Goal: Information Seeking & Learning: Compare options

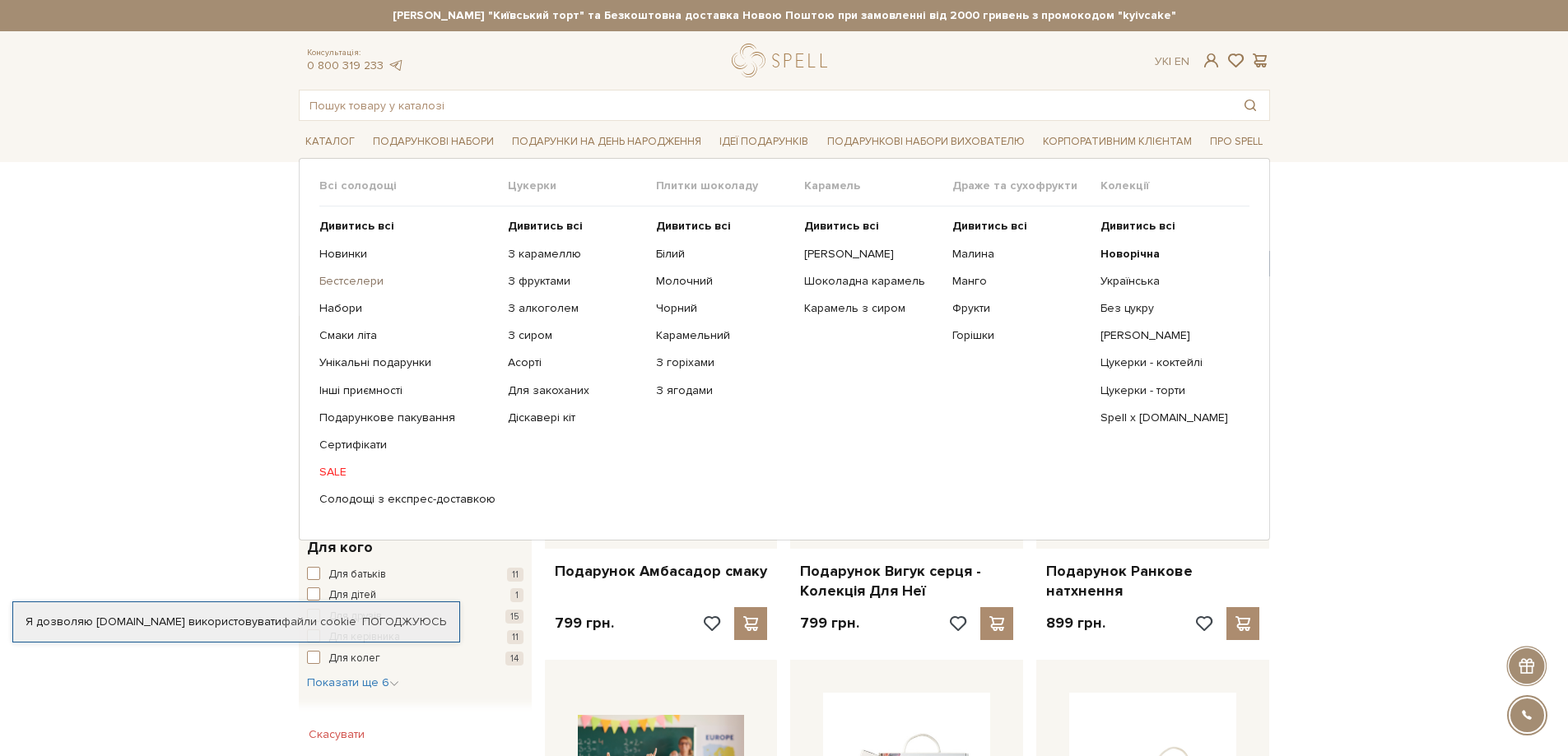
click at [364, 281] on link "Бестселери" at bounding box center [407, 281] width 176 height 14
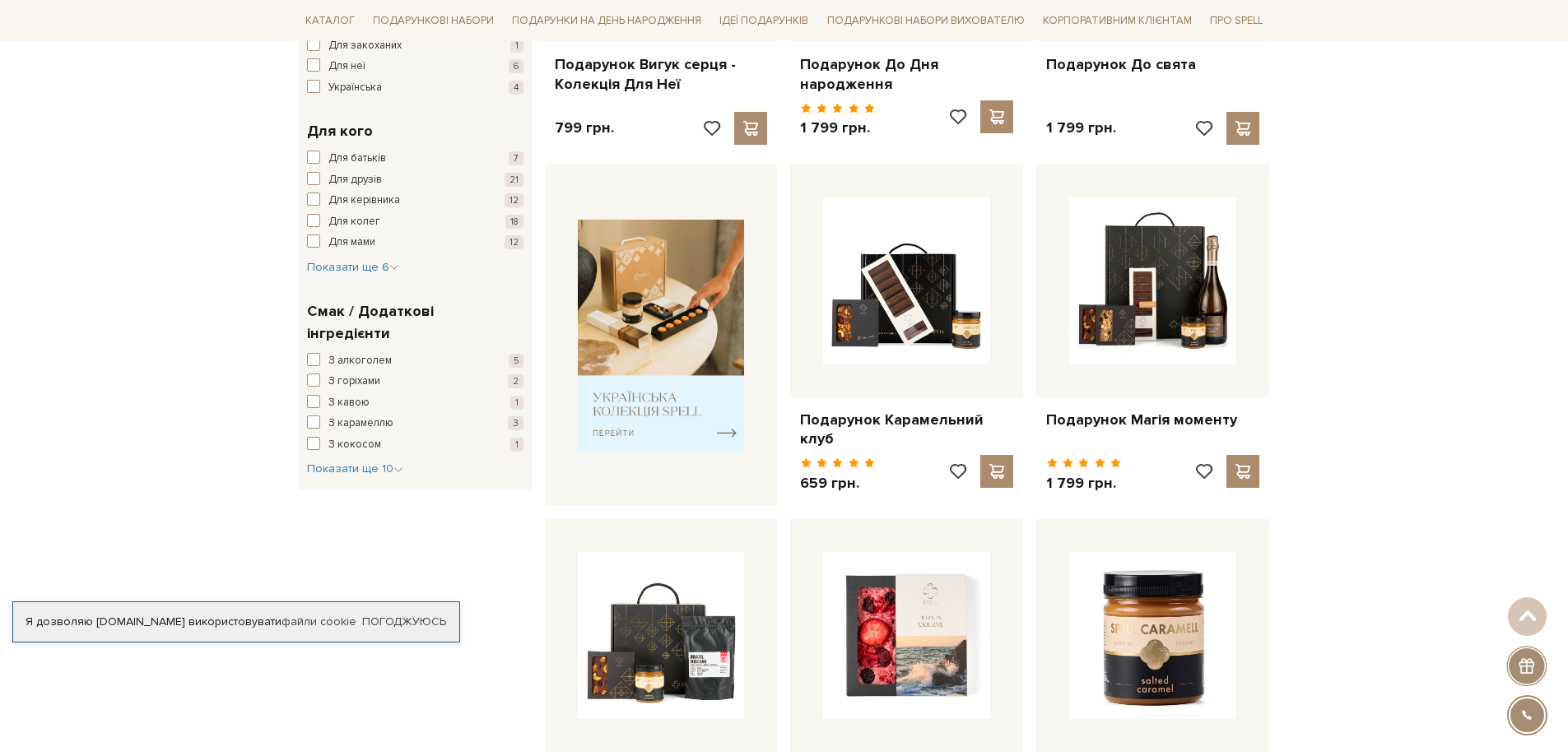
scroll to position [576, 0]
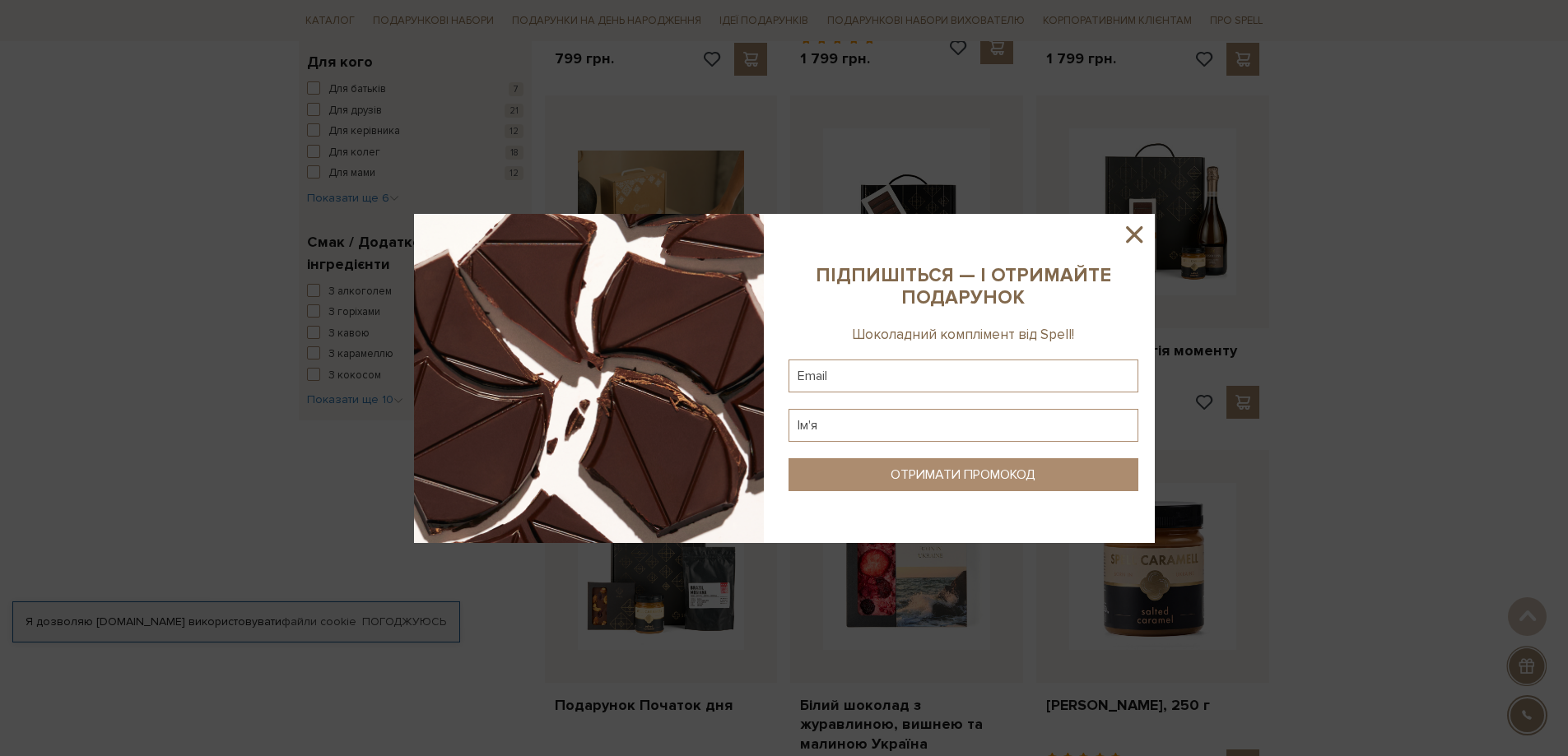
click at [1134, 235] on icon at bounding box center [1134, 235] width 16 height 16
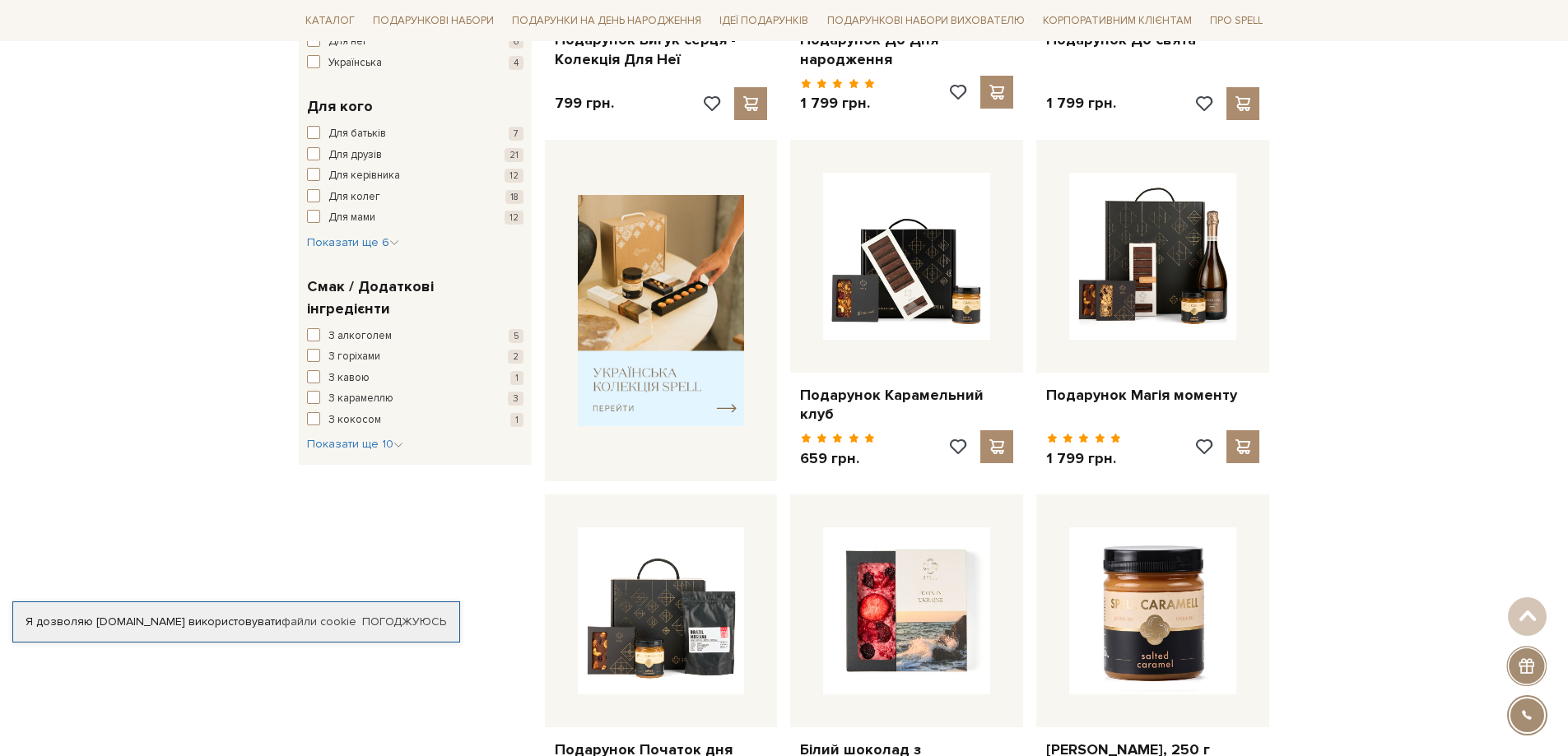
scroll to position [493, 0]
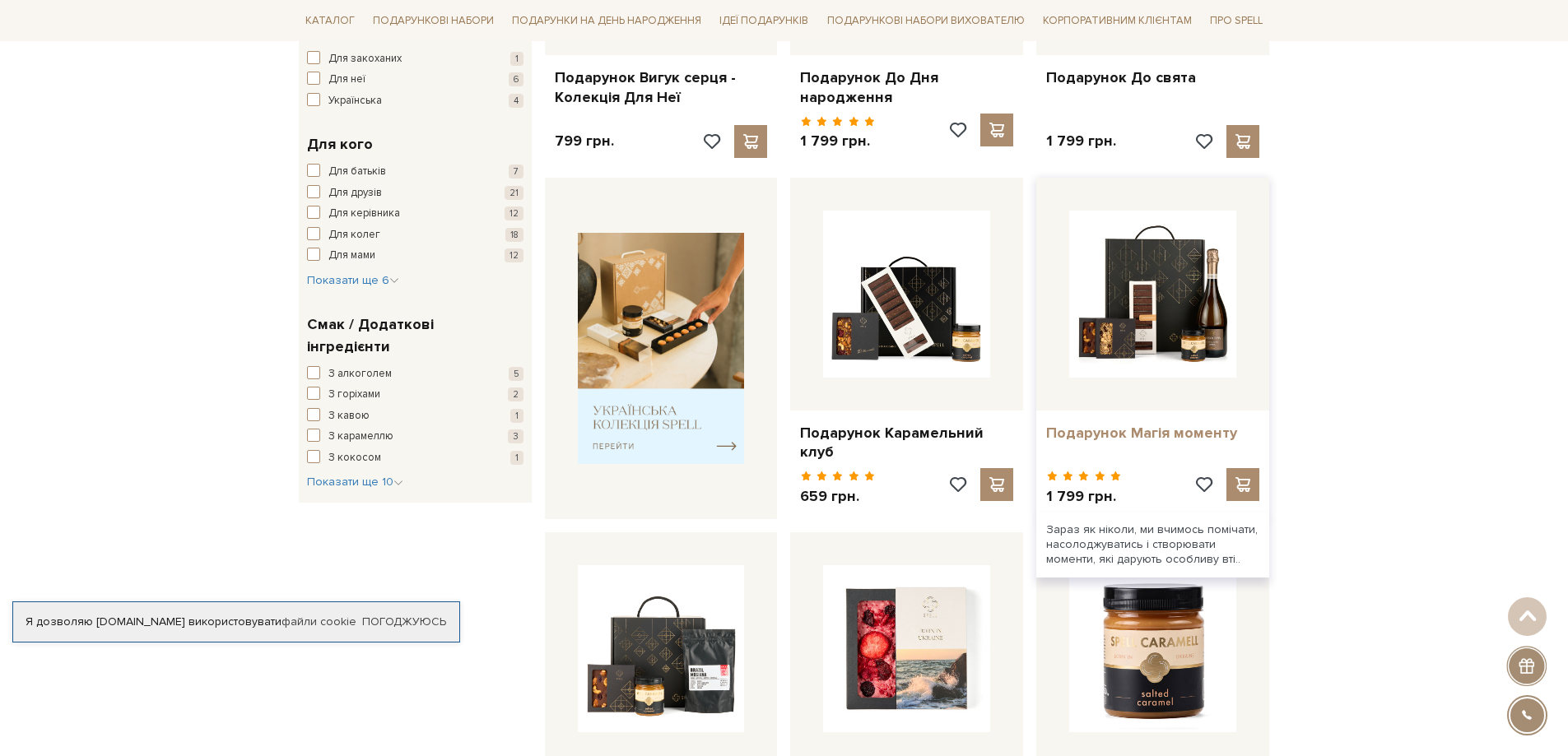
click at [1156, 435] on link "Подарунок Магія моменту" at bounding box center [1152, 433] width 213 height 19
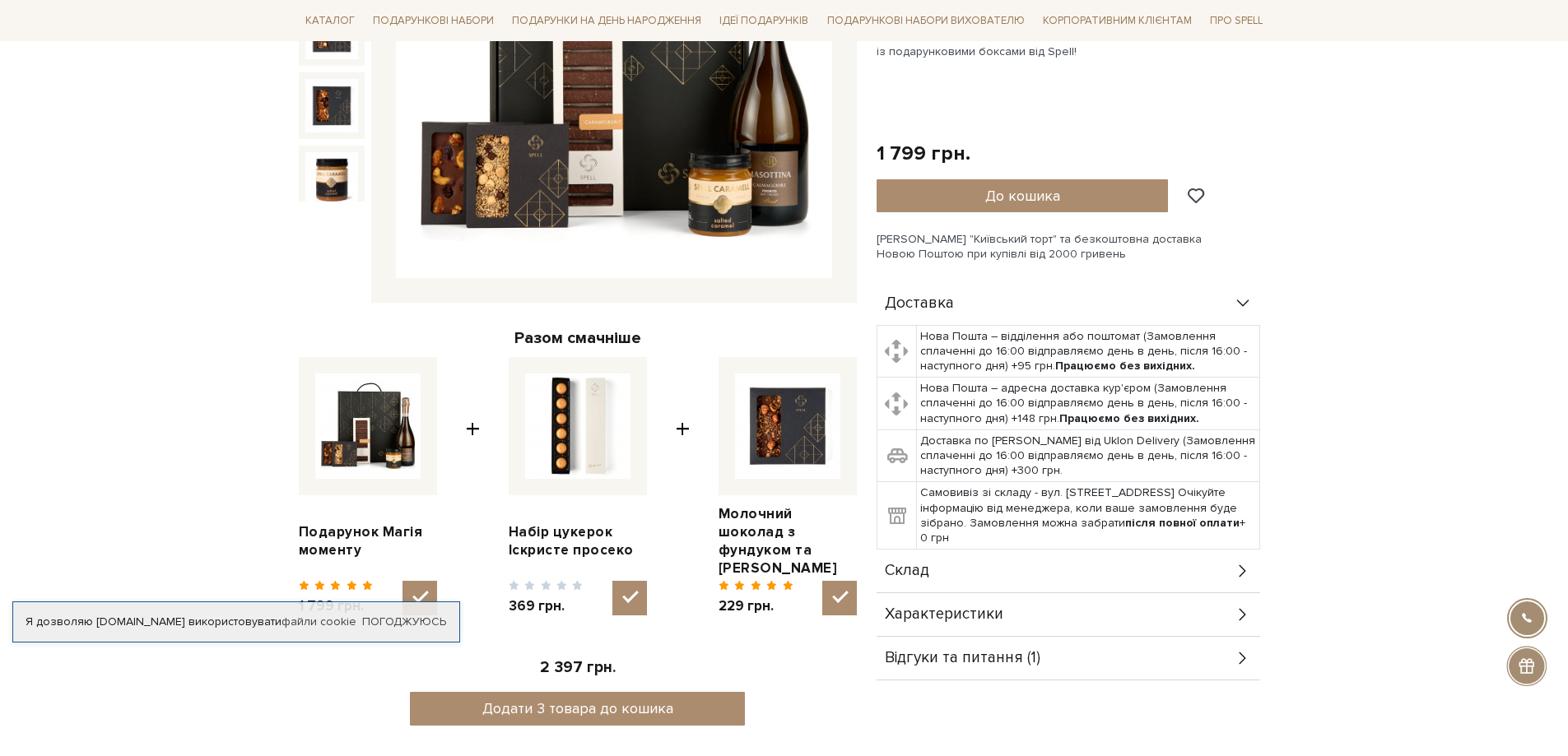
scroll to position [411, 0]
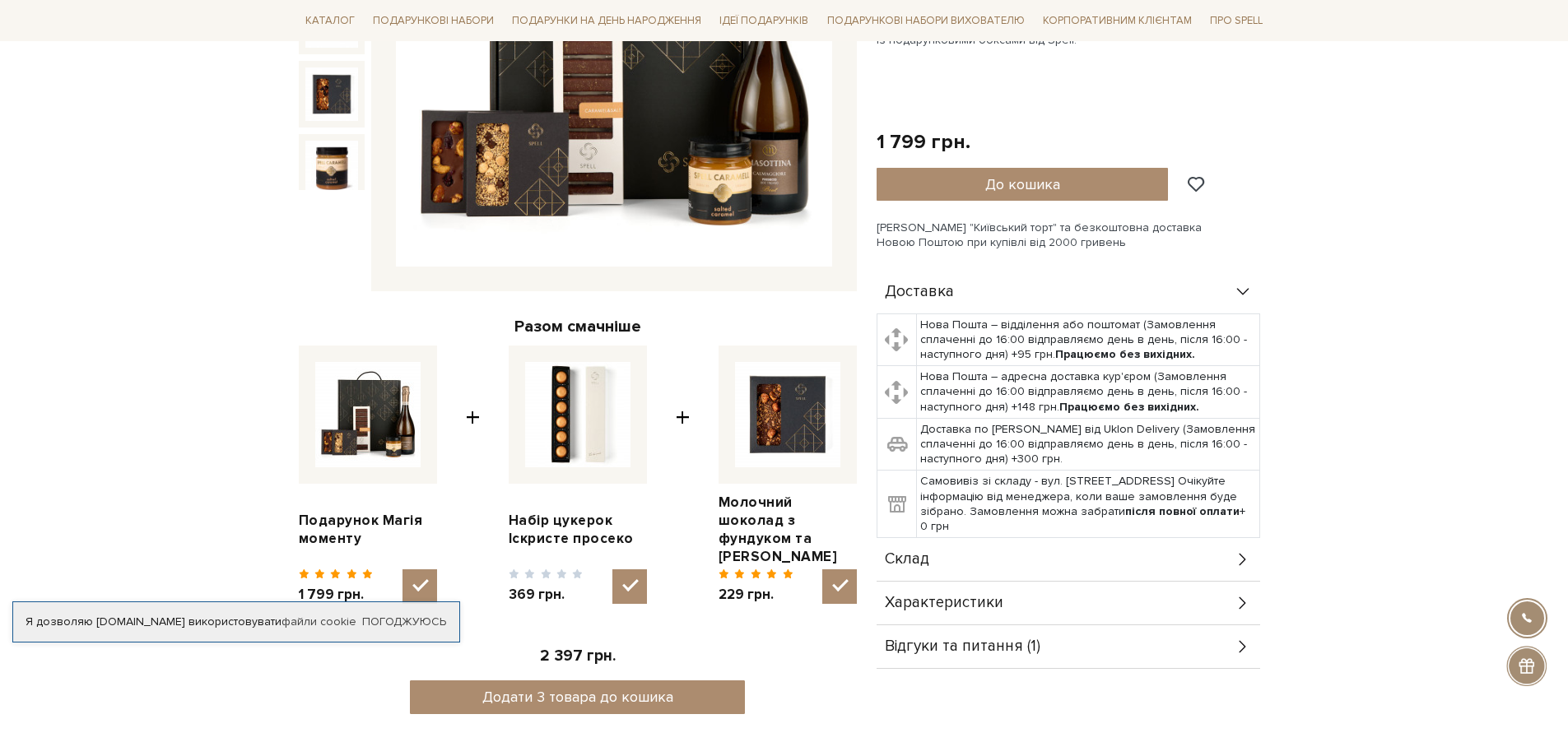
click at [1198, 560] on div "Склад" at bounding box center [1067, 558] width 383 height 42
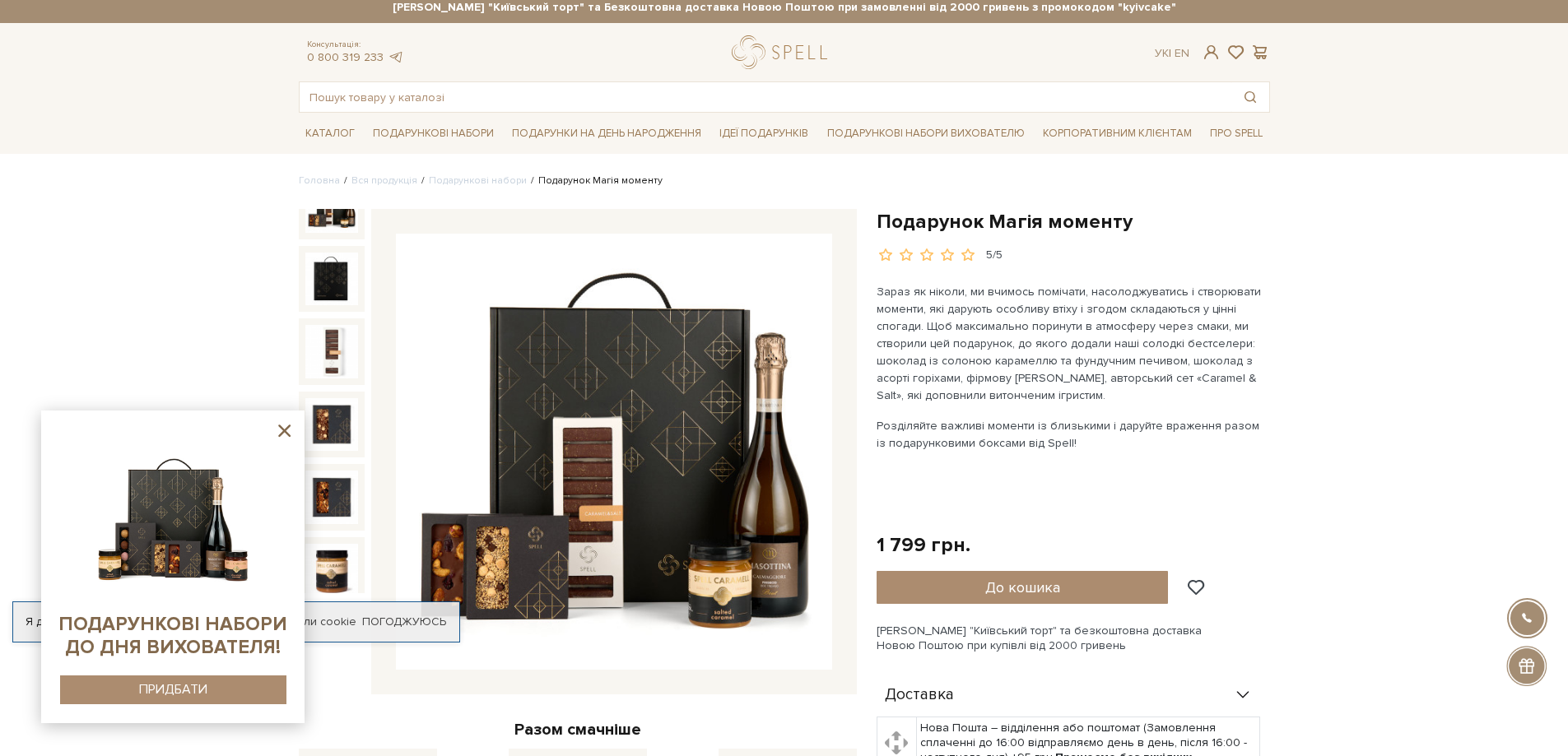
scroll to position [0, 0]
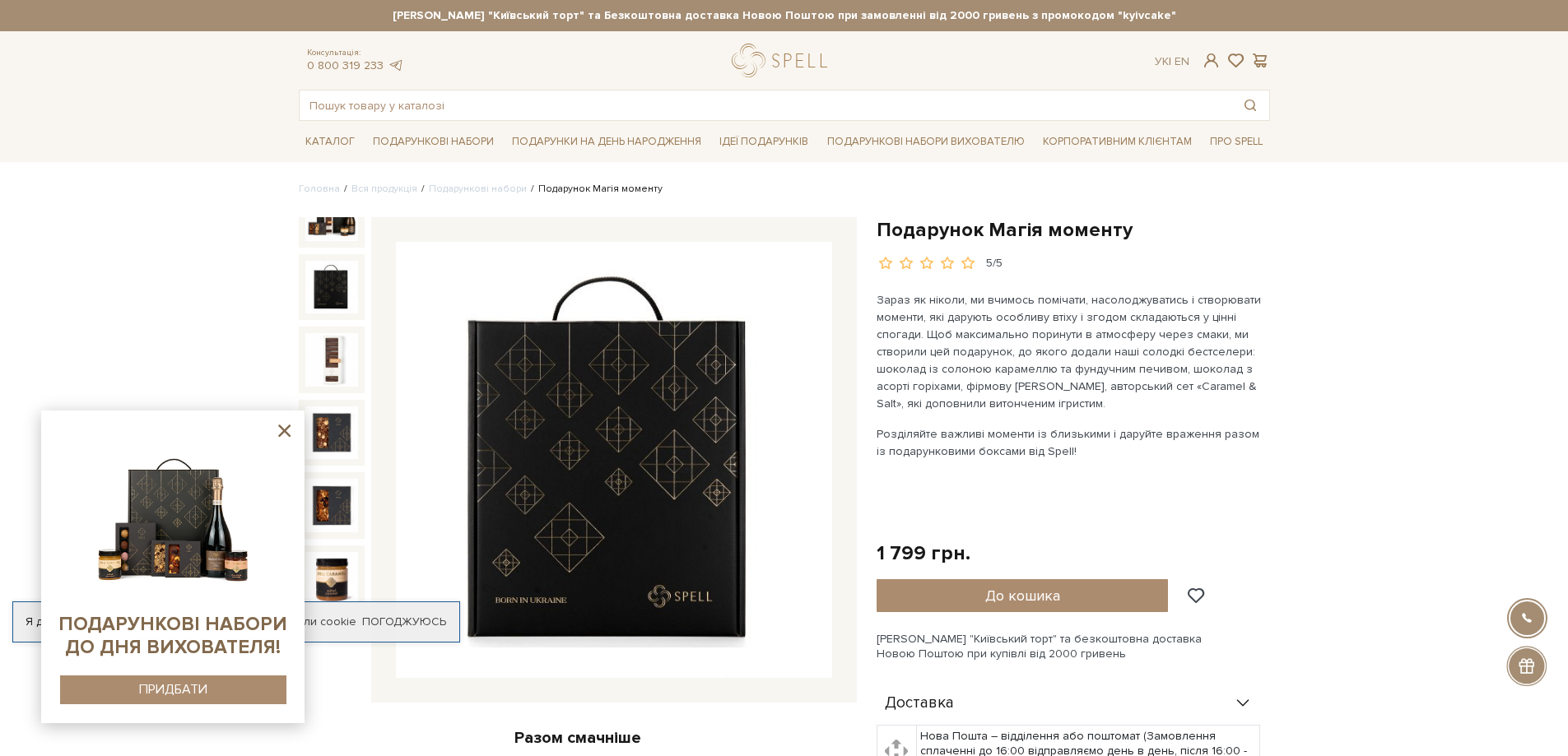
click at [320, 285] on img at bounding box center [331, 287] width 52 height 52
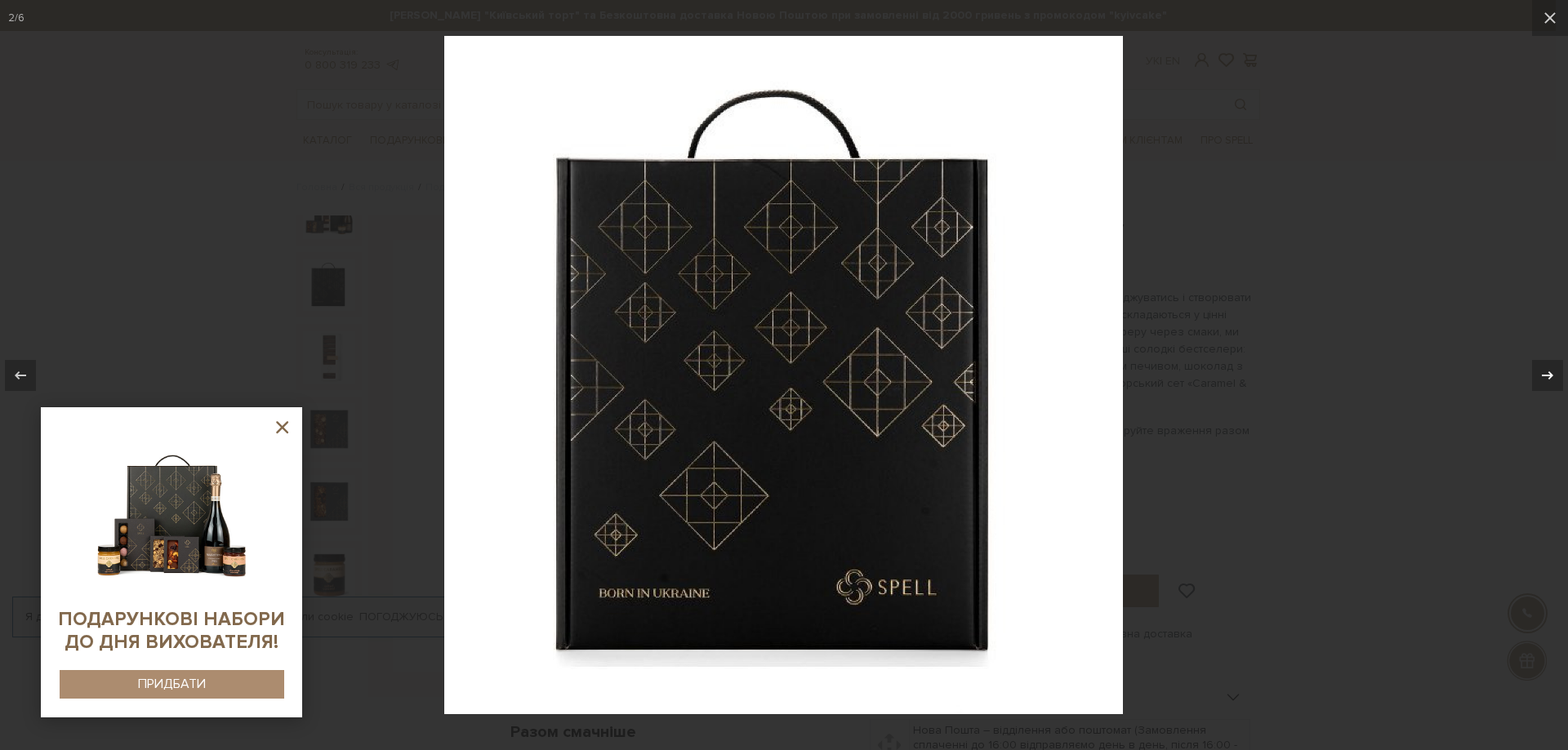
click at [1551, 379] on icon at bounding box center [1547, 376] width 20 height 20
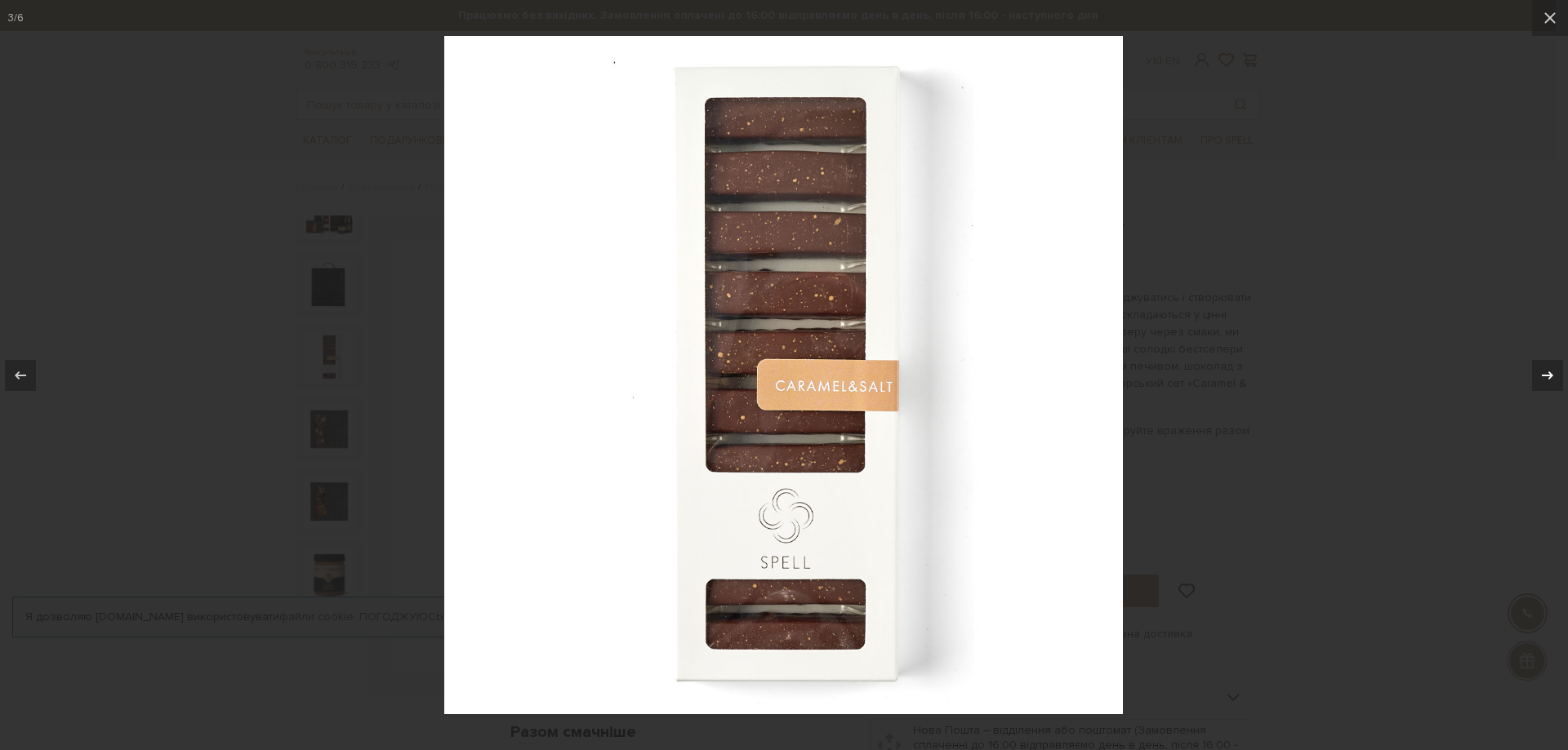
click at [1554, 371] on icon at bounding box center [1547, 376] width 20 height 20
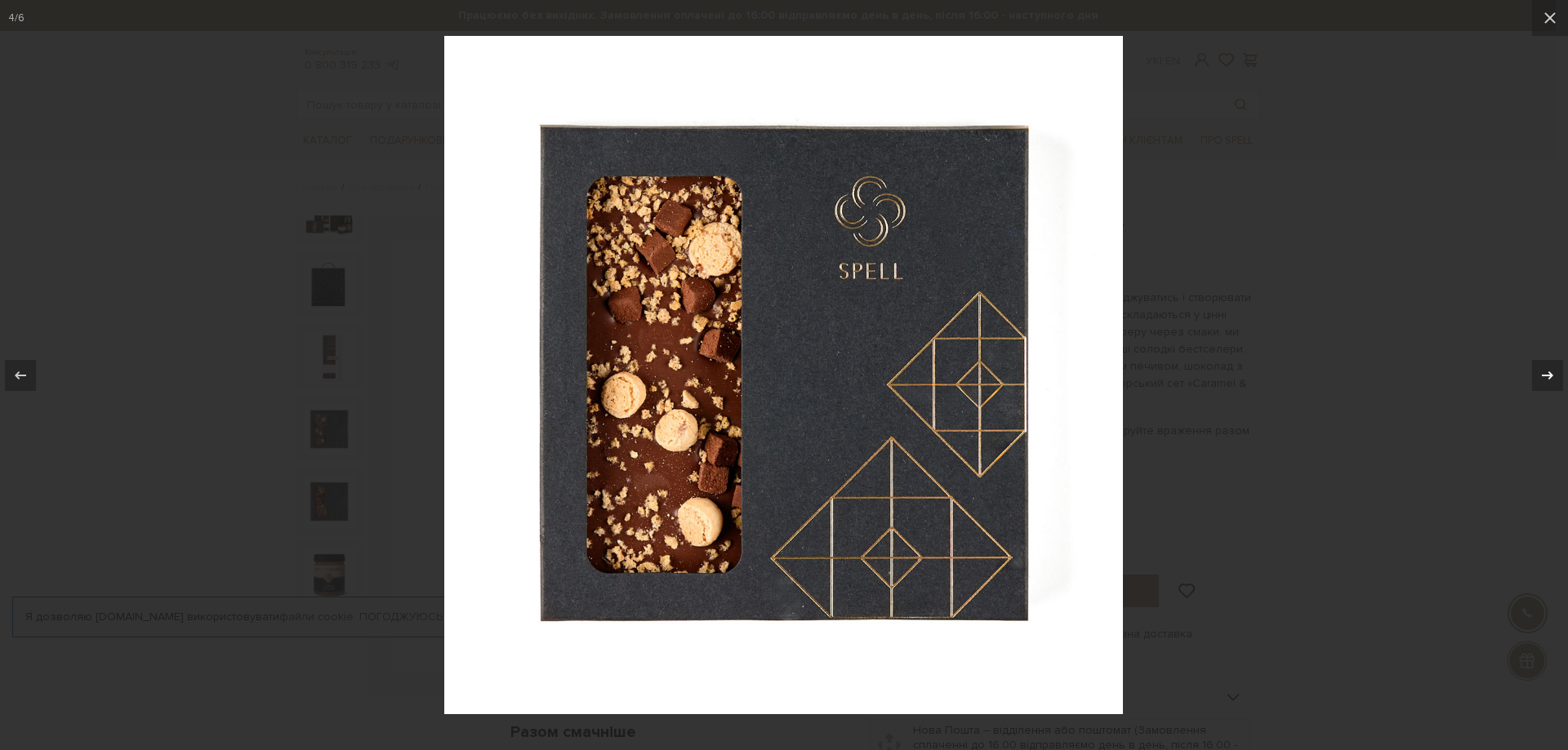
click at [1554, 371] on icon at bounding box center [1547, 376] width 20 height 20
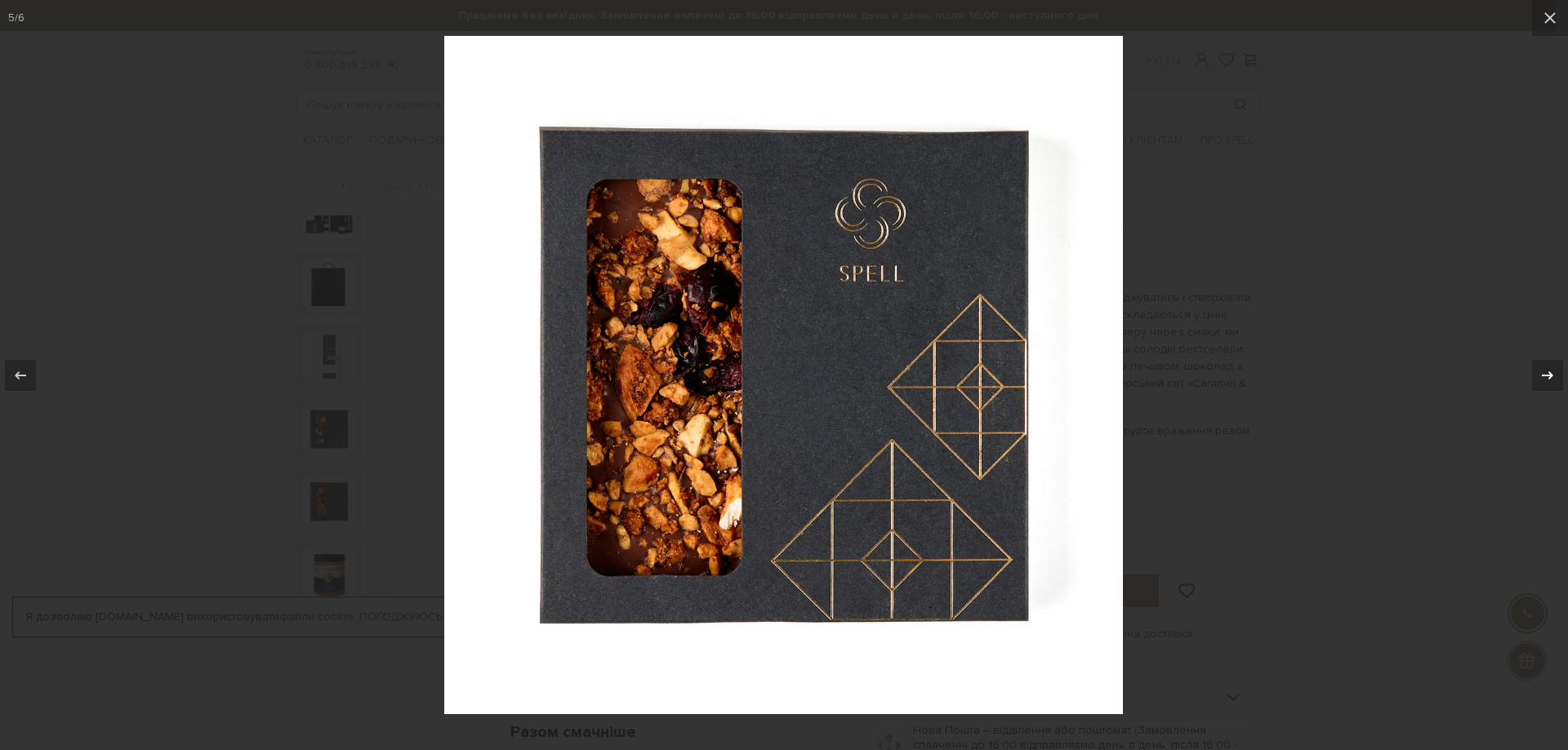
click at [1554, 371] on icon at bounding box center [1547, 376] width 20 height 20
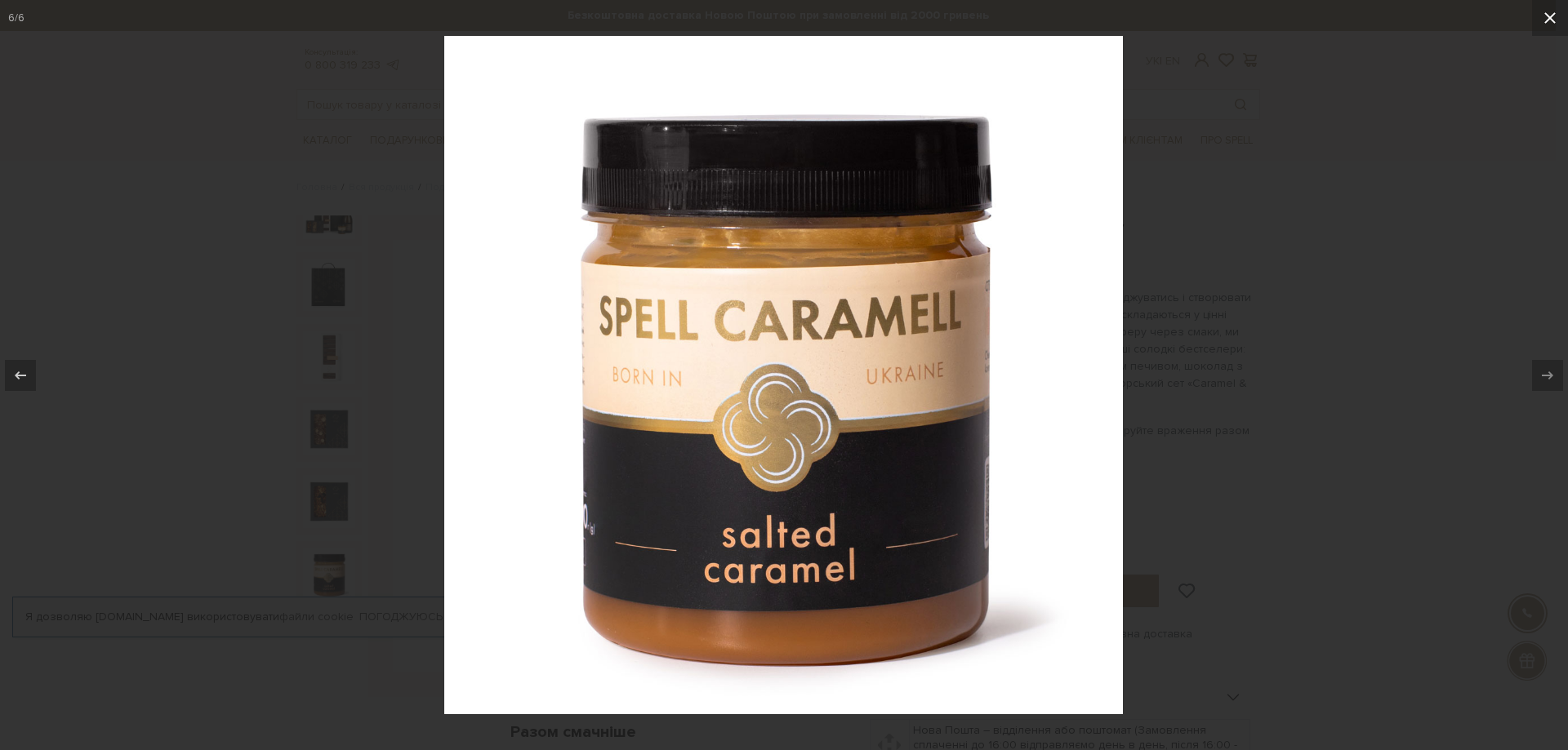
click at [1555, 24] on icon at bounding box center [1550, 18] width 20 height 20
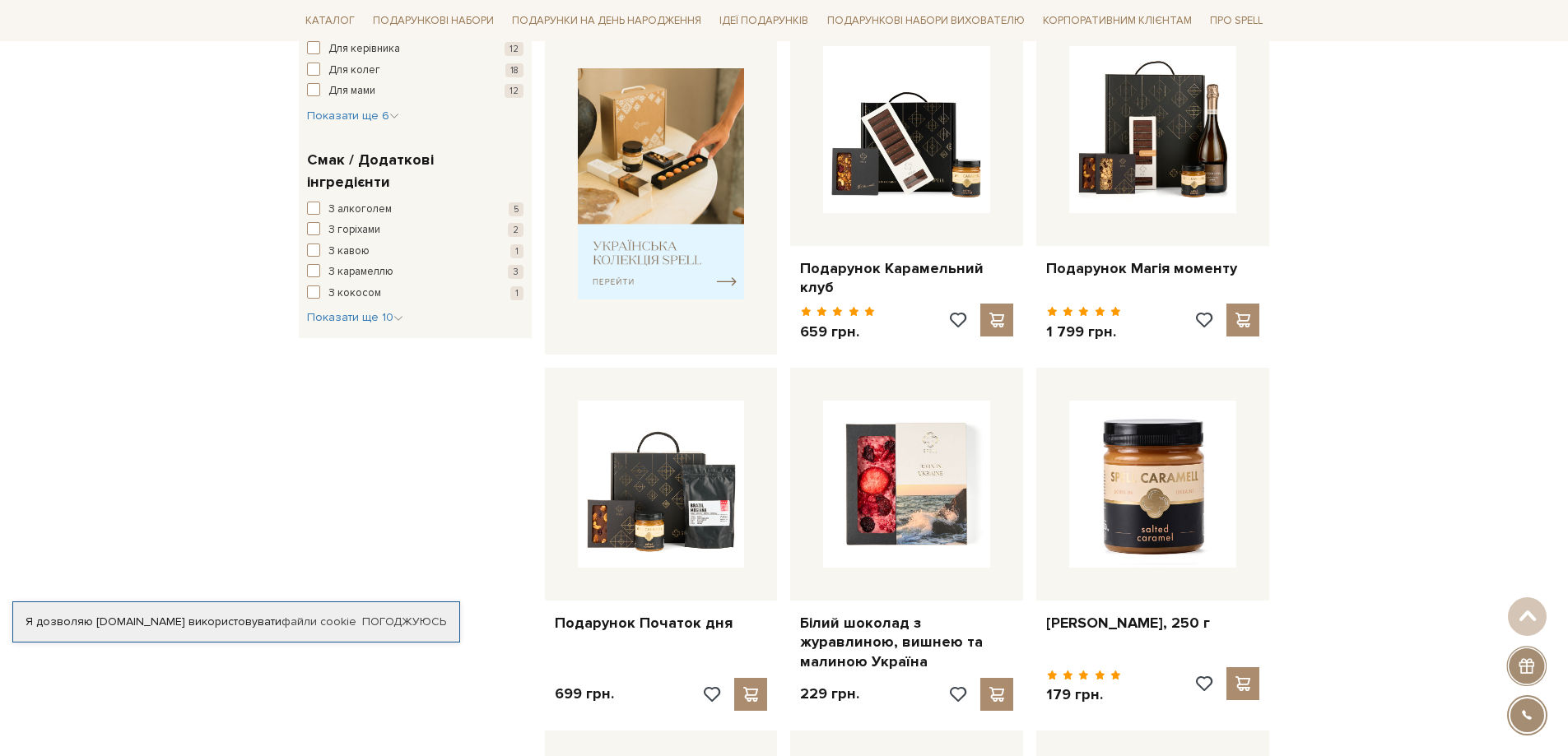
scroll to position [164, 0]
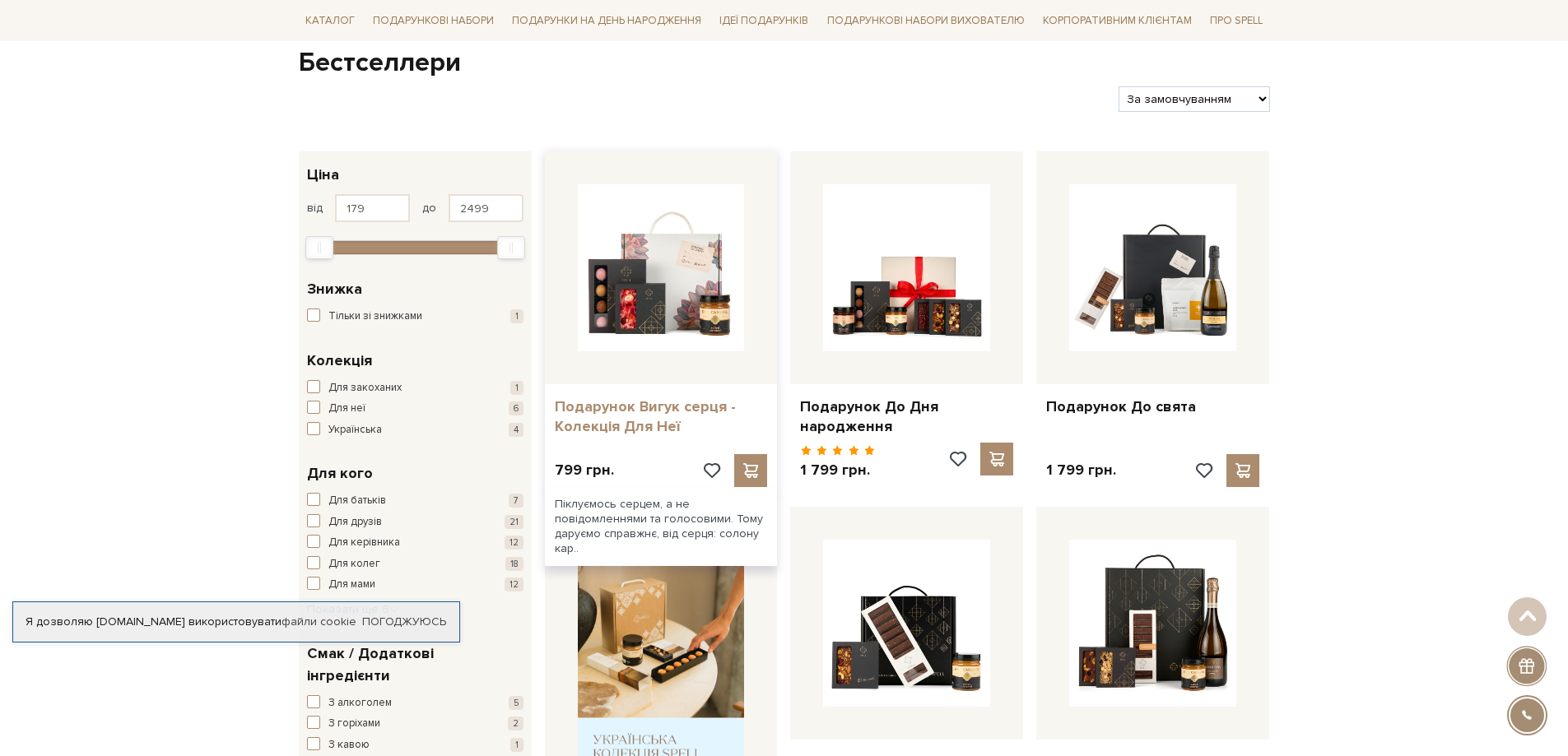
click at [655, 410] on link "Подарунок Вигук серця - Колекція Для Неї" at bounding box center [661, 417] width 213 height 39
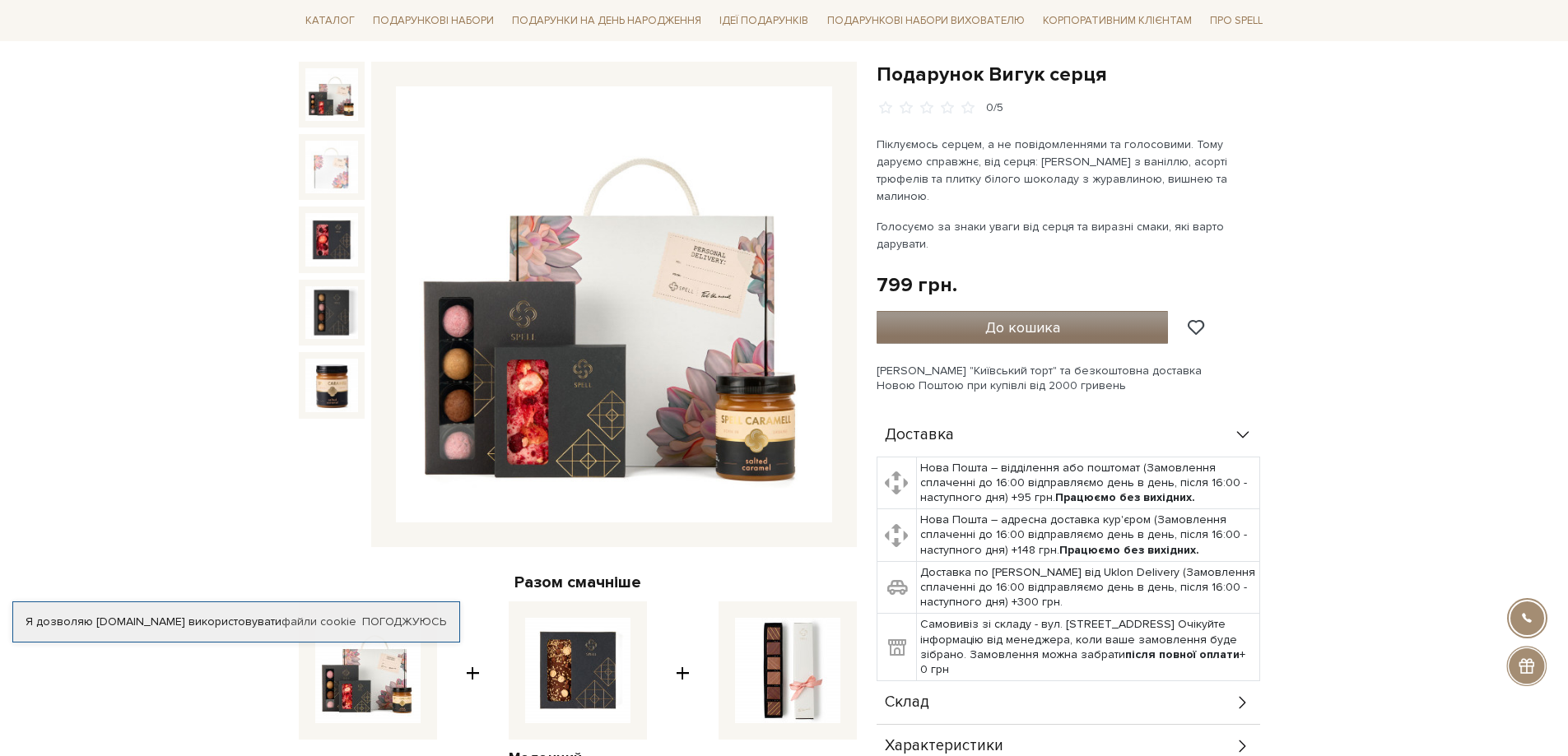
scroll to position [82, 0]
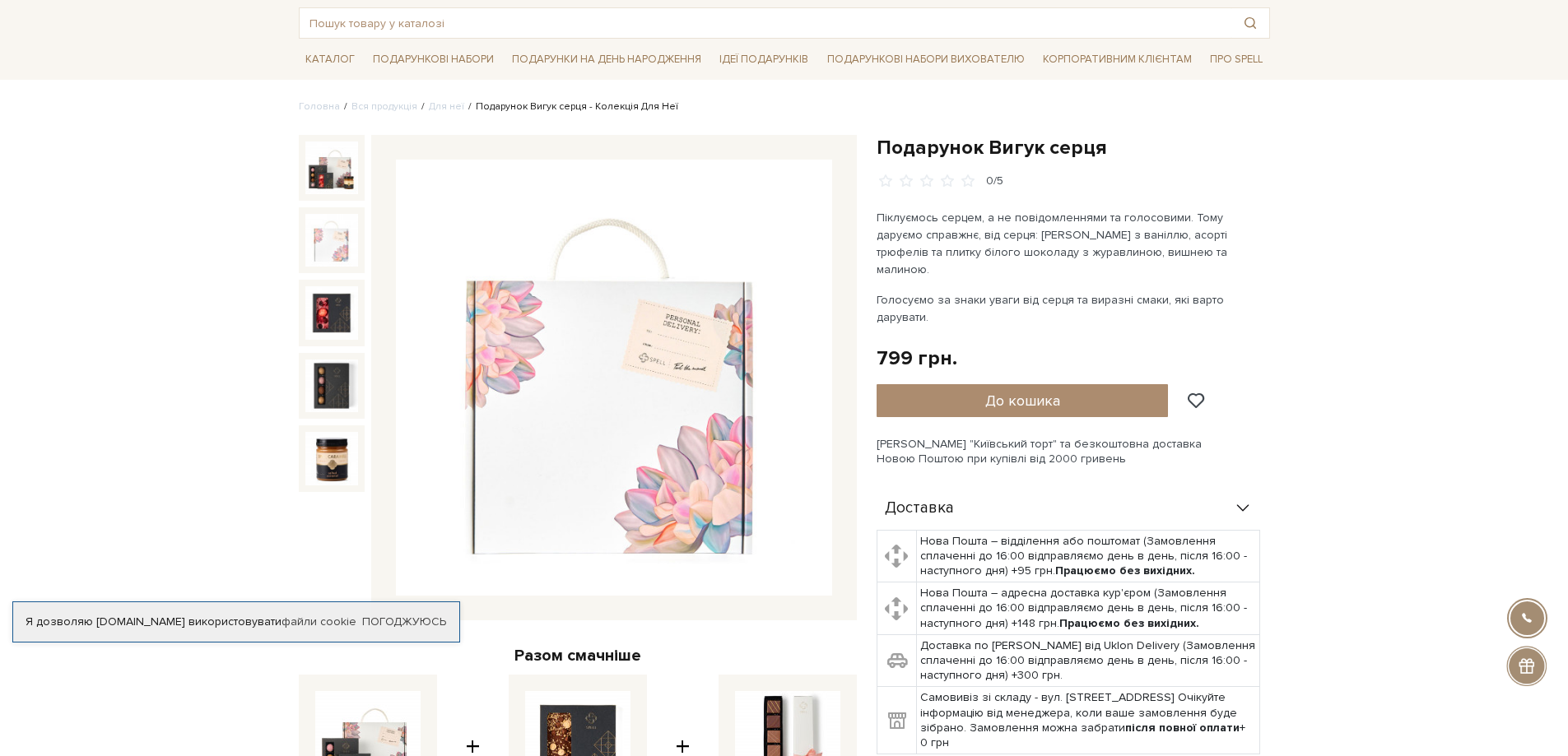
click at [326, 256] on img at bounding box center [331, 240] width 52 height 52
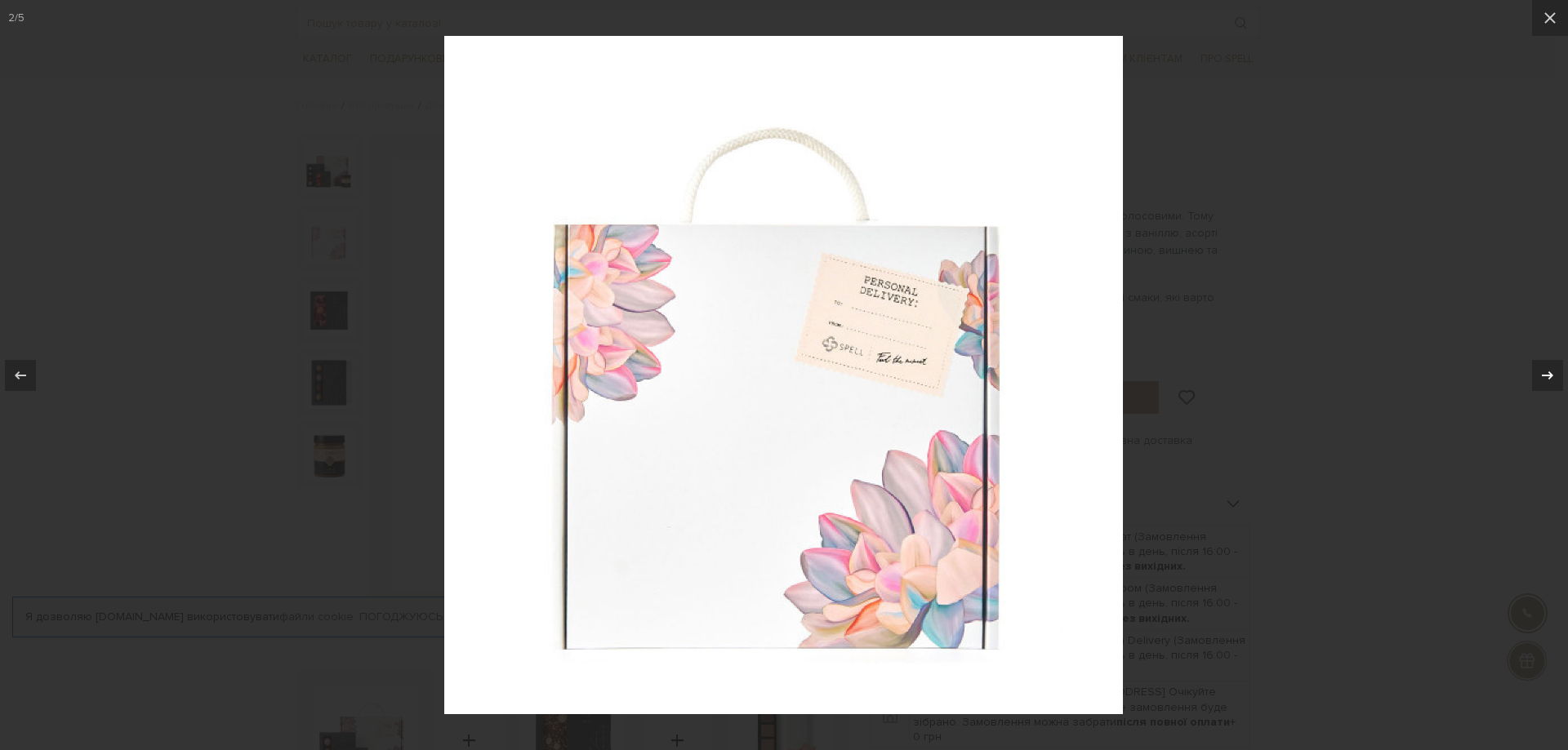
click at [1548, 379] on icon at bounding box center [1547, 376] width 20 height 20
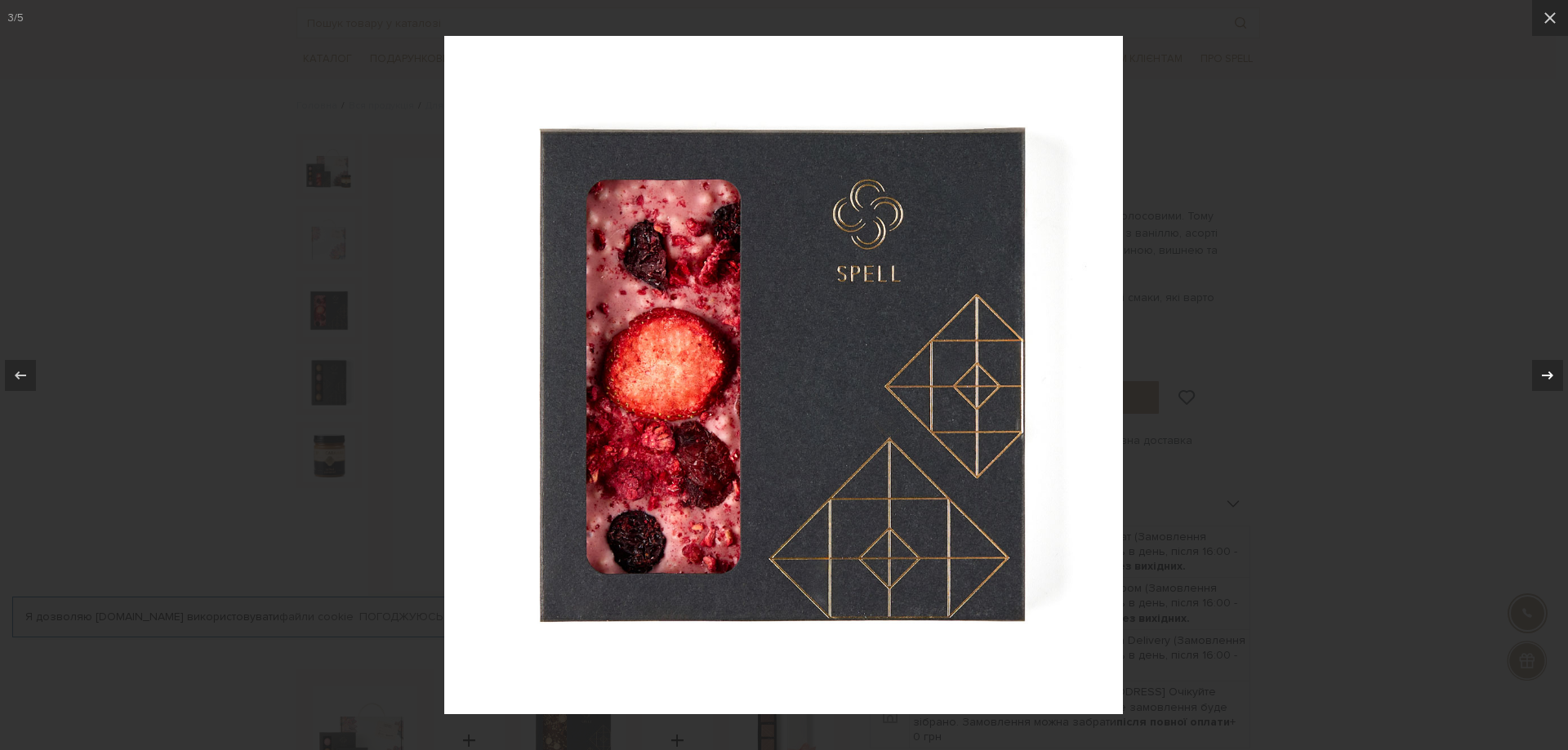
click at [1549, 379] on icon at bounding box center [1547, 376] width 20 height 20
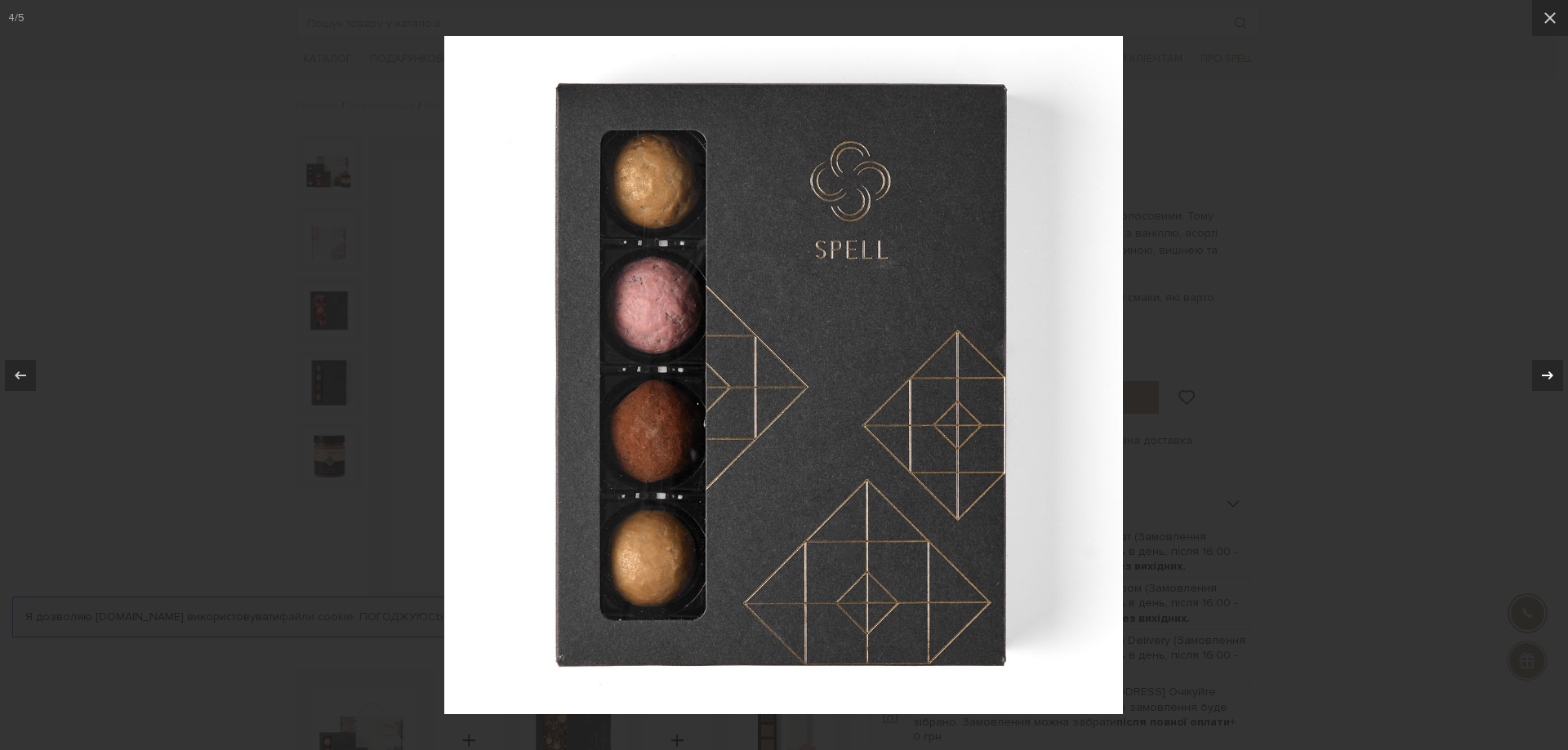
click at [1551, 379] on icon at bounding box center [1547, 376] width 20 height 20
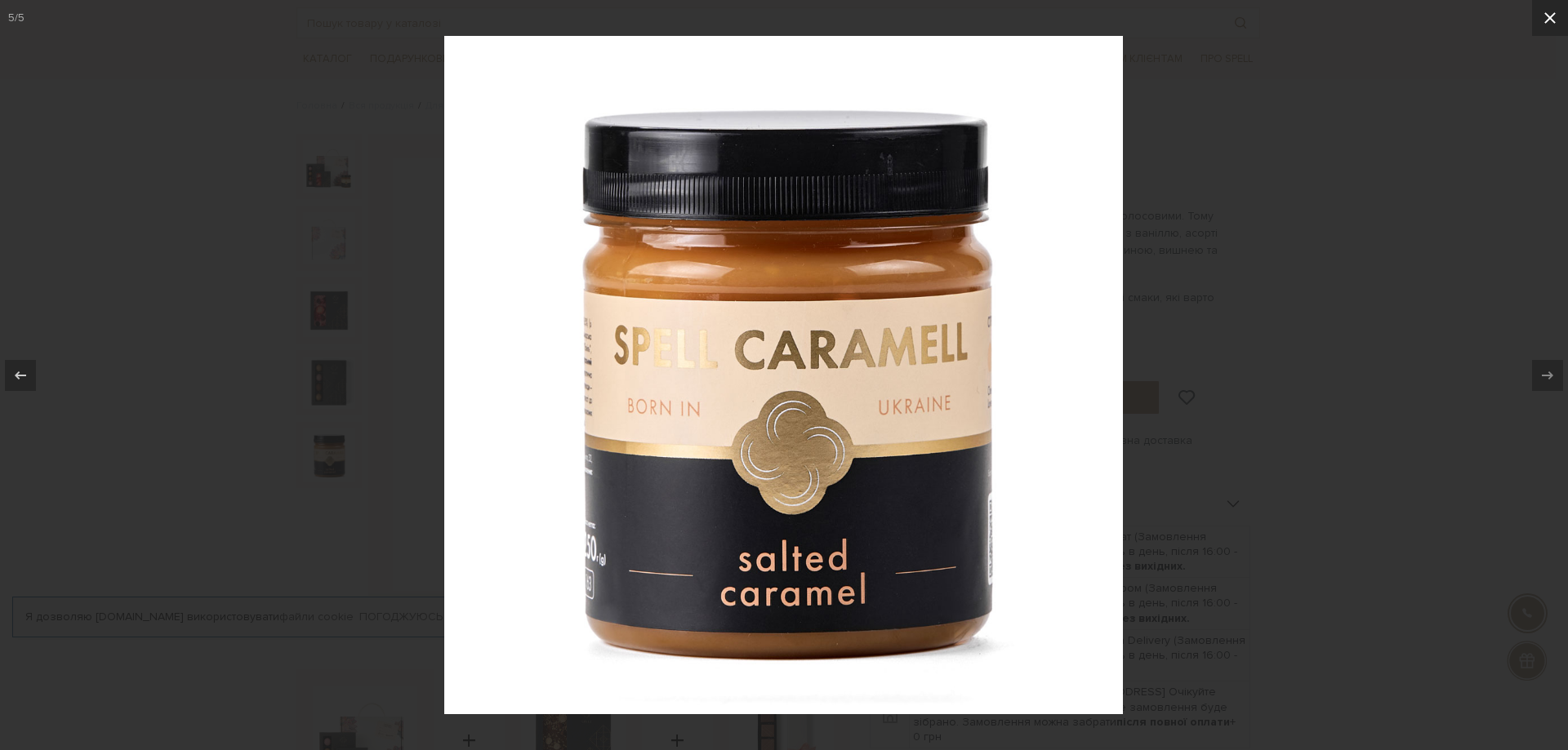
click at [1555, 13] on icon at bounding box center [1550, 18] width 20 height 20
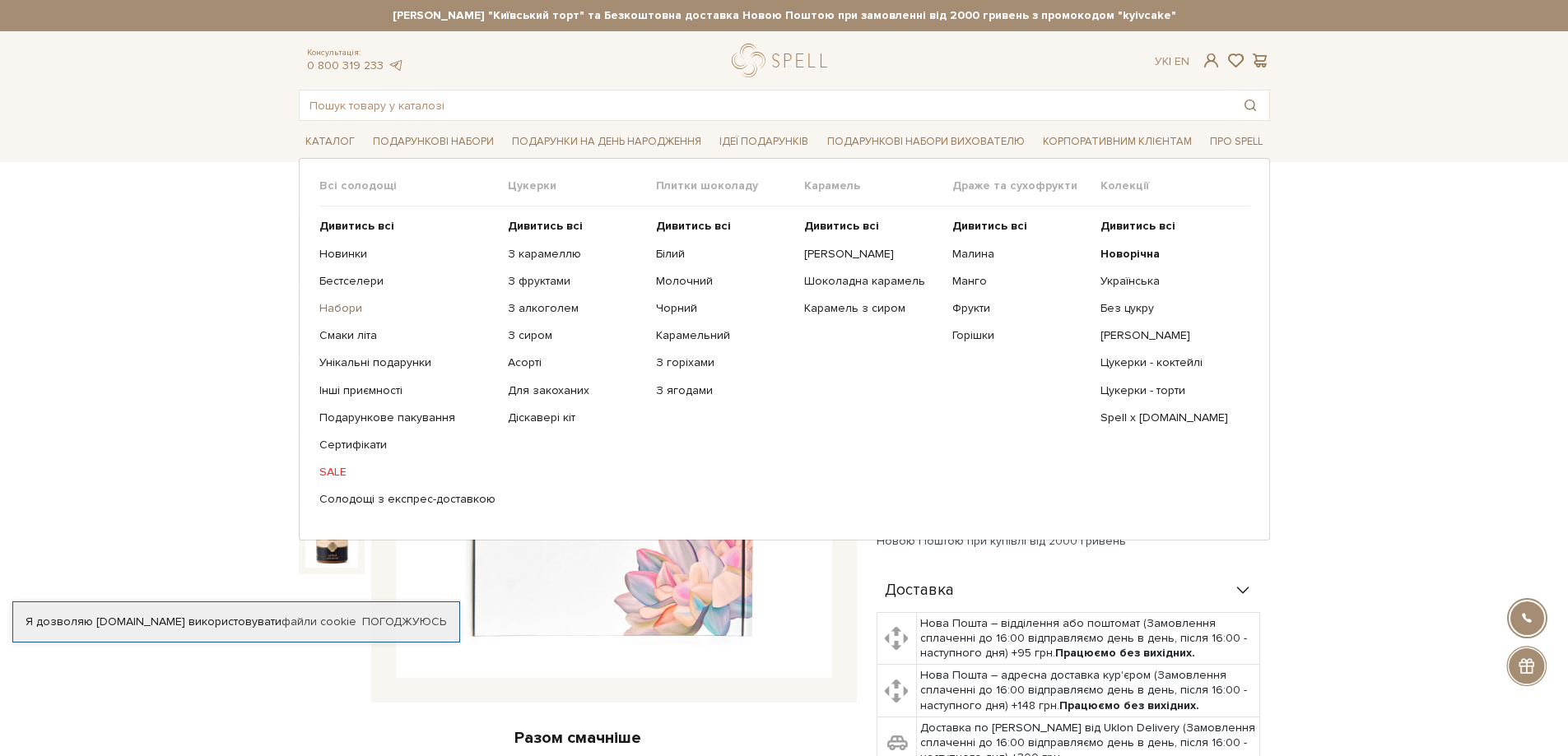
click at [344, 311] on link "Набори" at bounding box center [407, 309] width 176 height 14
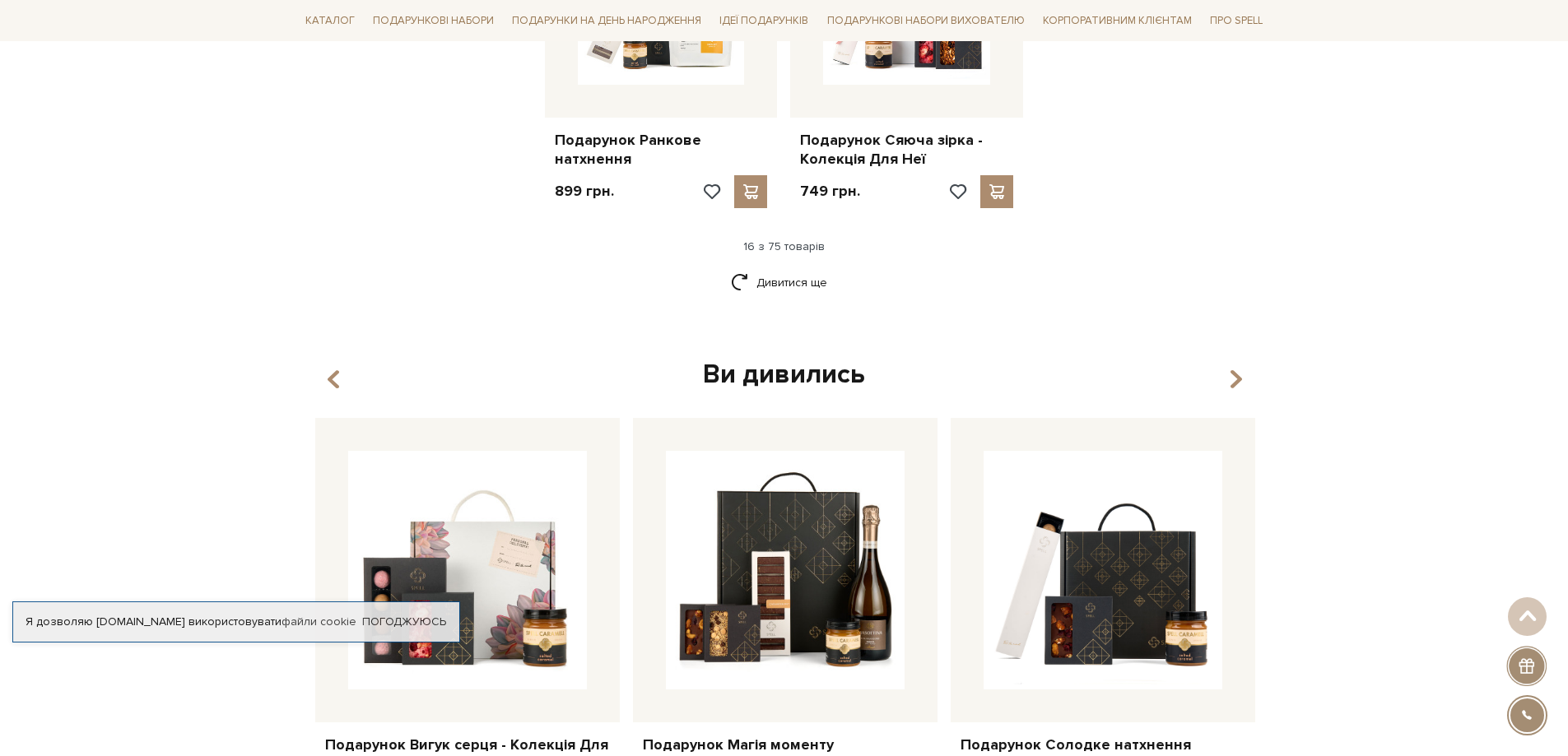
scroll to position [2304, 0]
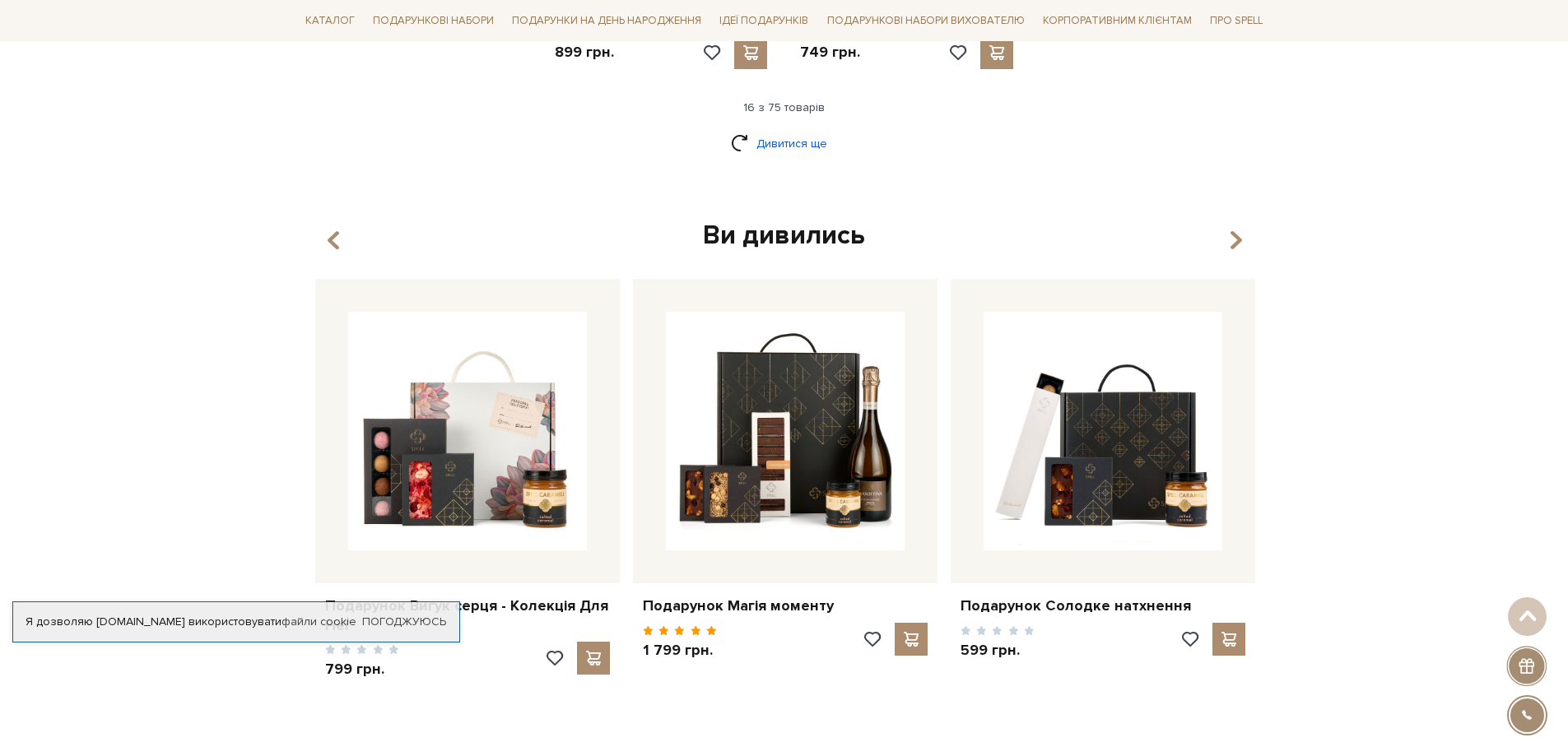
click at [808, 129] on link "Дивитися ще" at bounding box center [784, 143] width 107 height 29
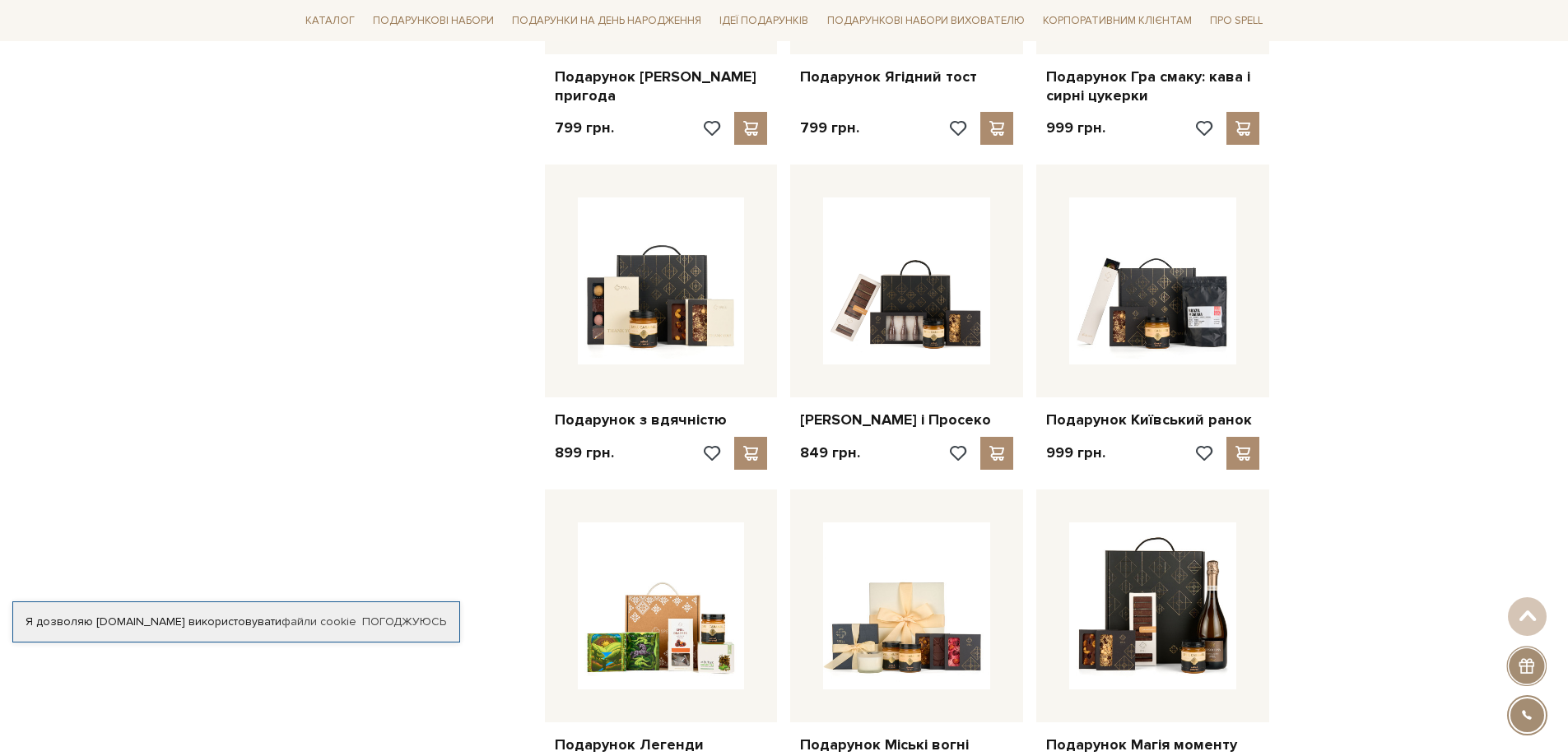
scroll to position [3291, 0]
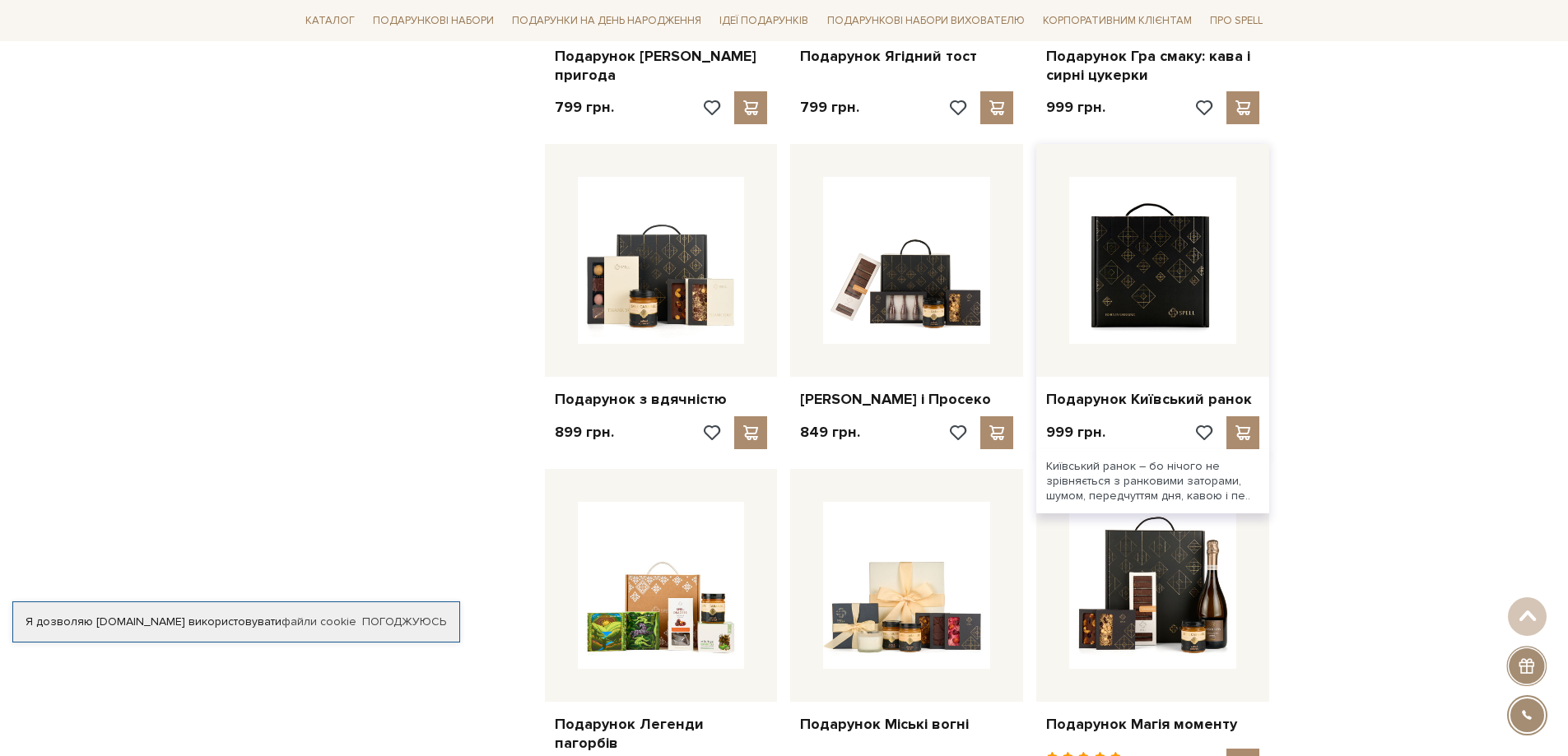
click at [1193, 297] on img at bounding box center [1152, 260] width 167 height 167
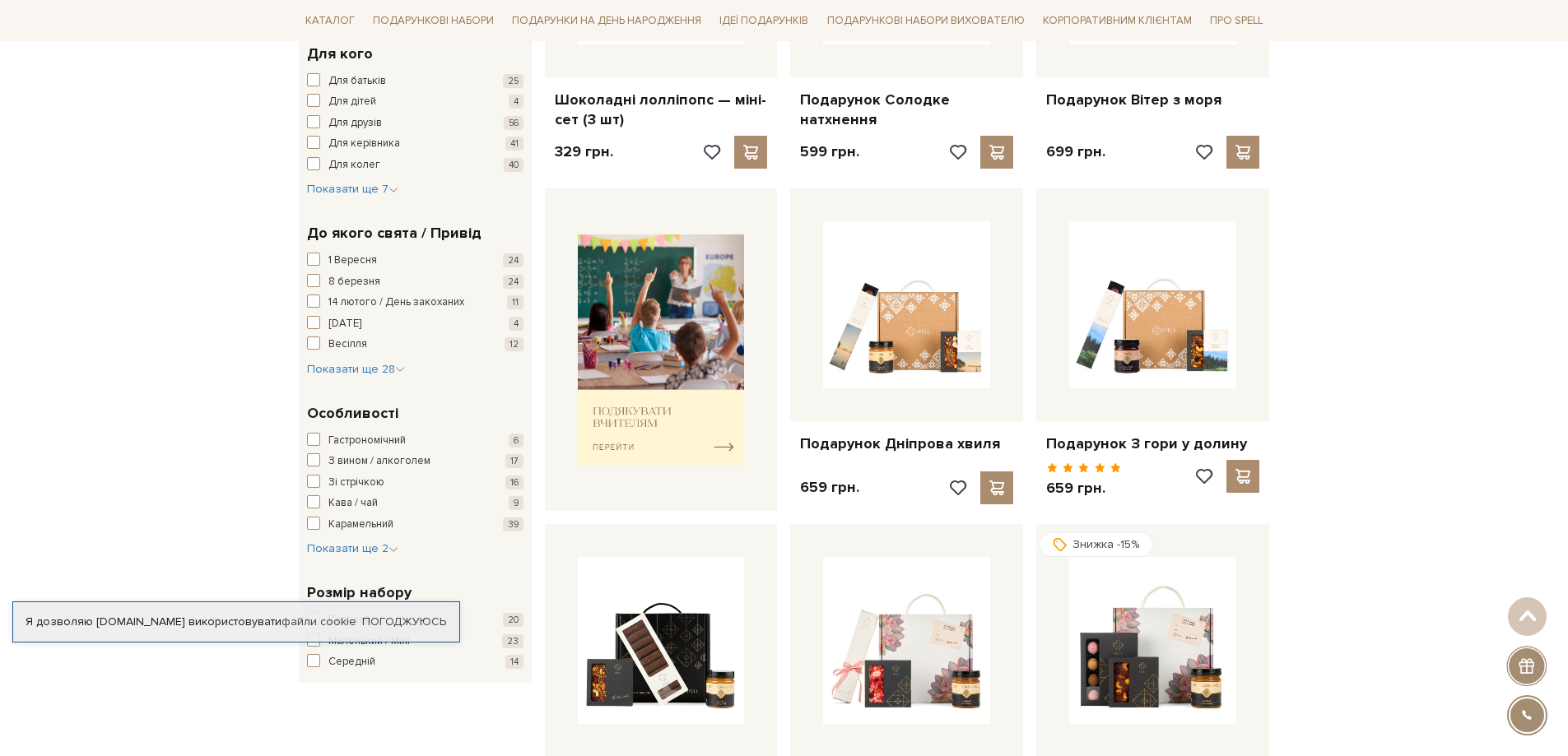
scroll to position [493, 0]
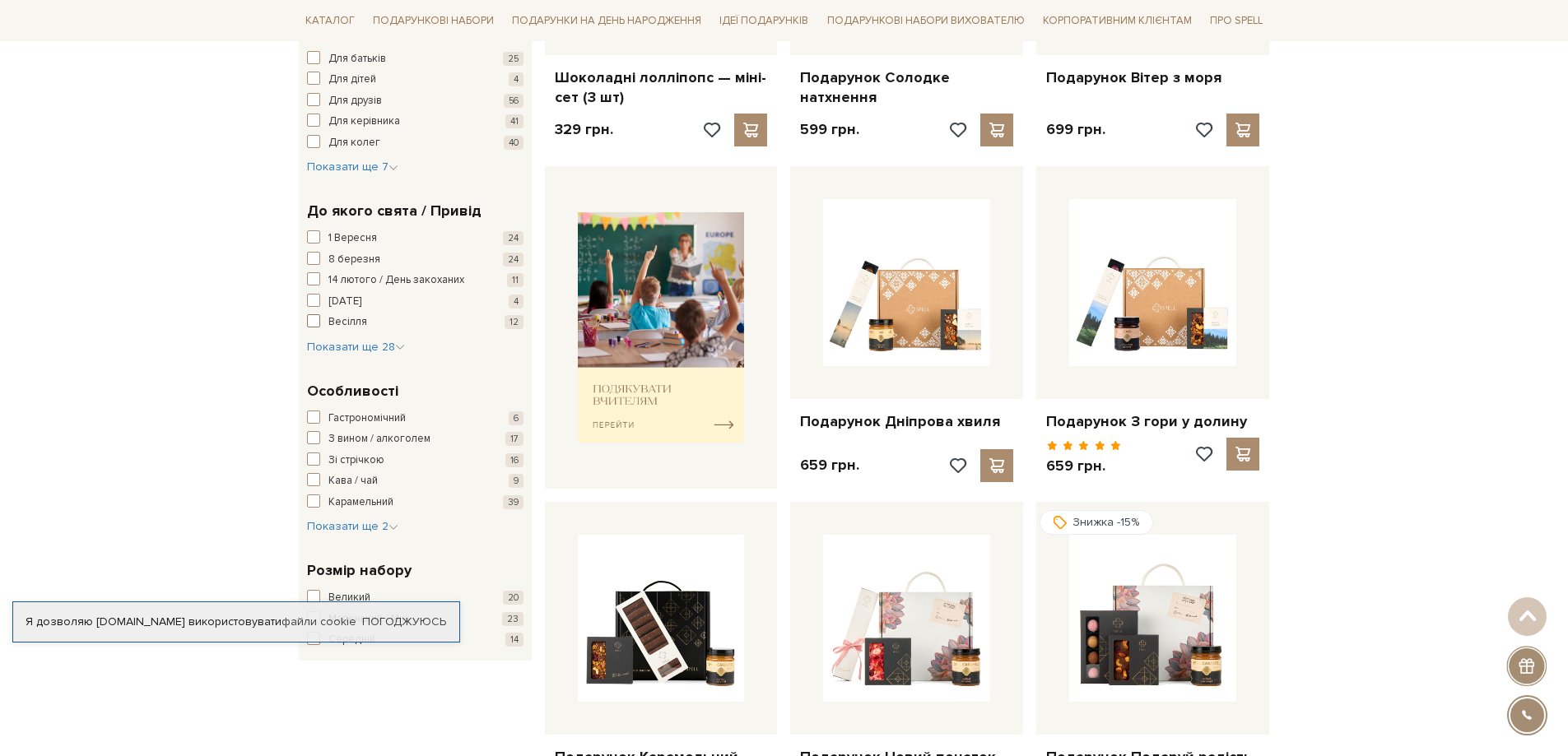
click at [313, 321] on span "button" at bounding box center [313, 320] width 14 height 14
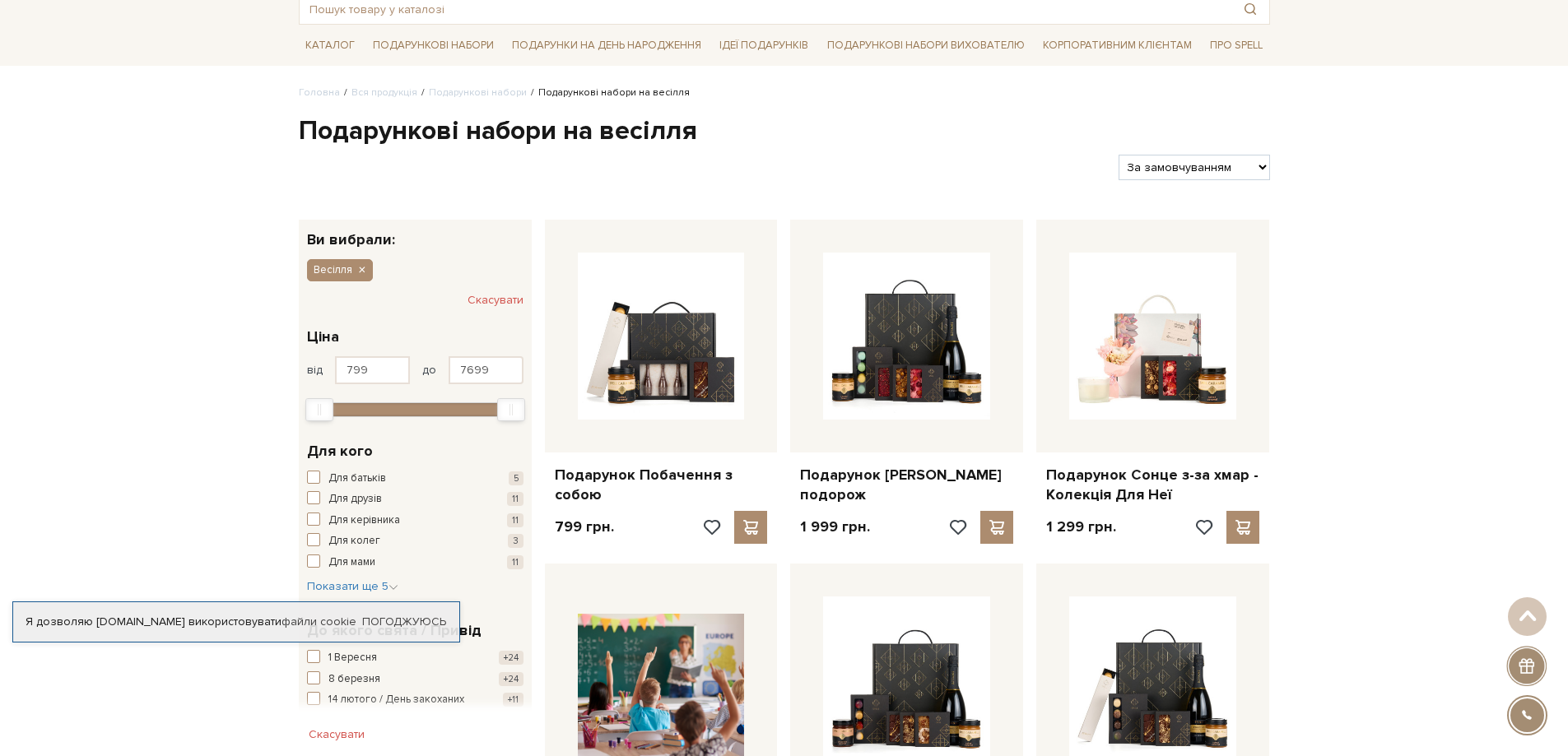
scroll to position [82, 0]
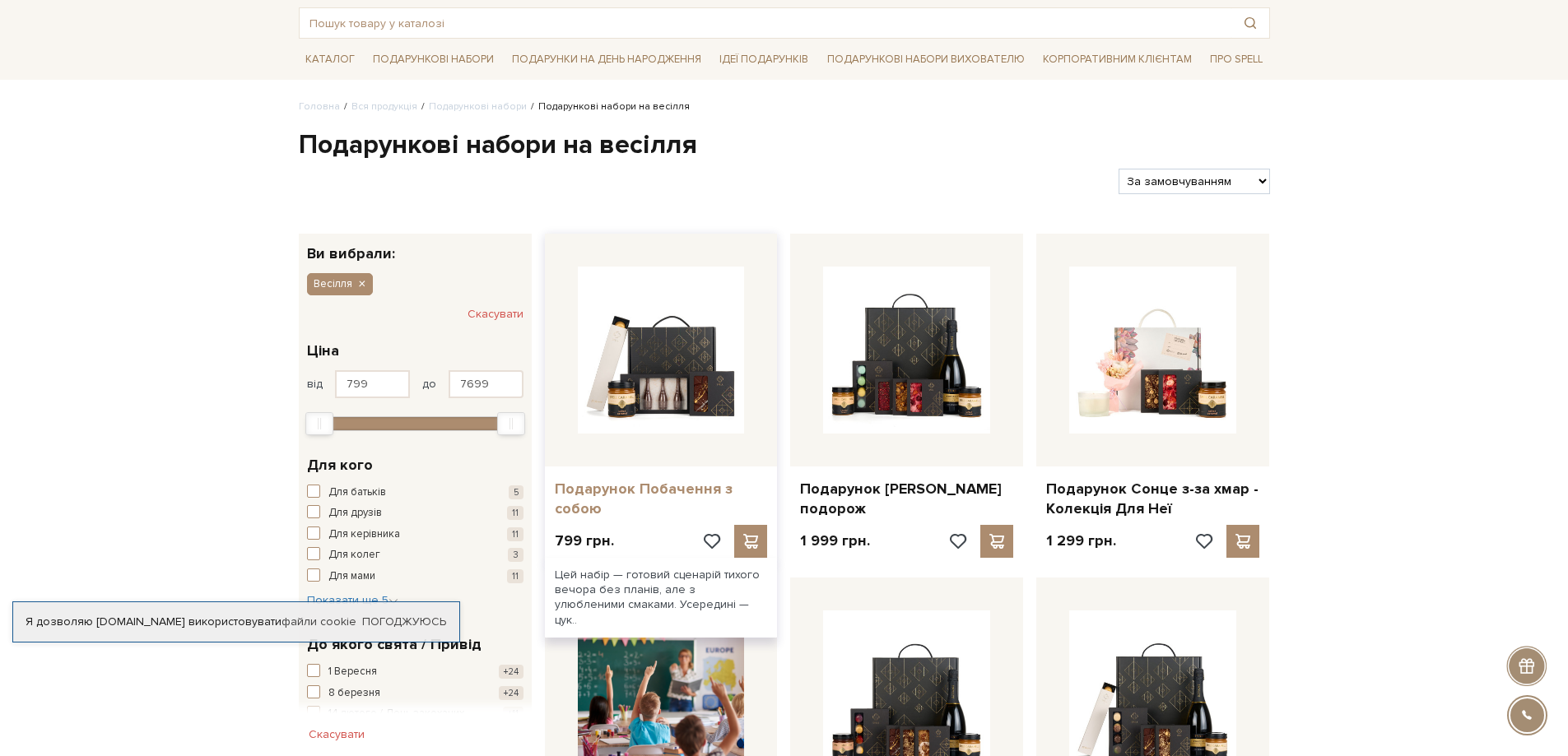
click at [650, 487] on link "Подарунок Побачення з собою" at bounding box center [661, 499] width 213 height 39
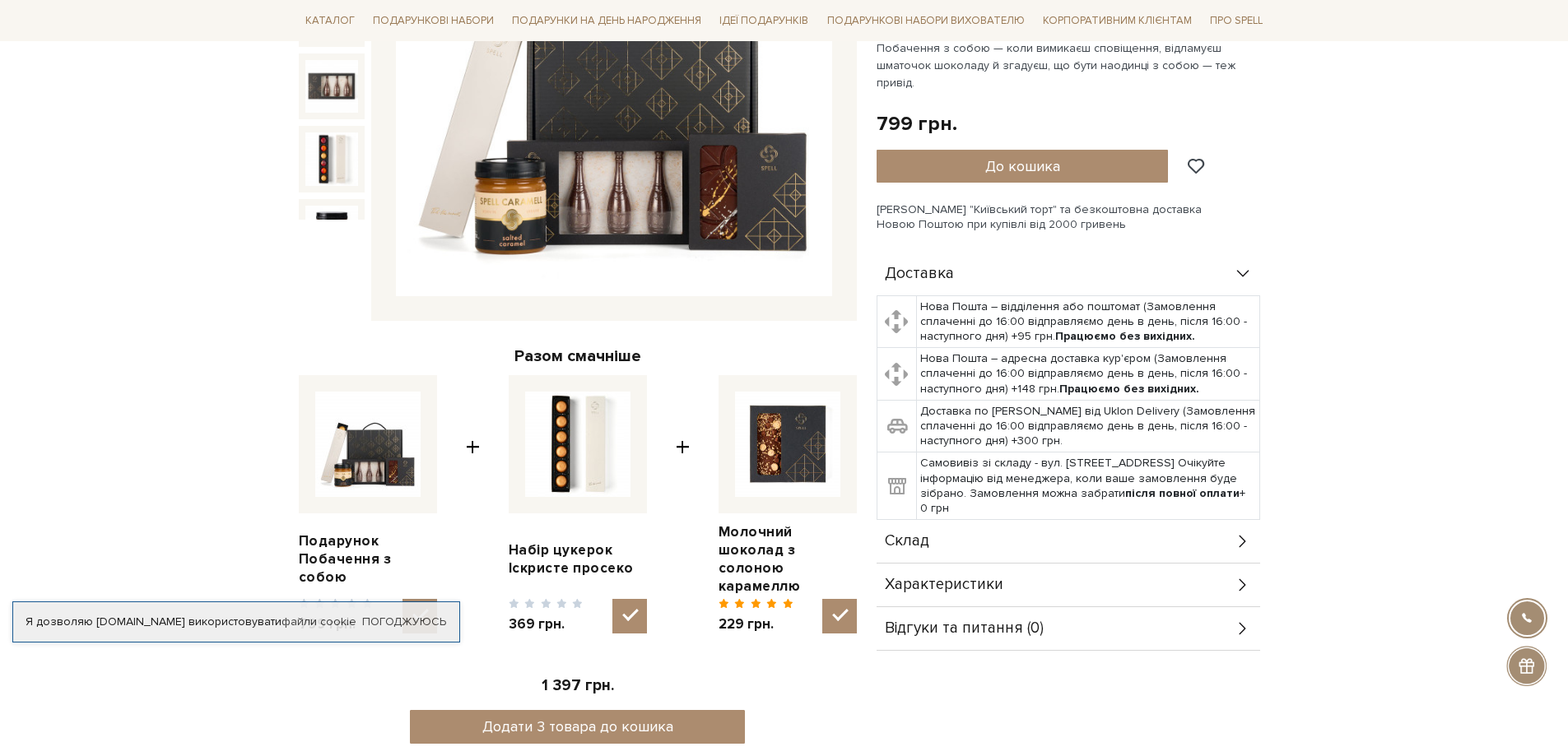
scroll to position [411, 0]
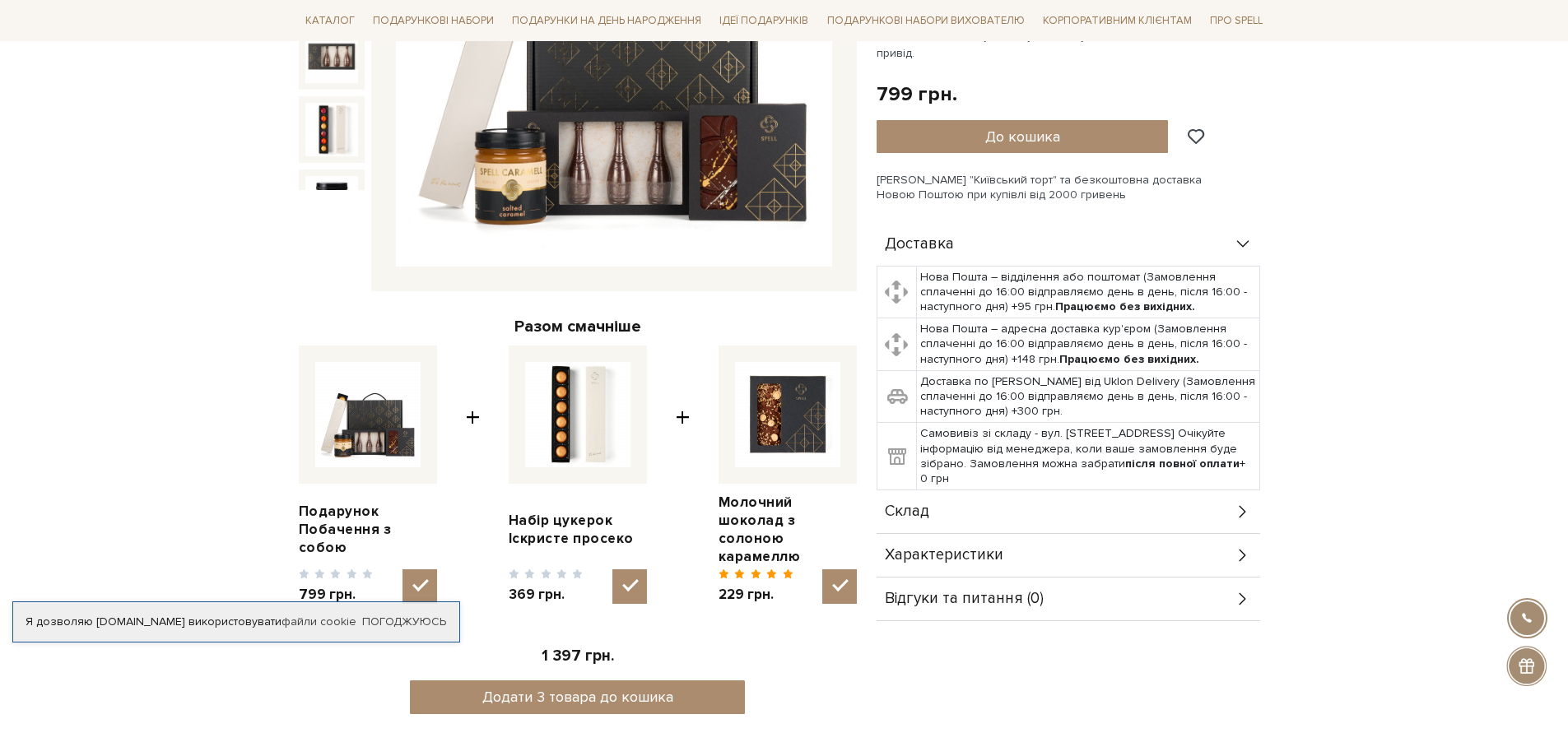
click at [1235, 502] on icon at bounding box center [1242, 512] width 18 height 18
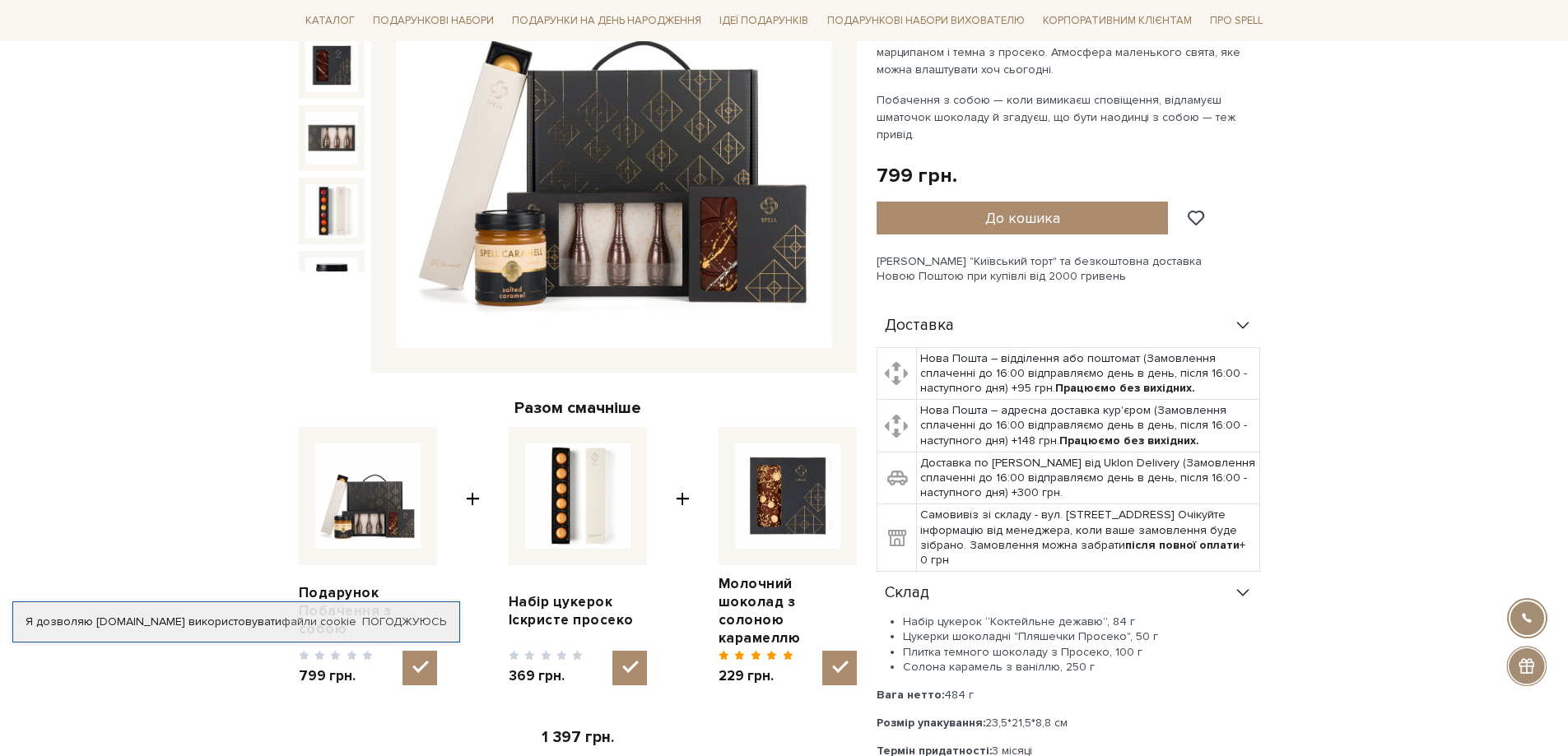
scroll to position [329, 0]
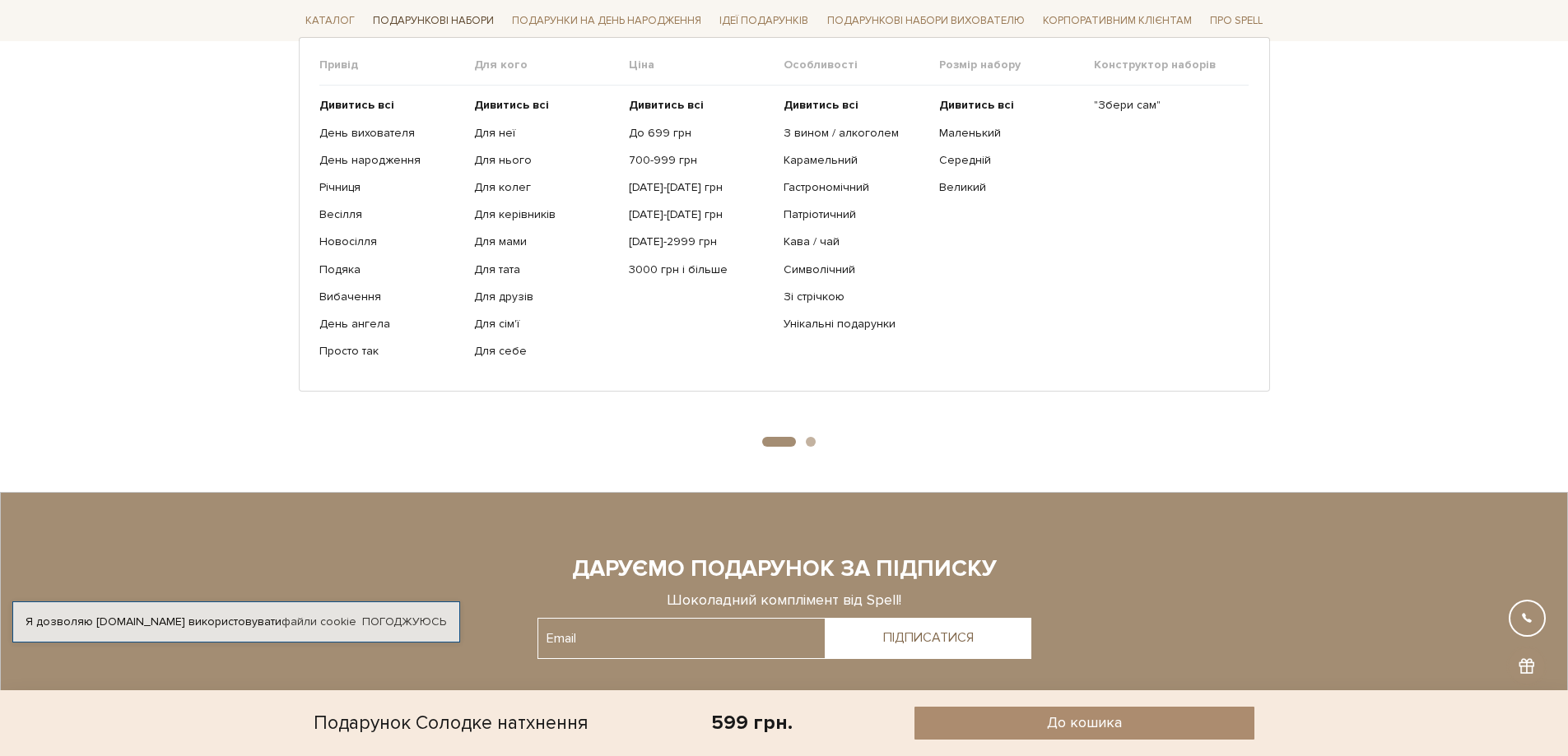
click at [431, 14] on link "Подарункові набори" at bounding box center [433, 21] width 134 height 25
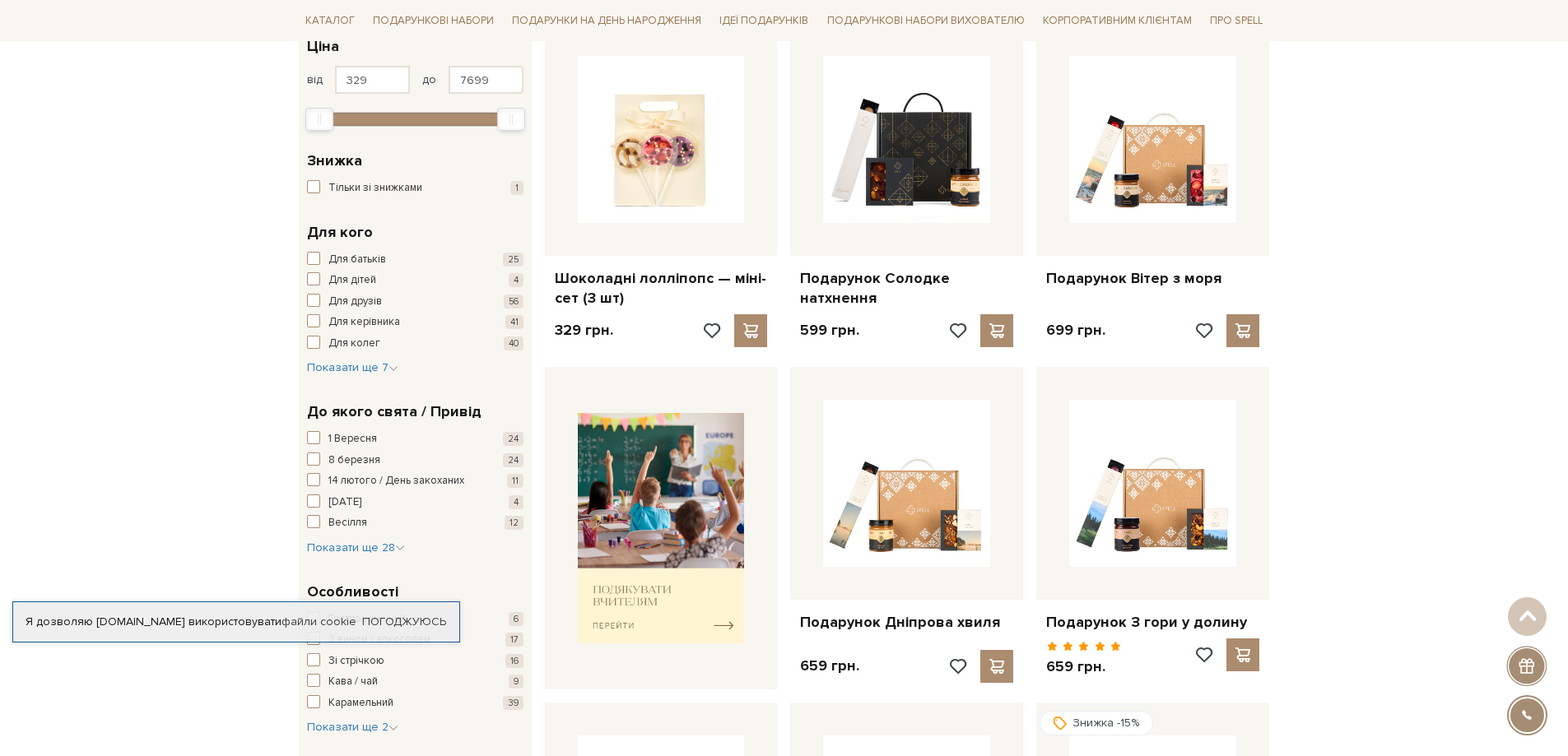
scroll to position [329, 0]
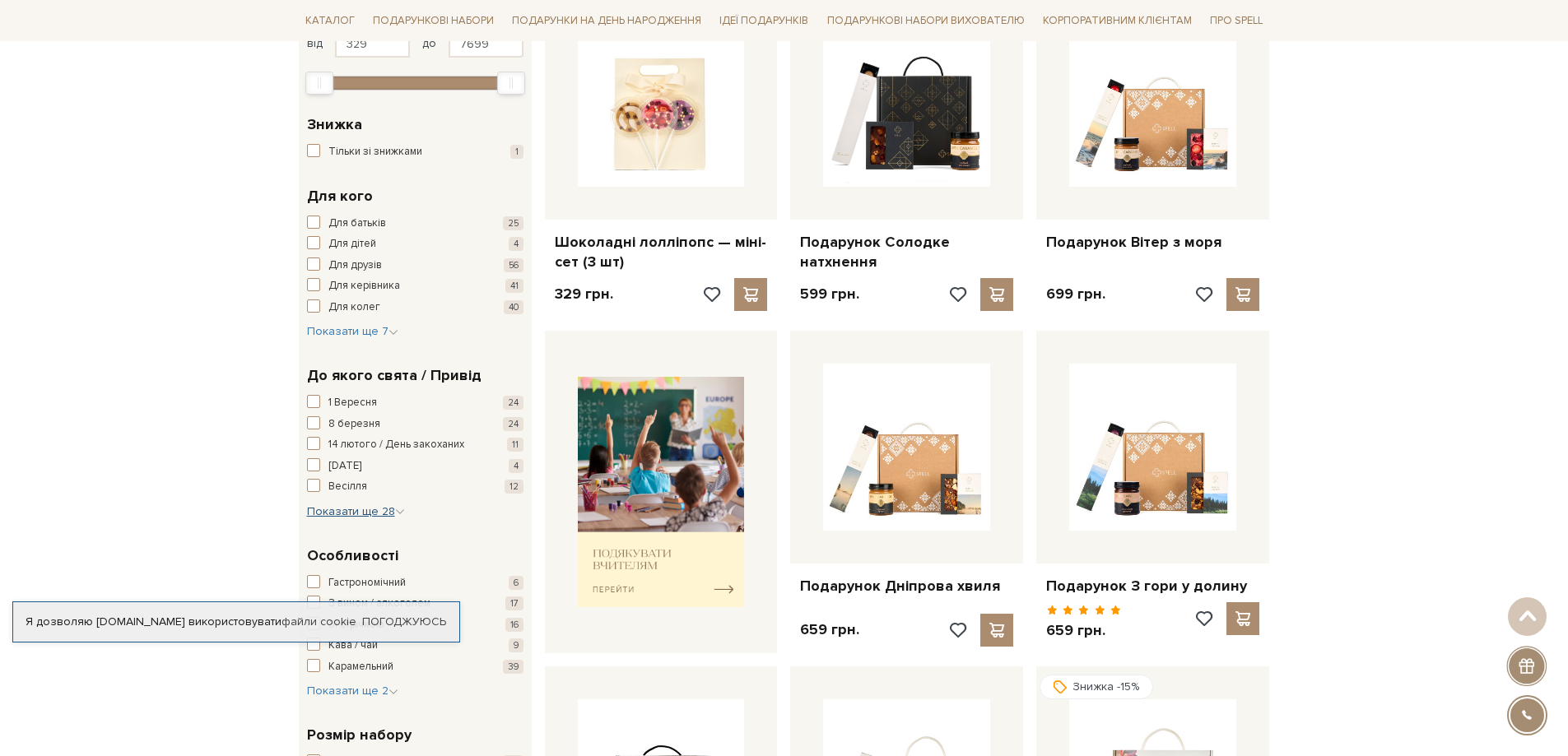
click at [392, 509] on span "Показати ще 28" at bounding box center [355, 512] width 98 height 14
click at [403, 623] on link "Погоджуюсь" at bounding box center [403, 622] width 84 height 14
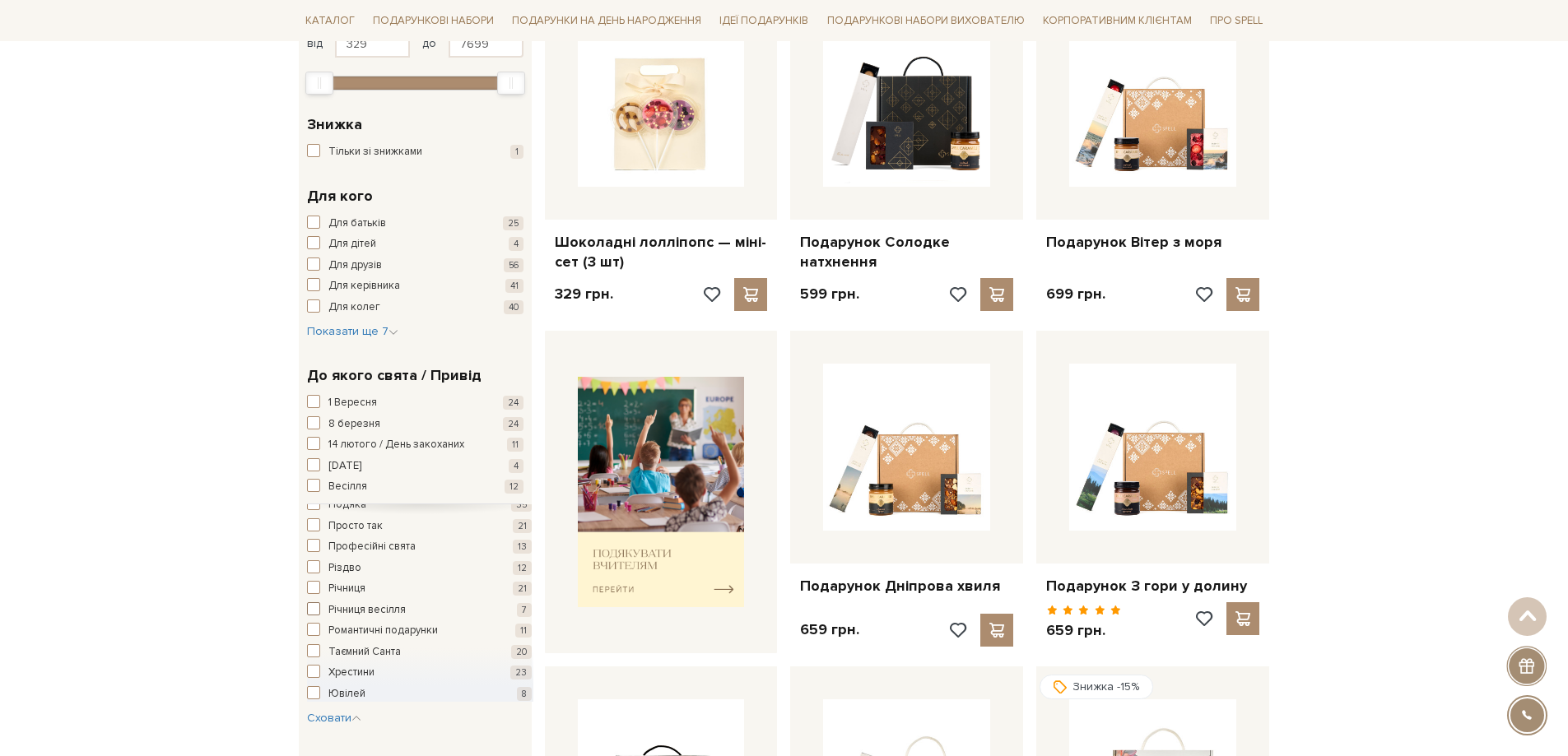
click at [370, 611] on span "Річниця весілля" at bounding box center [367, 611] width 78 height 16
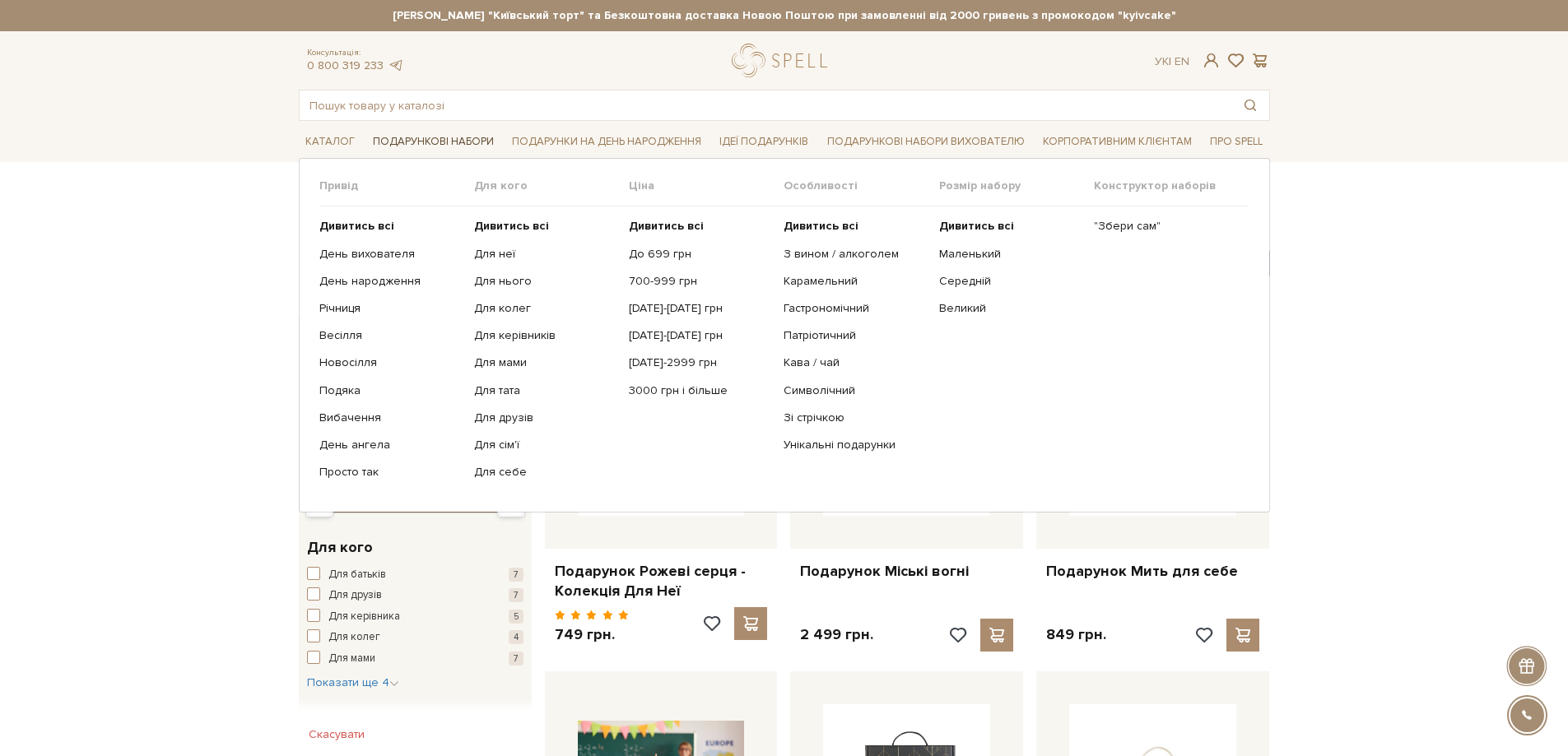
click at [425, 135] on link "Подарункові набори" at bounding box center [433, 142] width 134 height 25
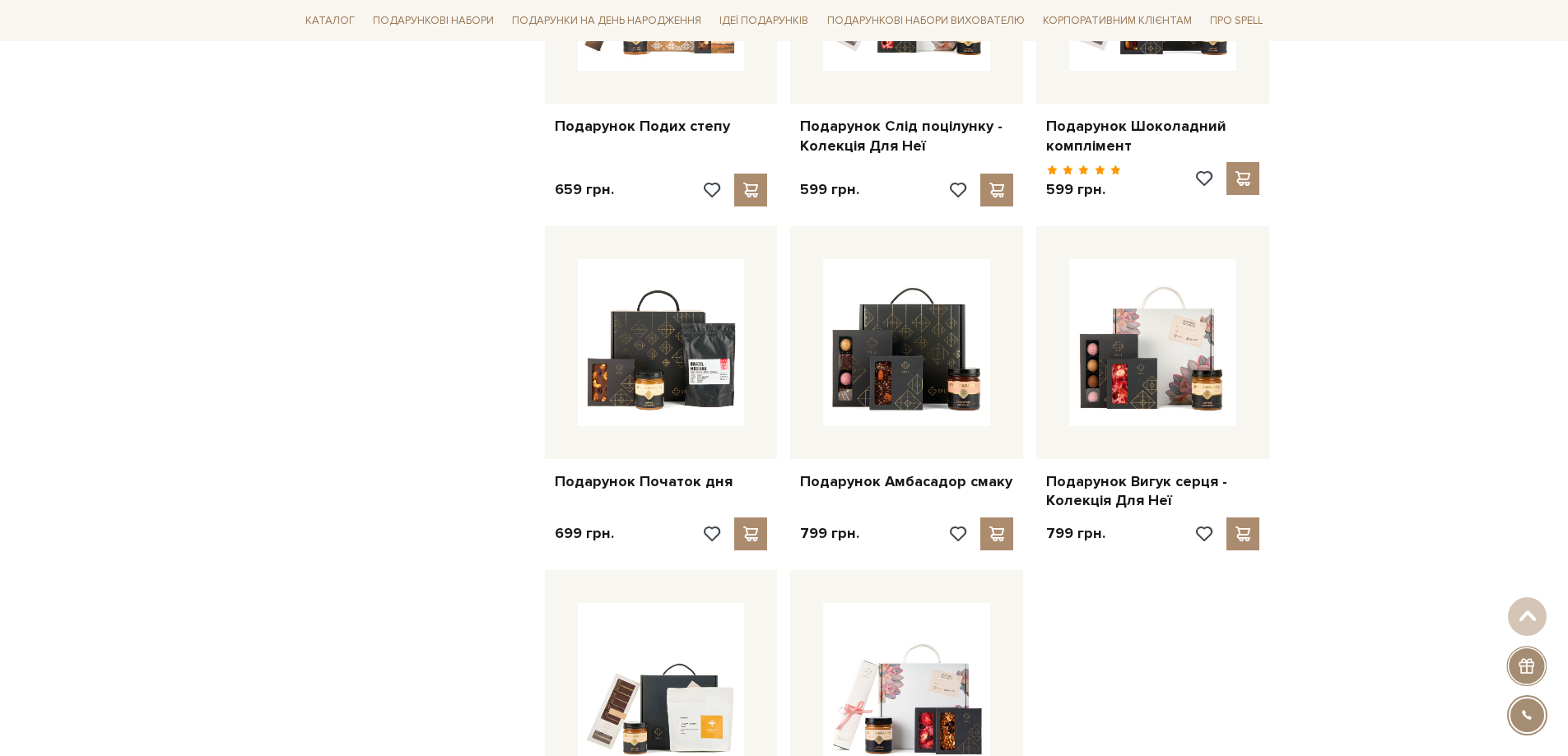
scroll to position [1481, 0]
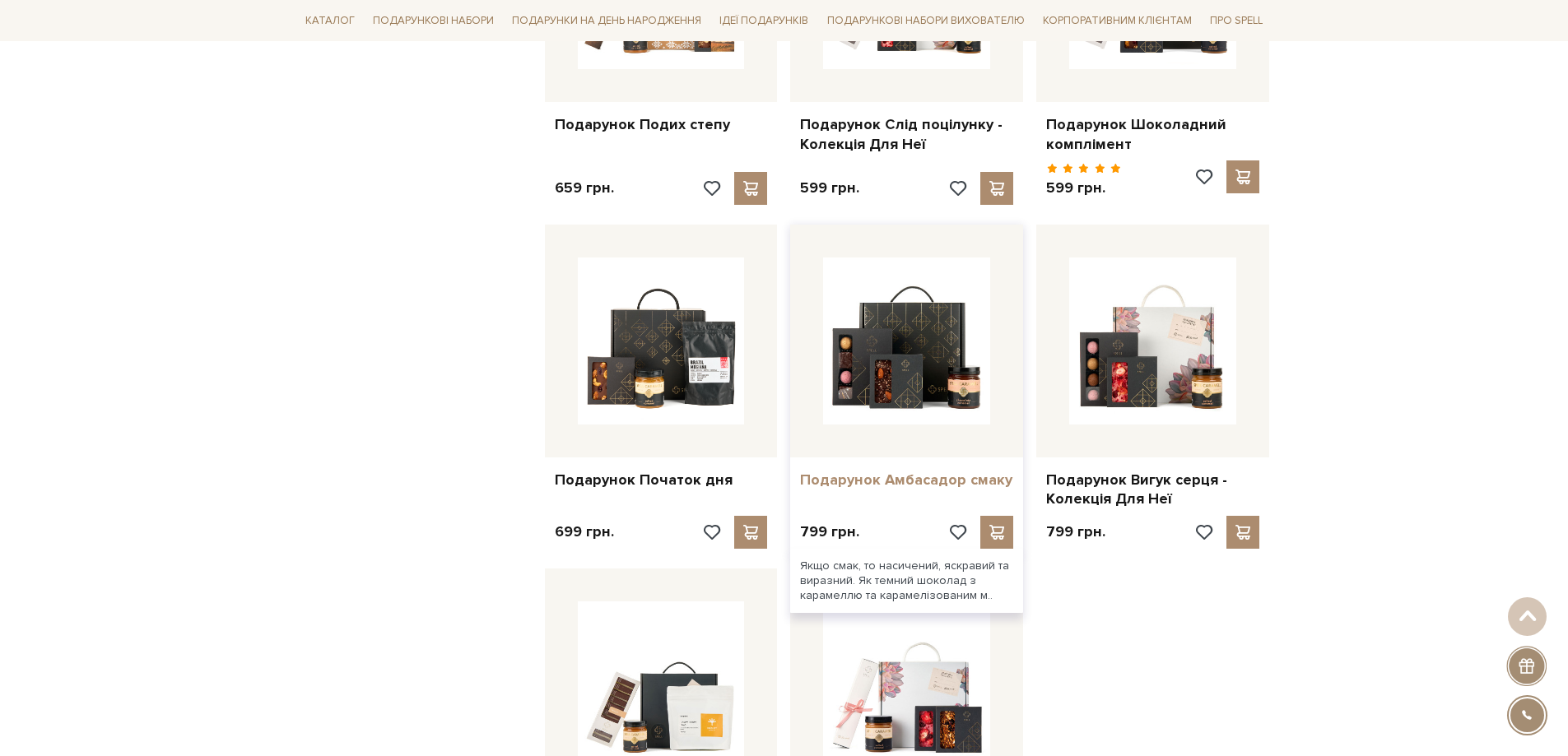
click at [896, 471] on link "Подарунок Амбасадор смаку" at bounding box center [907, 480] width 213 height 19
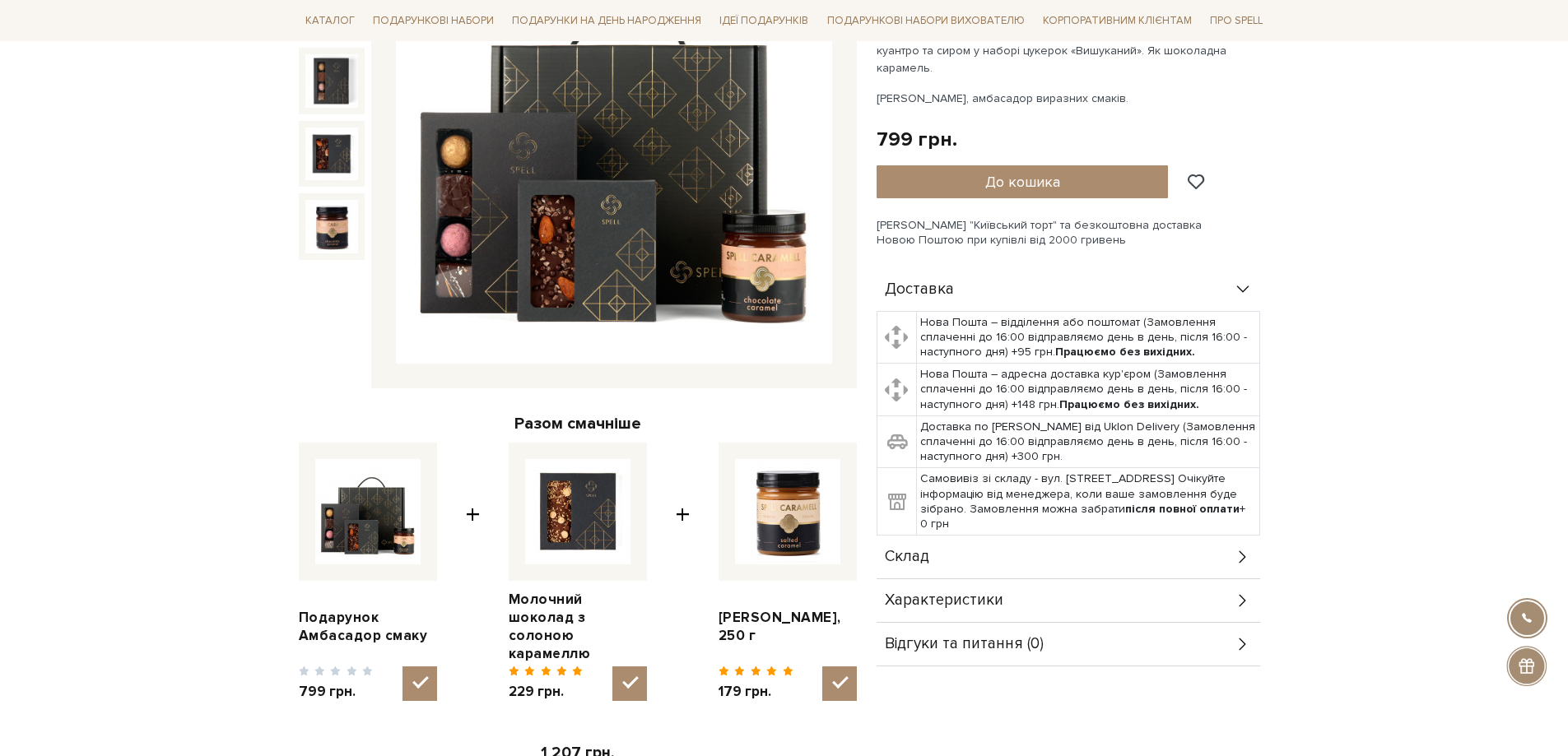
scroll to position [329, 0]
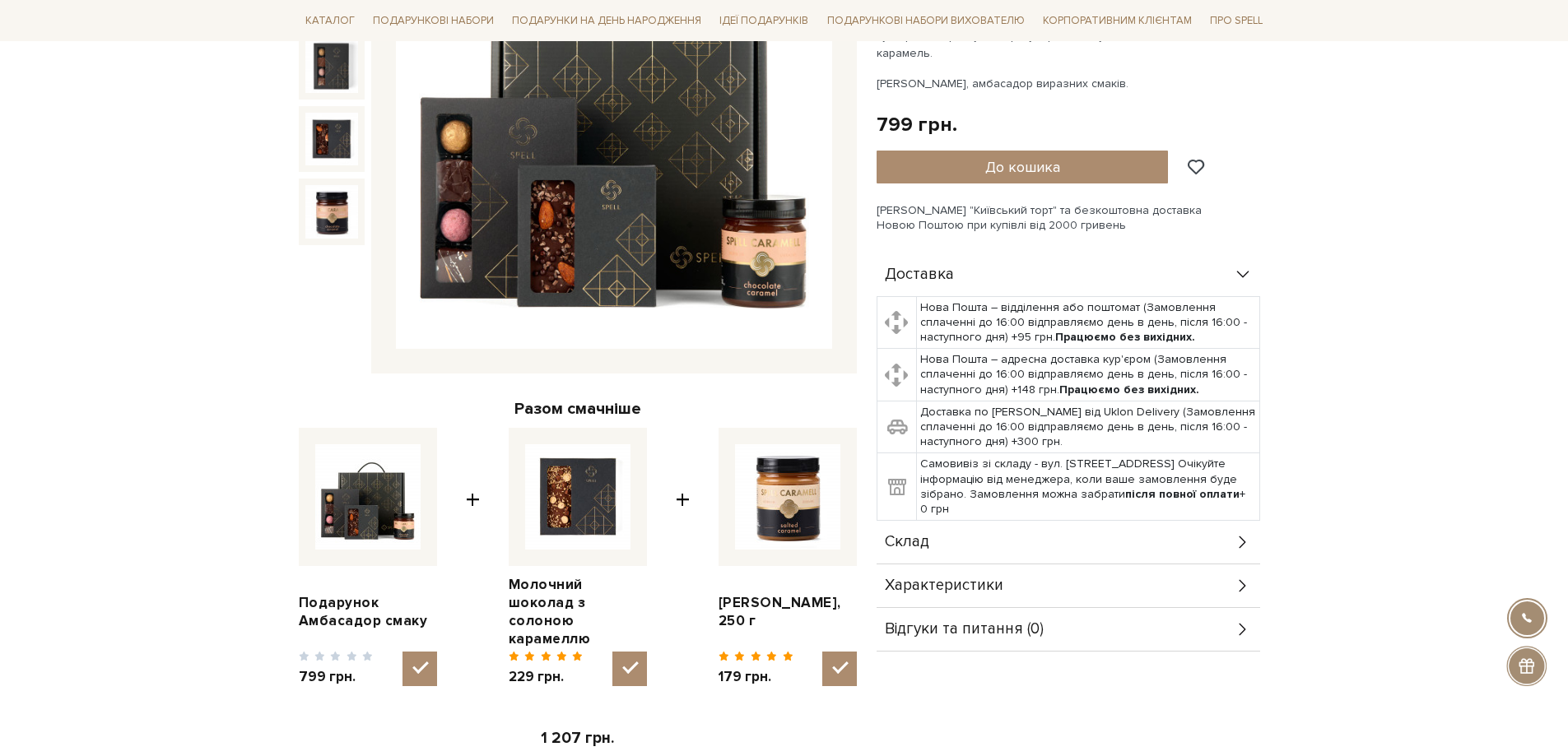
click at [1224, 527] on div "Склад" at bounding box center [1067, 541] width 383 height 42
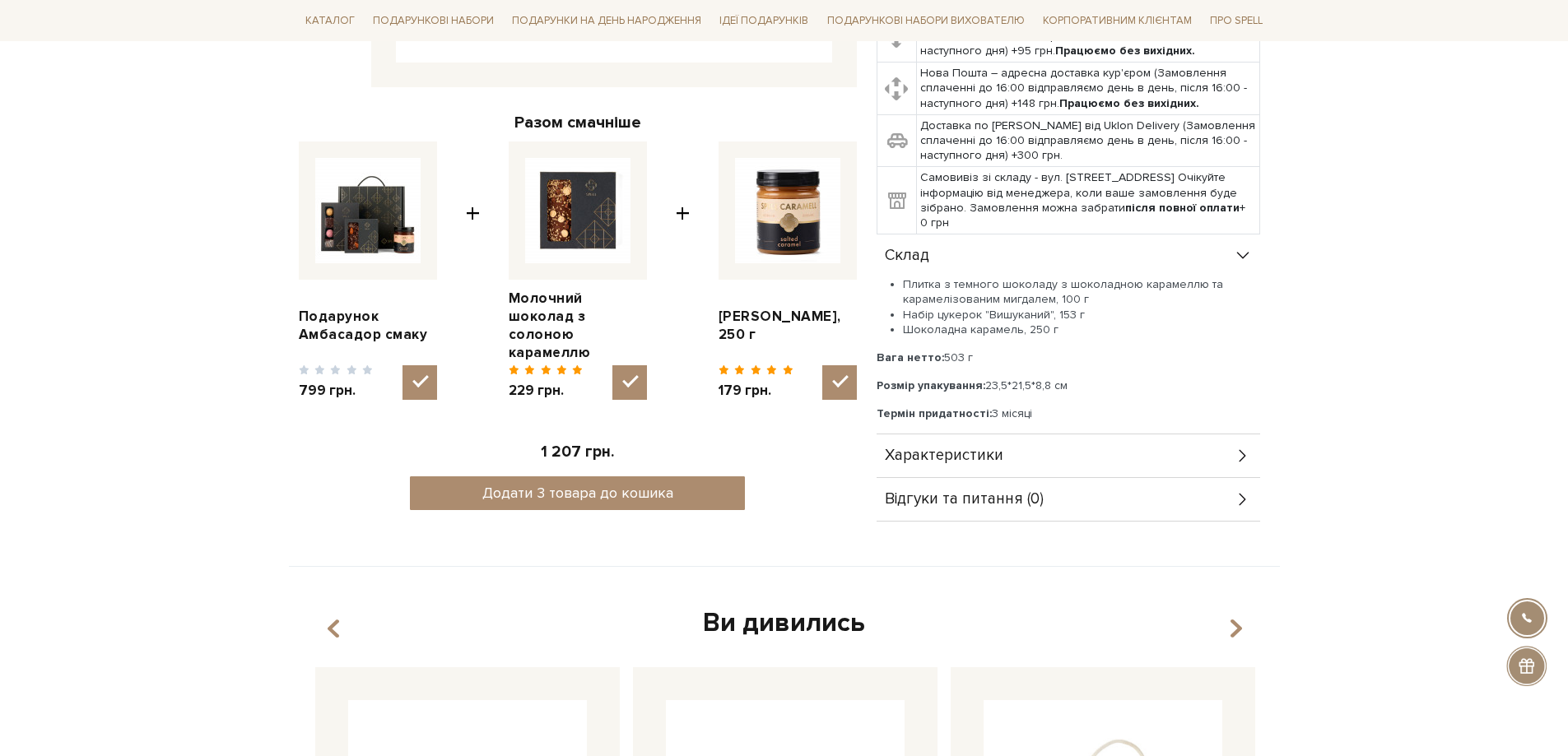
scroll to position [659, 0]
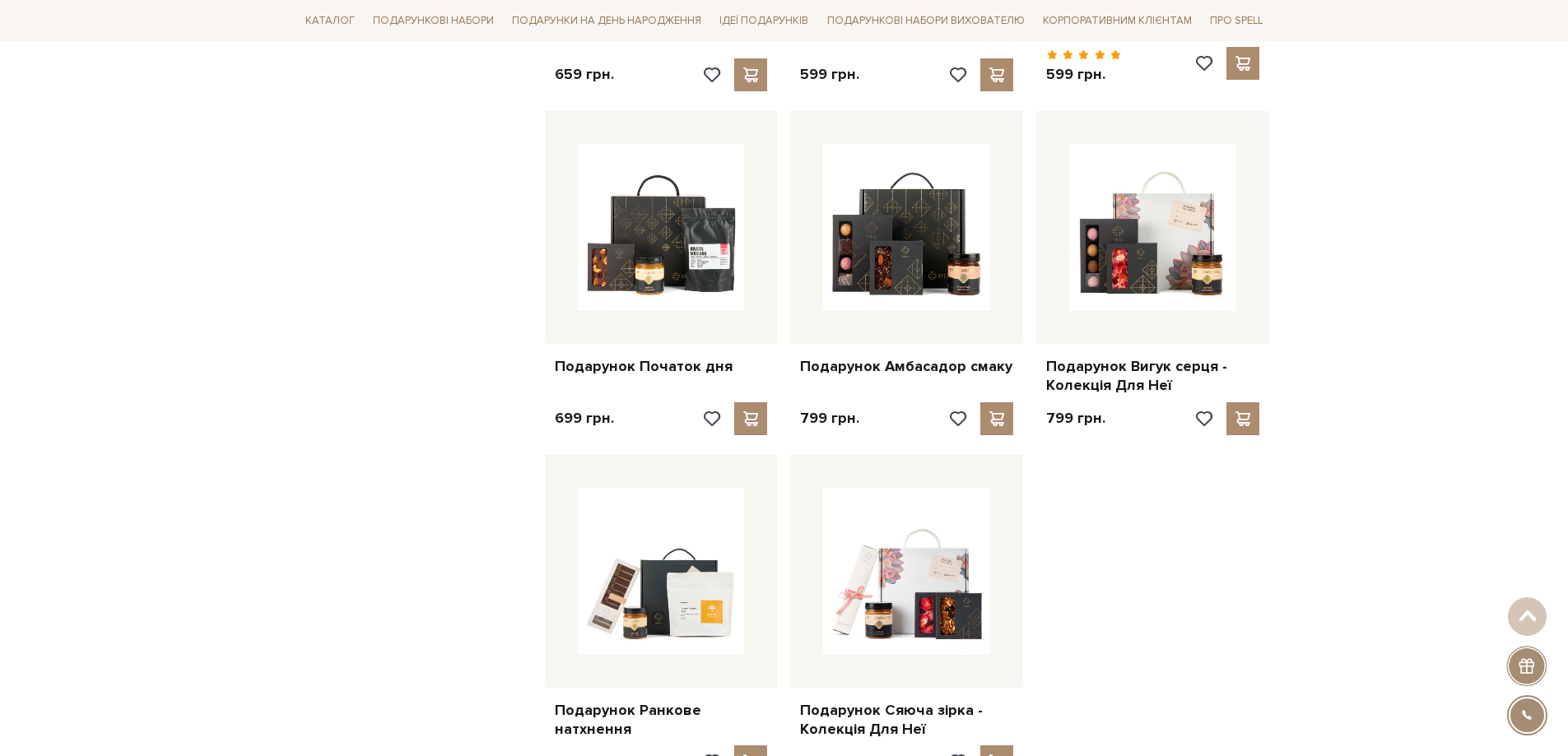
scroll to position [1563, 0]
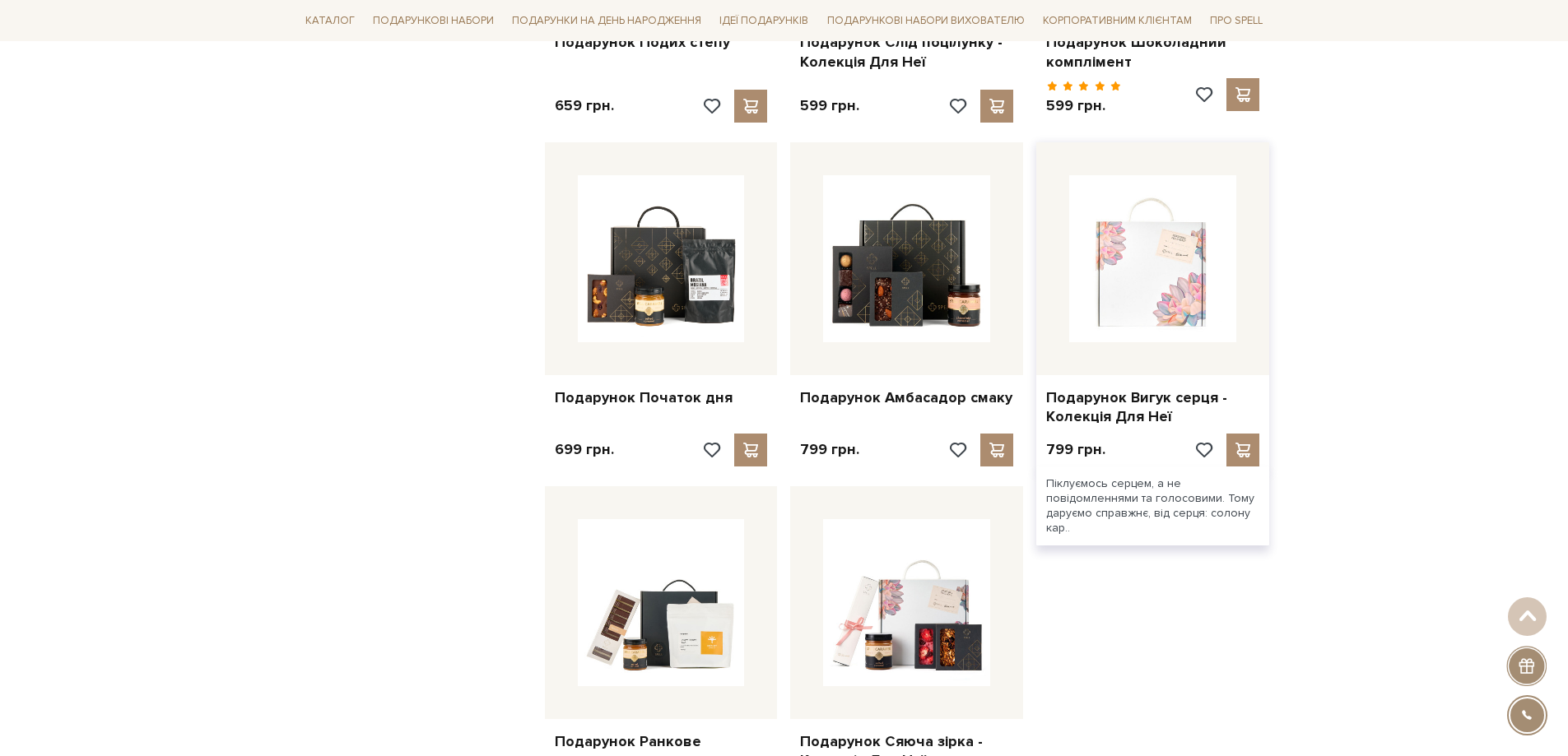
click at [1155, 294] on img at bounding box center [1152, 258] width 167 height 167
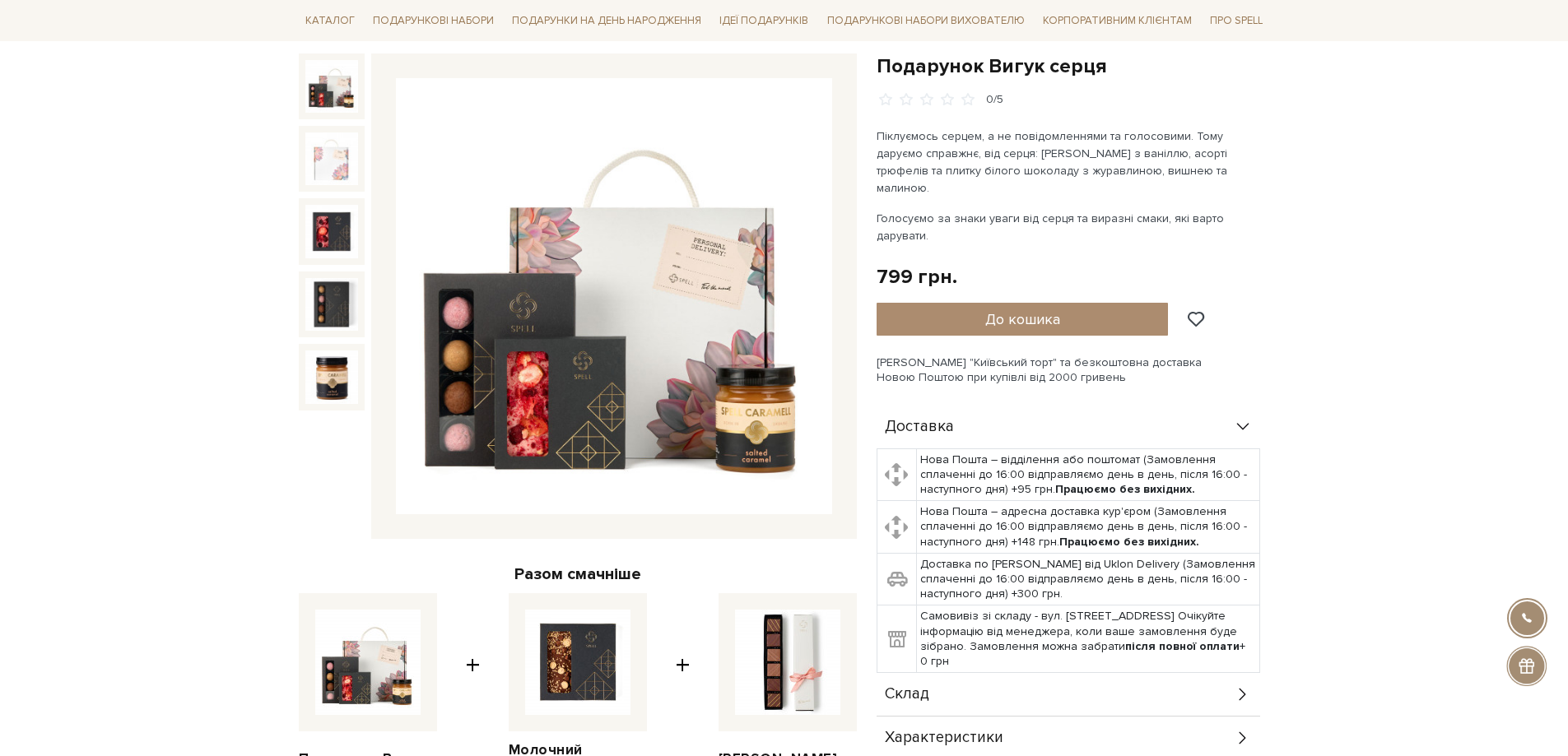
scroll to position [164, 0]
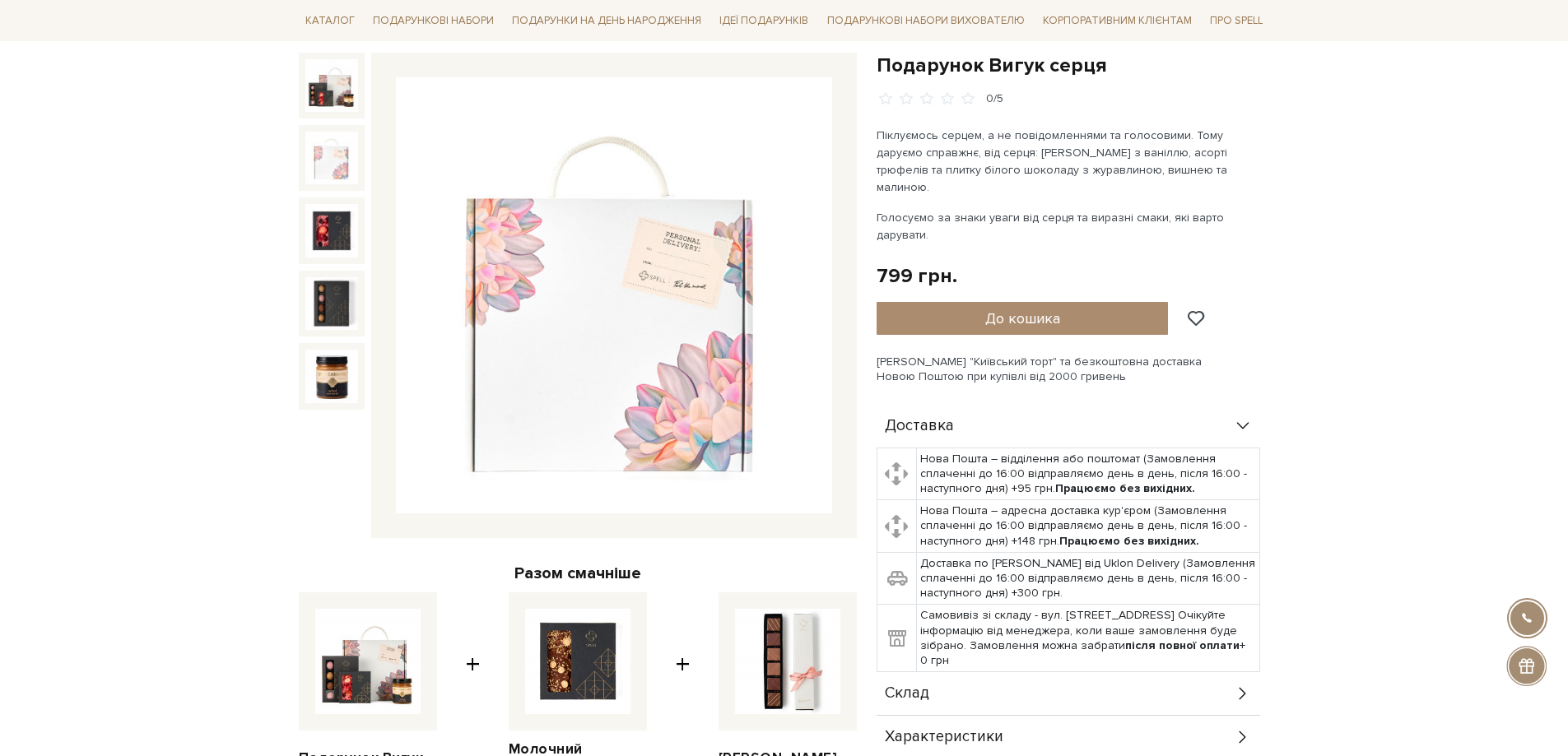
click at [344, 153] on img at bounding box center [331, 158] width 52 height 52
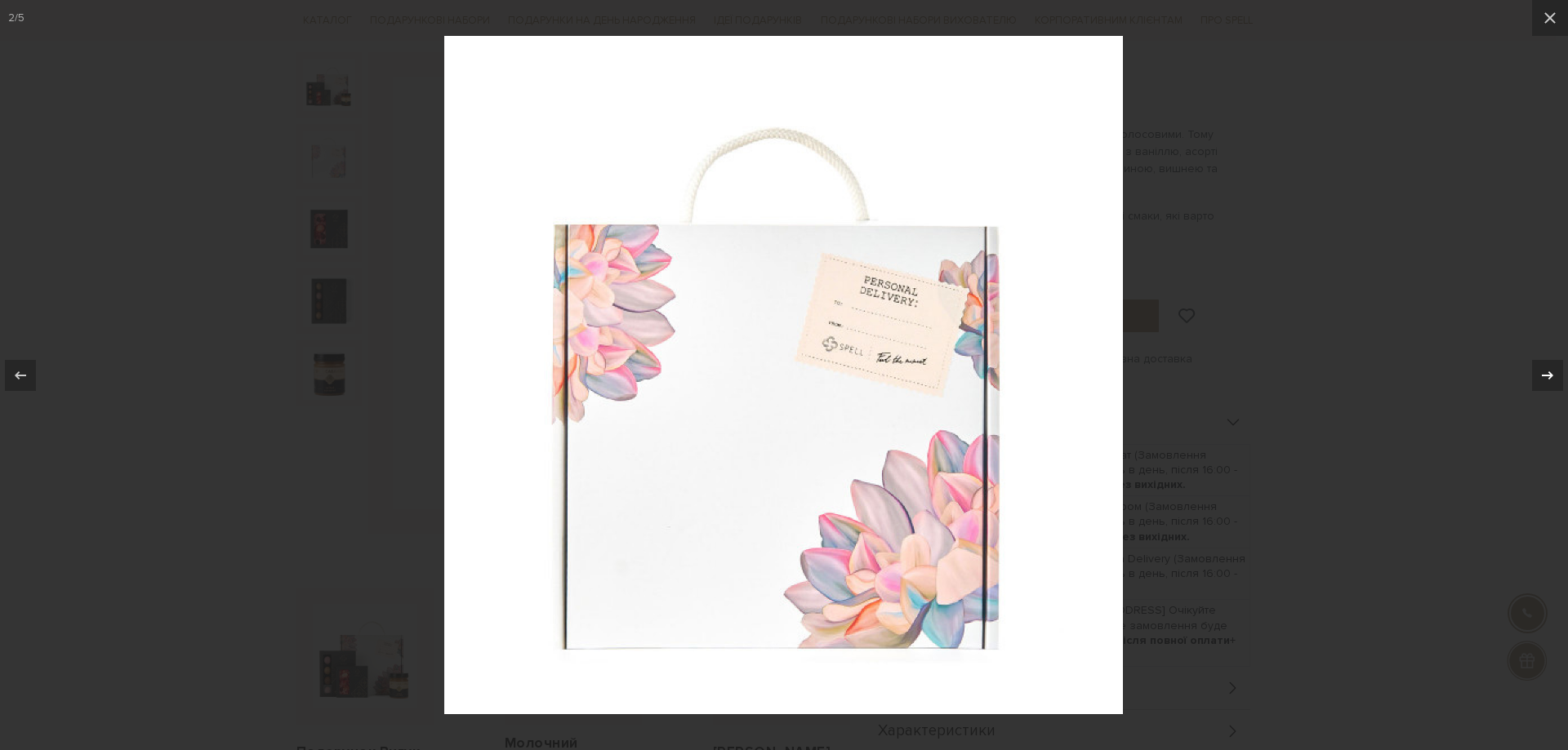
click at [1549, 378] on icon at bounding box center [1547, 374] width 12 height 8
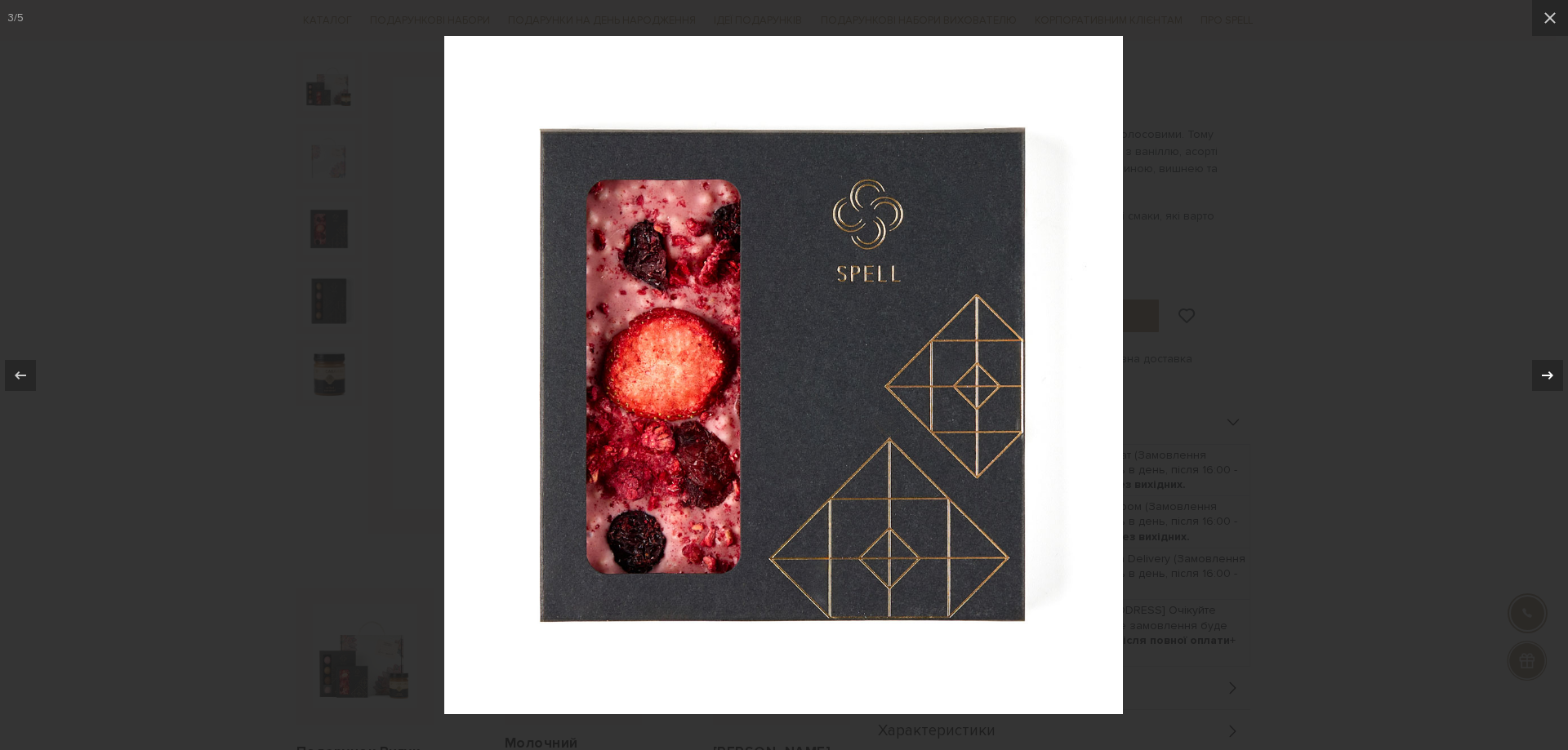
click at [1550, 372] on icon at bounding box center [1547, 374] width 12 height 8
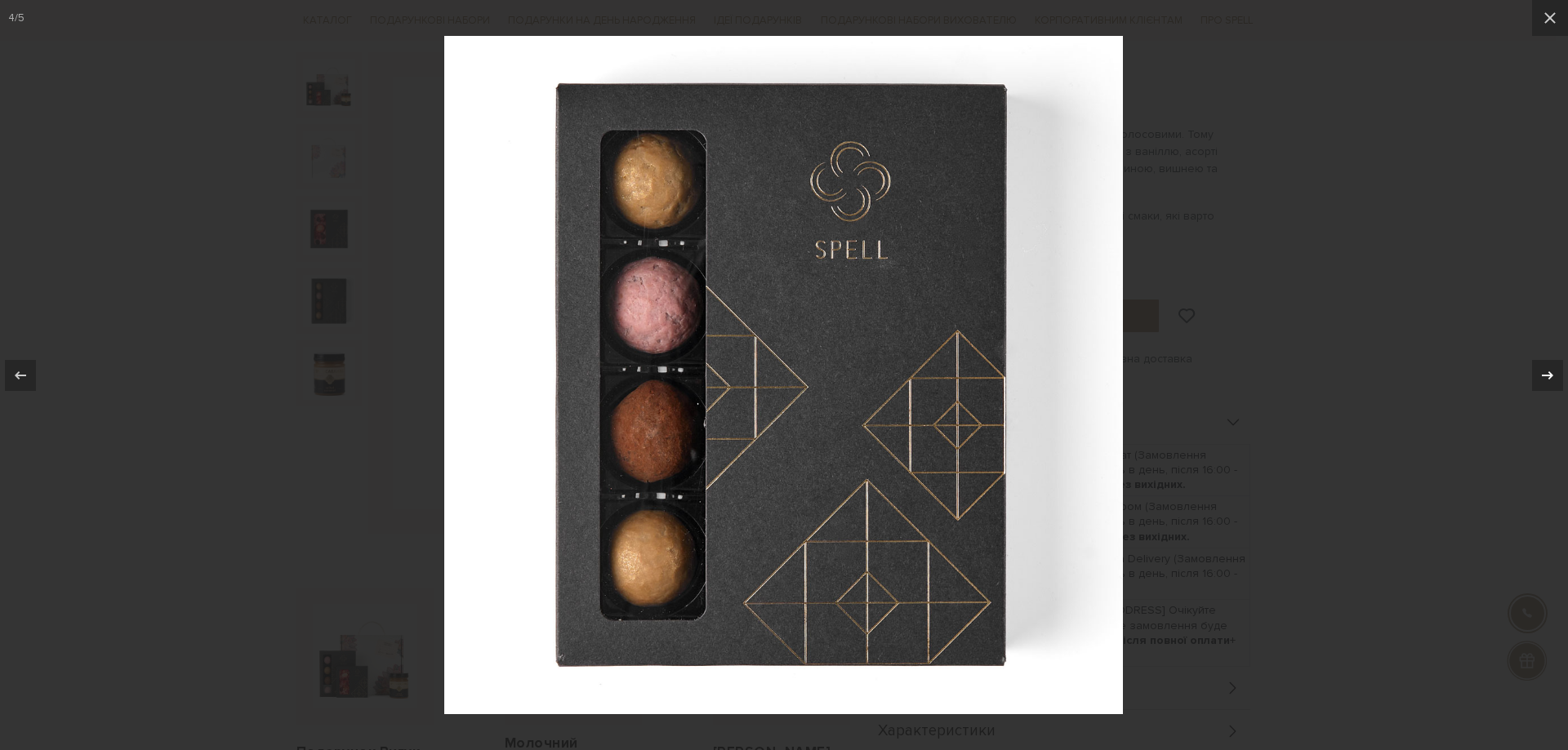
click at [1550, 372] on icon at bounding box center [1547, 374] width 12 height 8
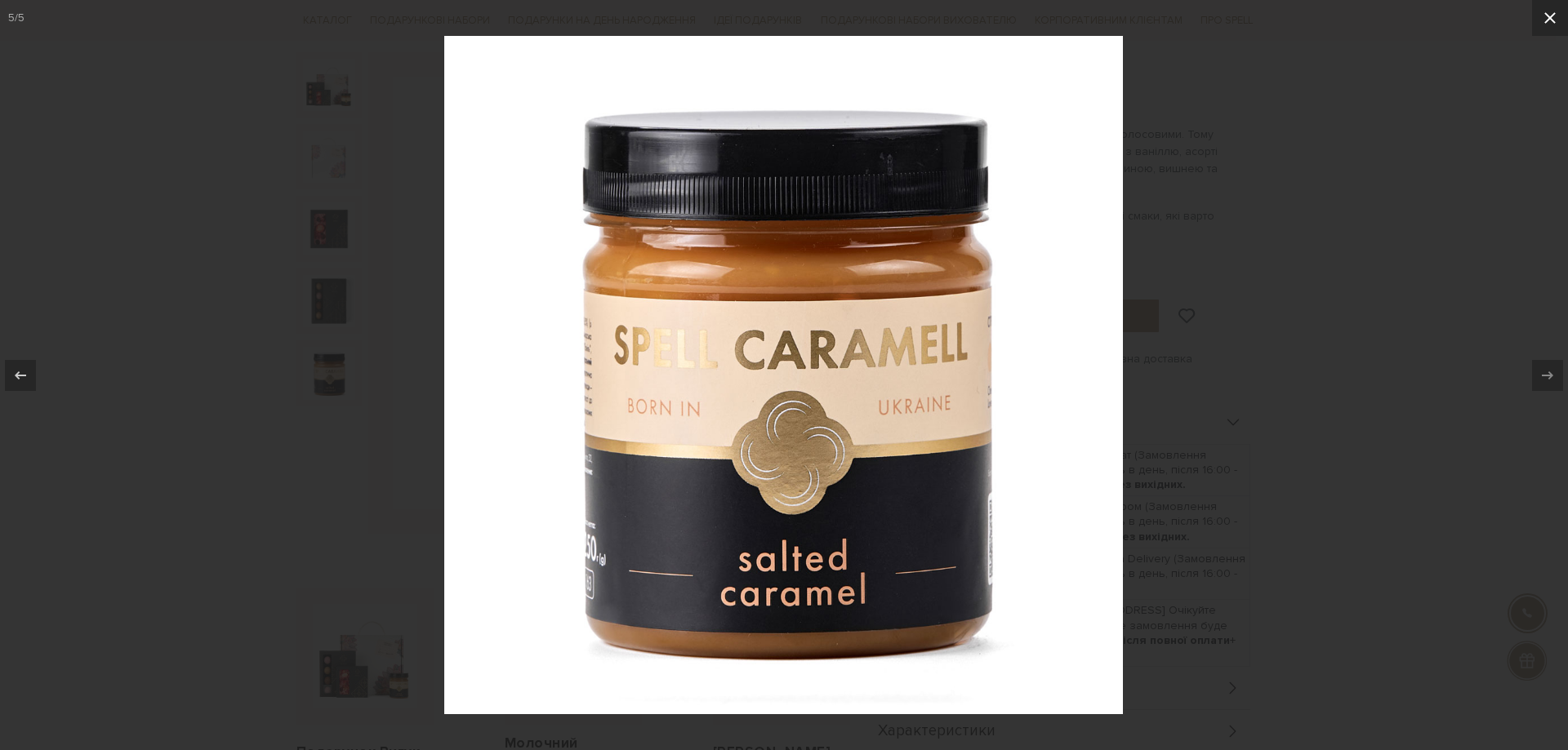
click at [1540, 24] on icon at bounding box center [1550, 18] width 20 height 20
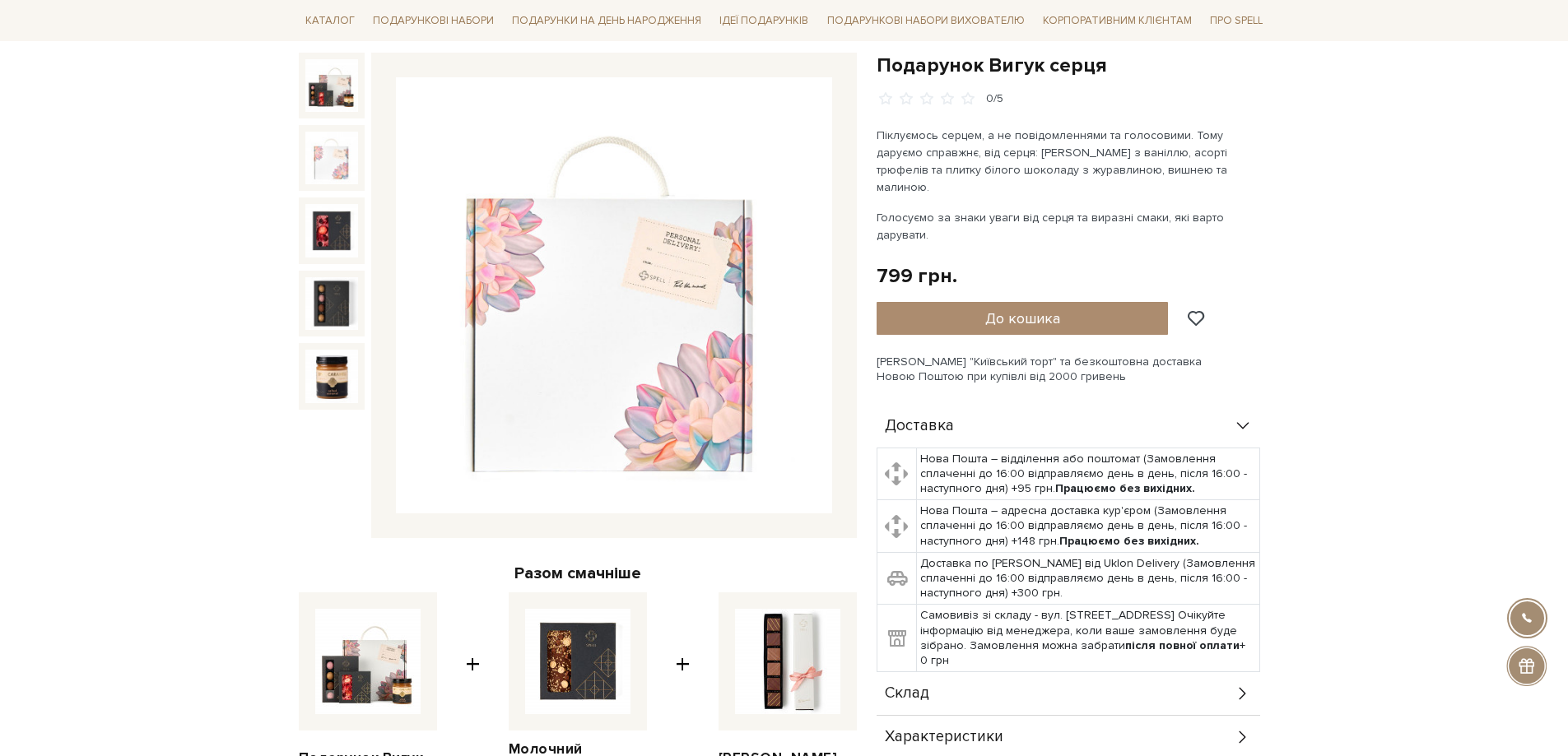
scroll to position [247, 0]
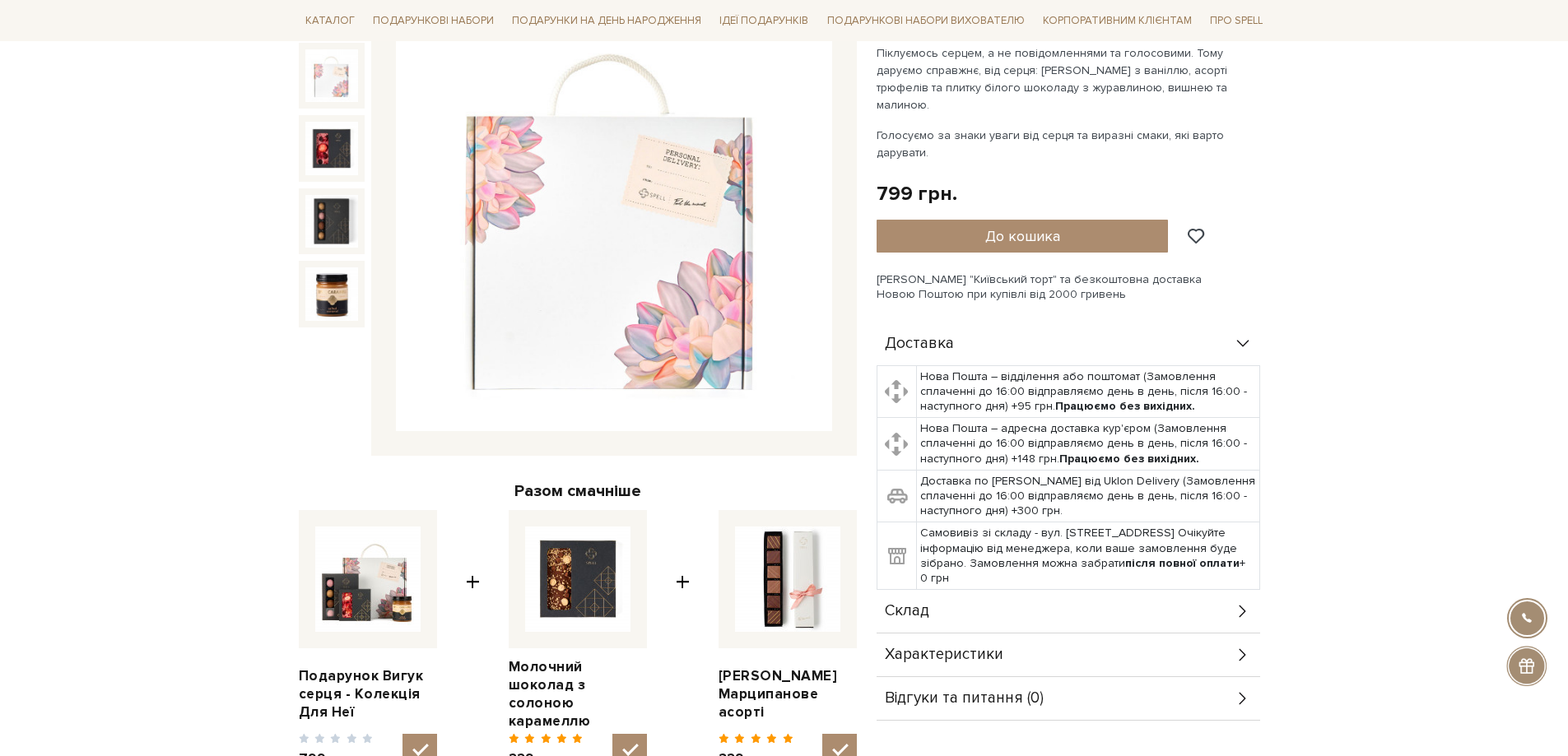
click at [1235, 603] on icon at bounding box center [1242, 612] width 18 height 18
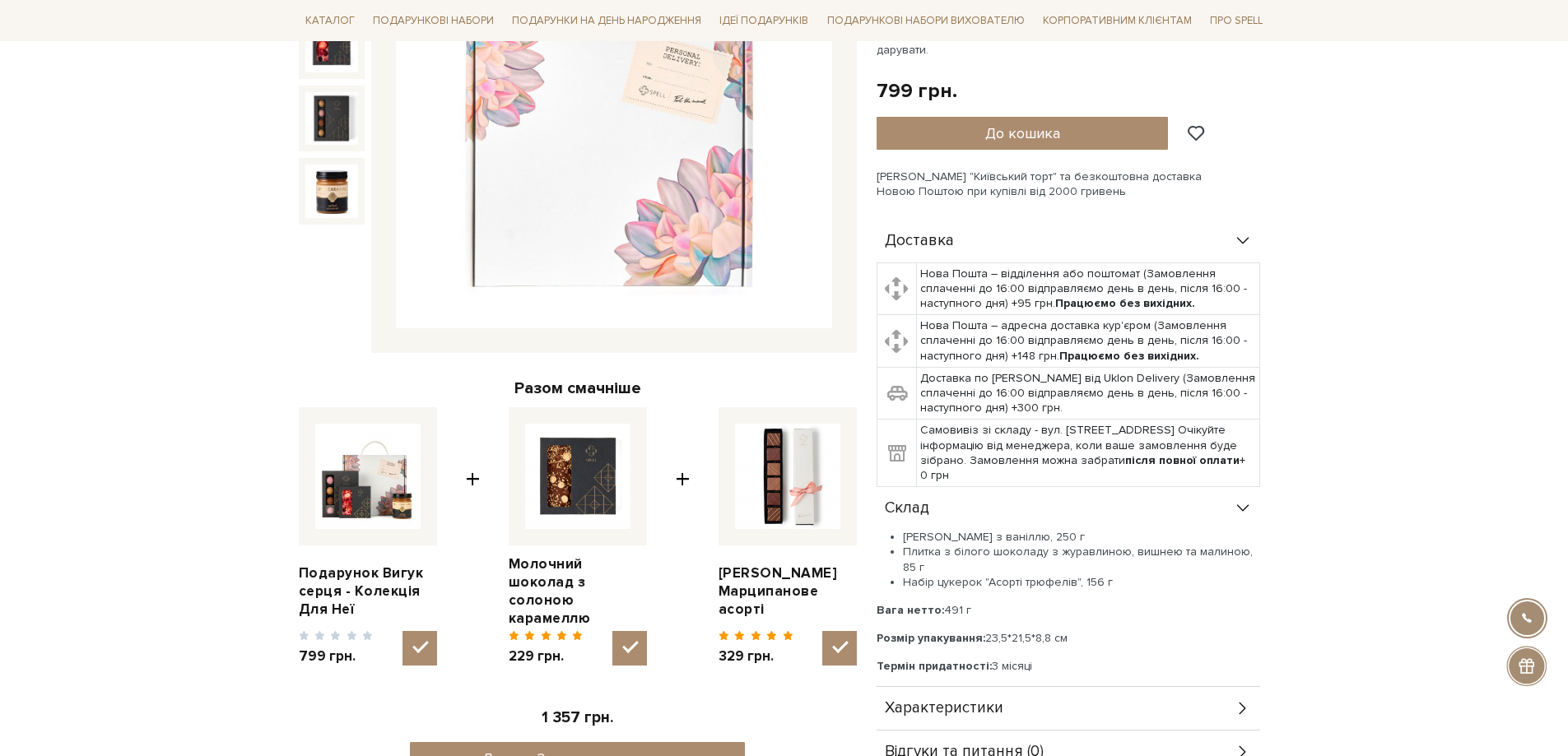
scroll to position [82, 0]
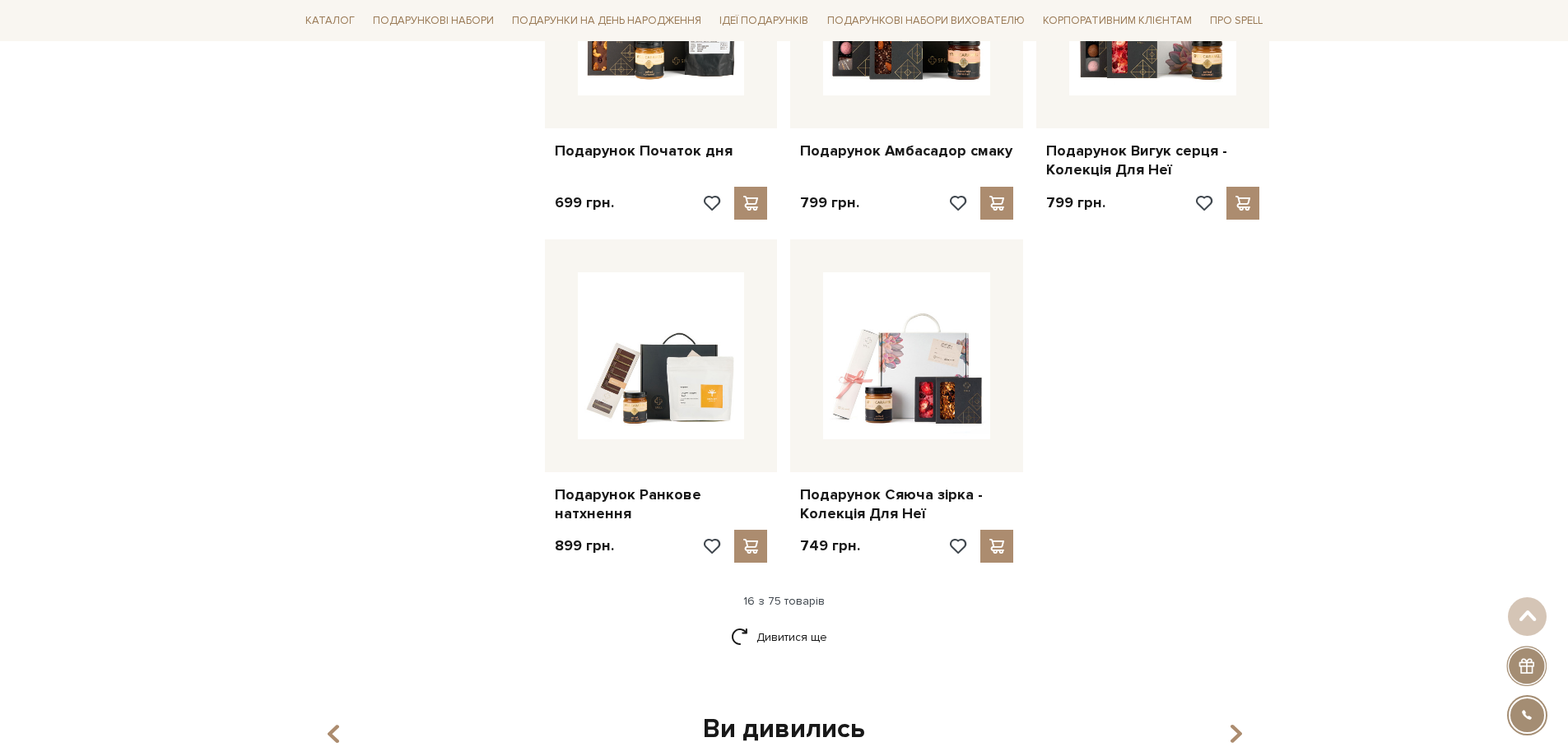
scroll to position [1893, 0]
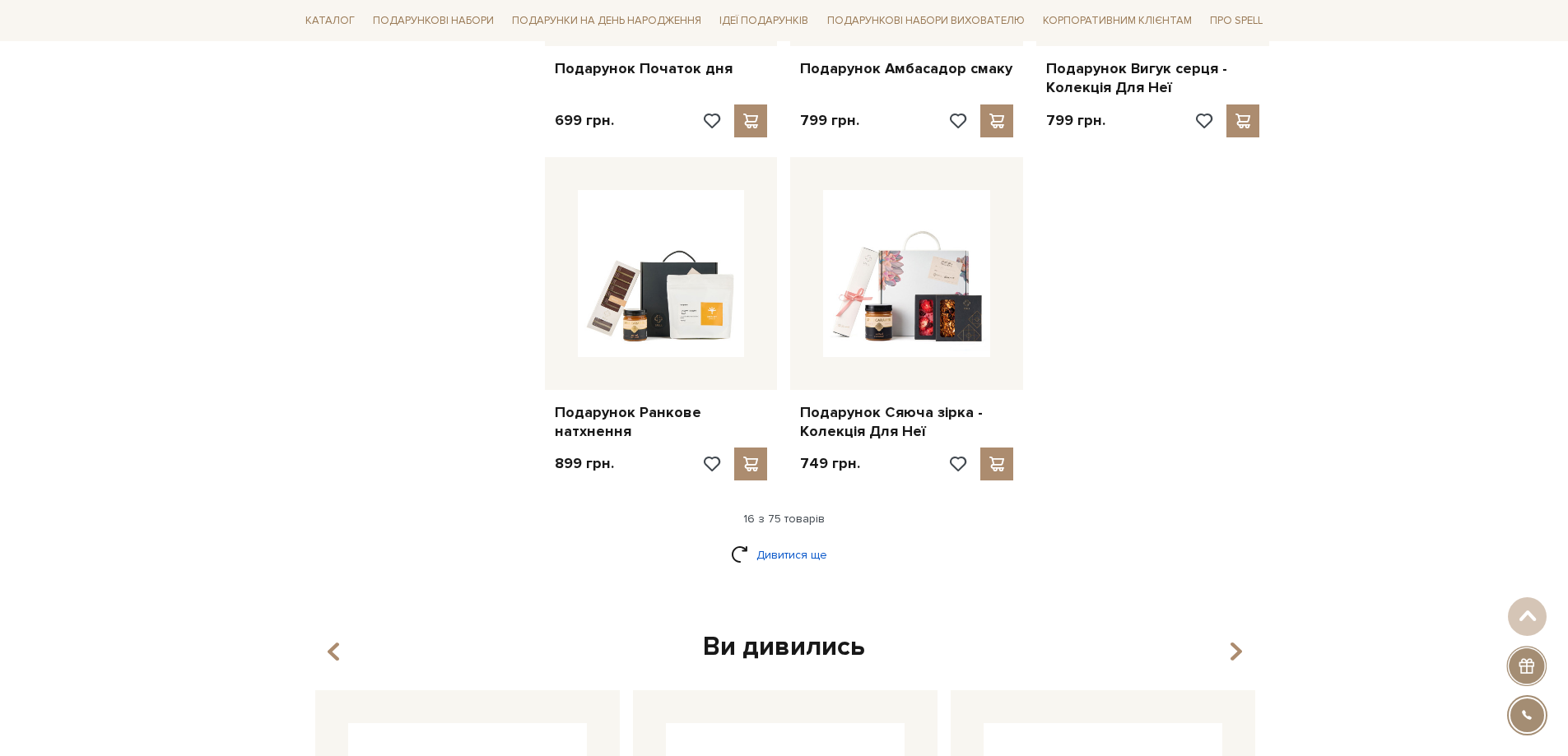
click at [784, 545] on link "Дивитися ще" at bounding box center [784, 555] width 107 height 29
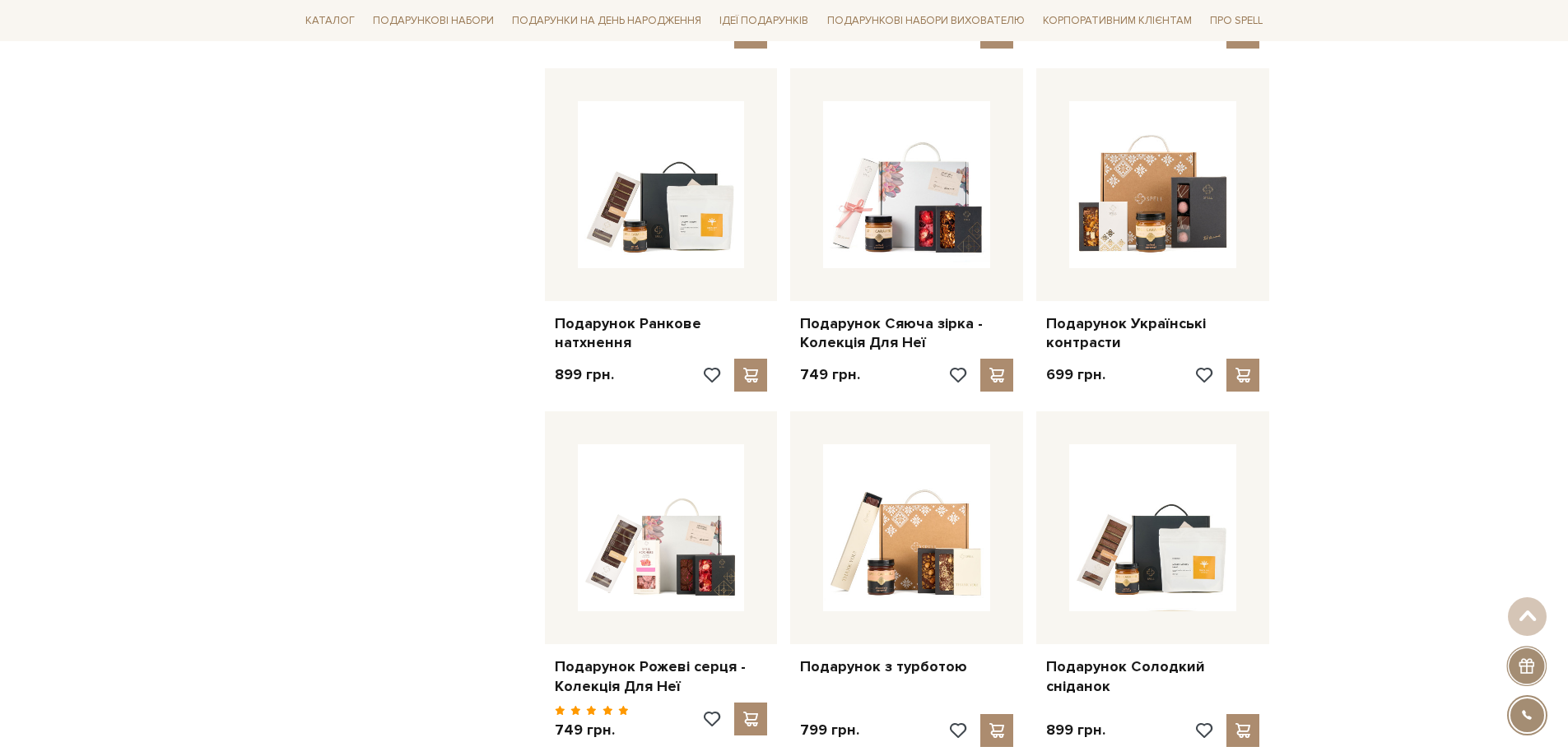
scroll to position [1975, 0]
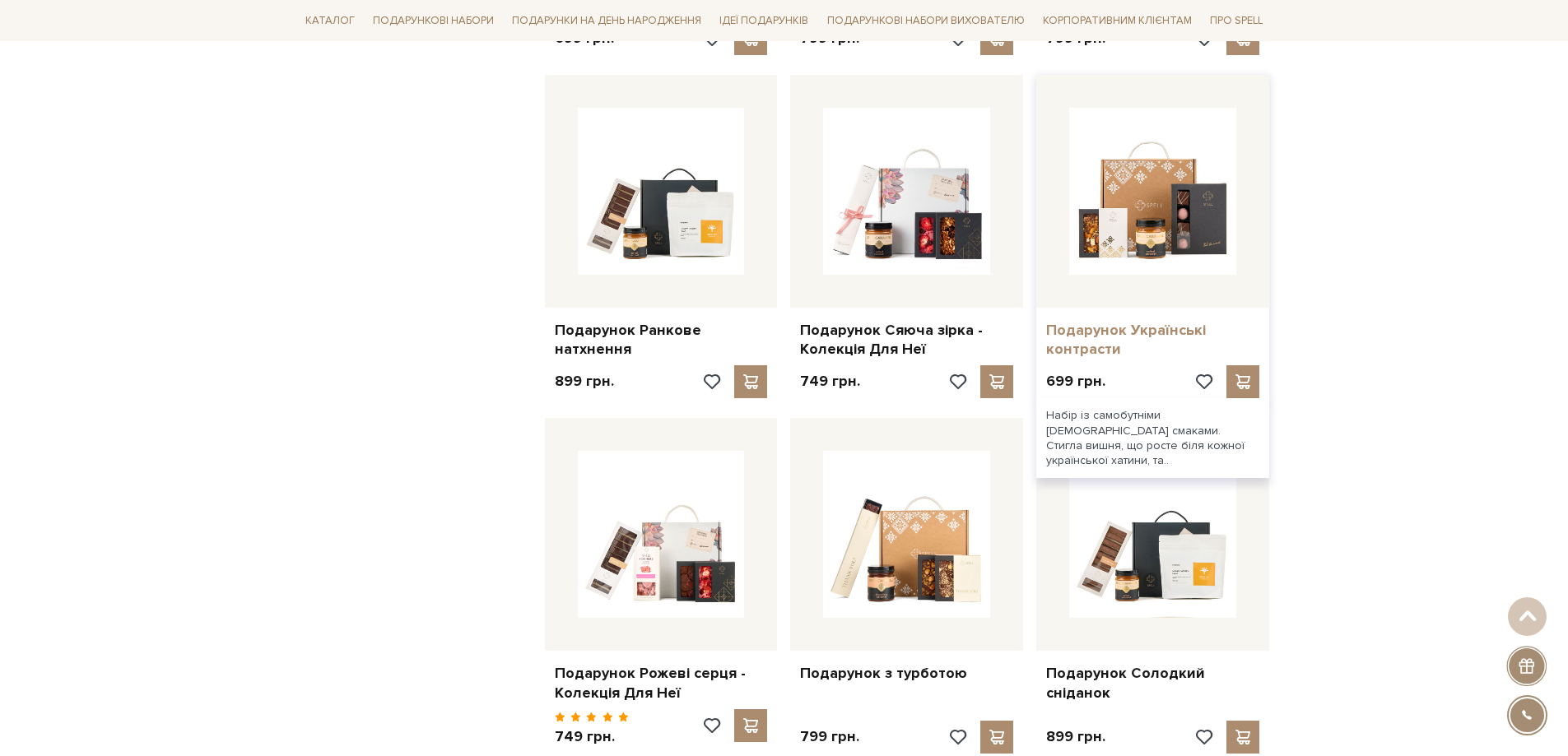
click at [1127, 321] on link "Подарунок Українські контрасти" at bounding box center [1152, 340] width 213 height 39
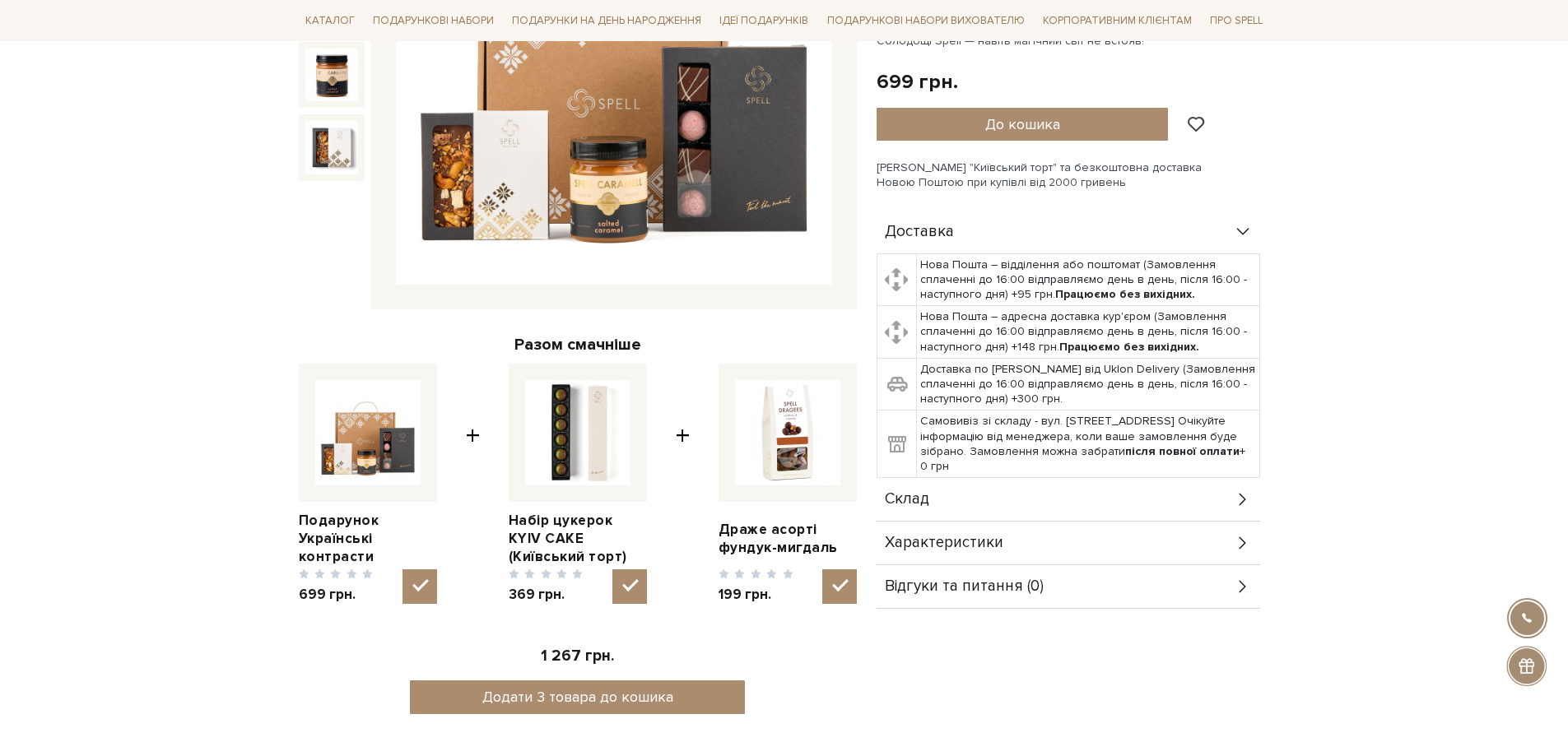
scroll to position [411, 0]
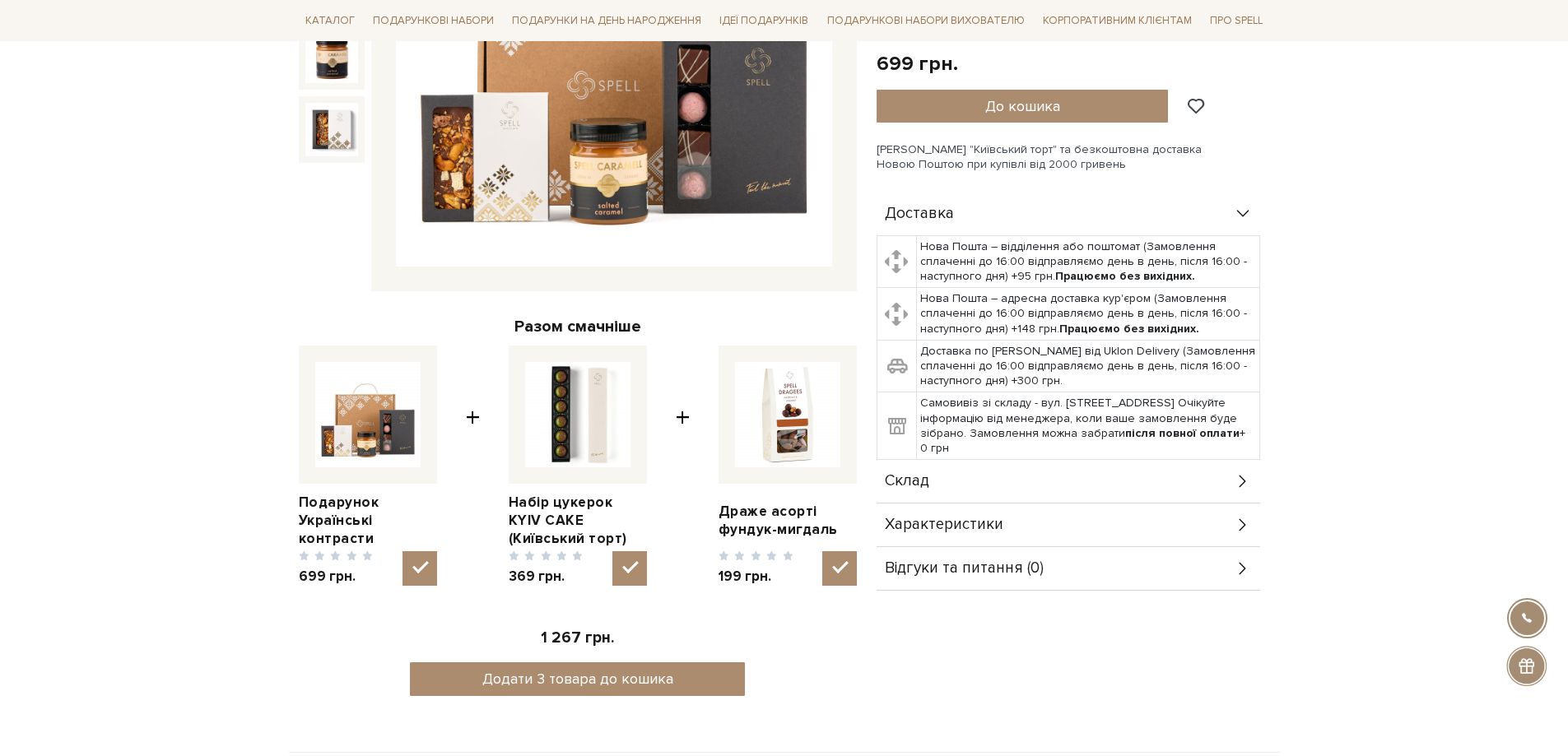
click at [1243, 477] on icon at bounding box center [1242, 482] width 18 height 18
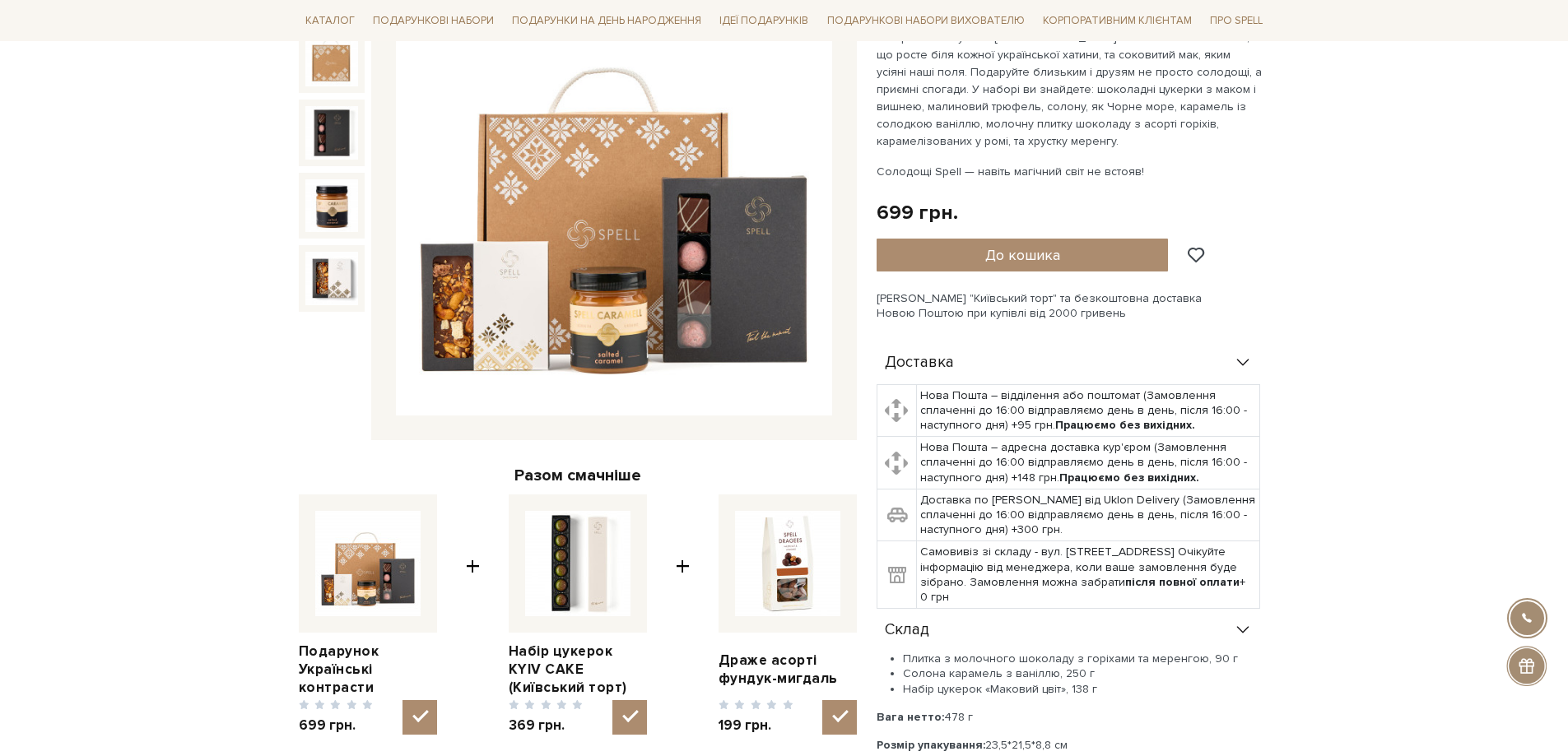
scroll to position [247, 0]
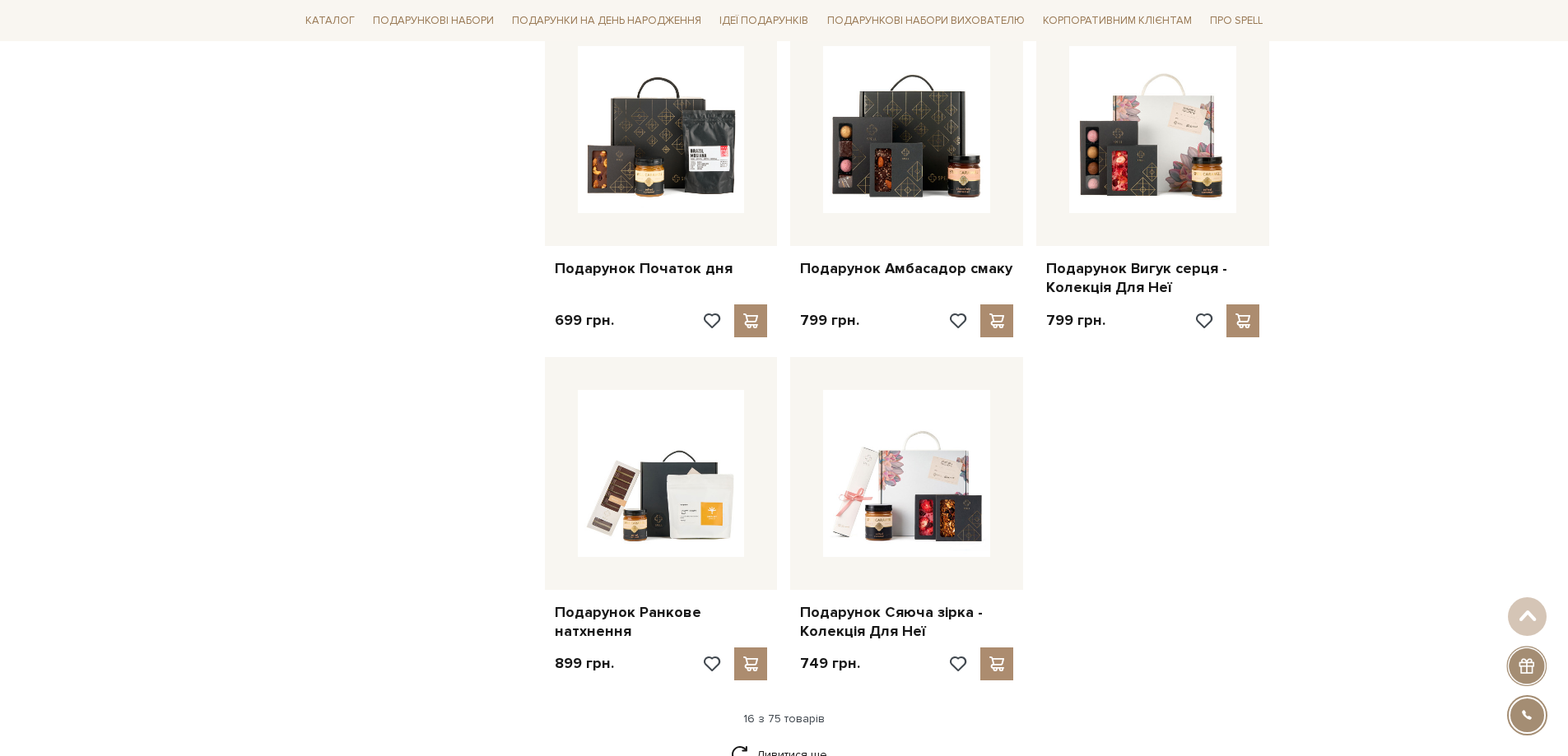
scroll to position [1811, 0]
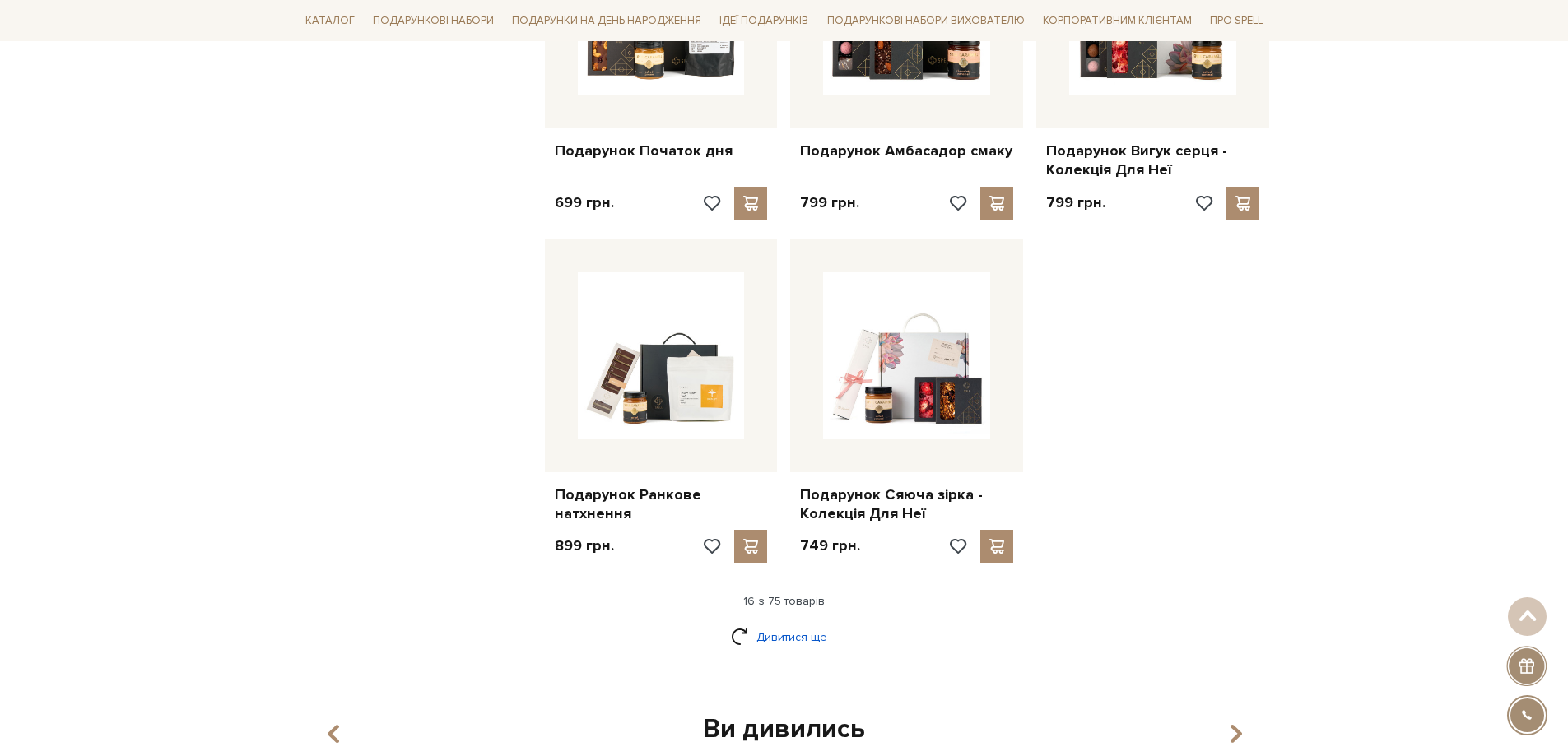
click at [782, 622] on link "Дивитися ще" at bounding box center [784, 637] width 107 height 29
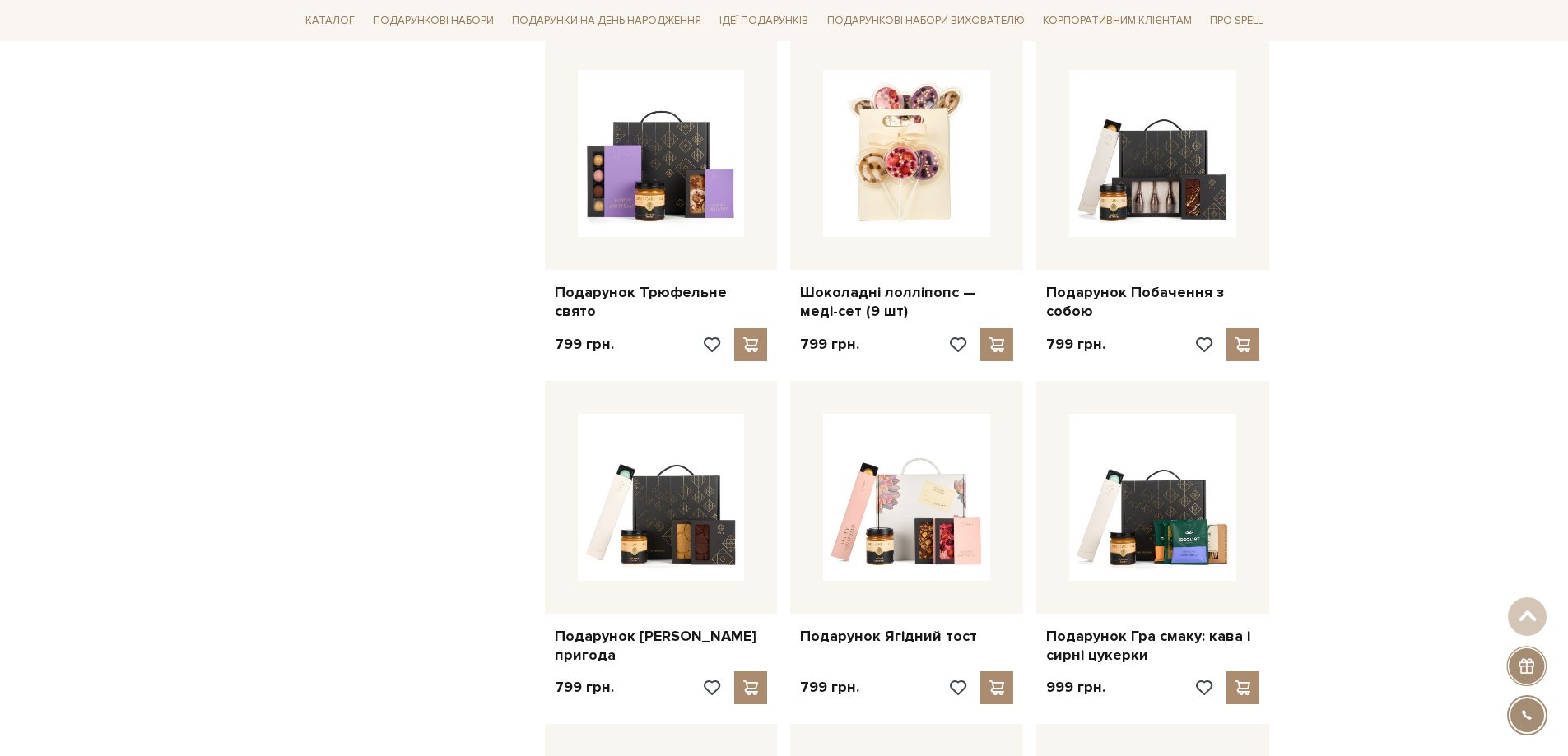
scroll to position [2715, 0]
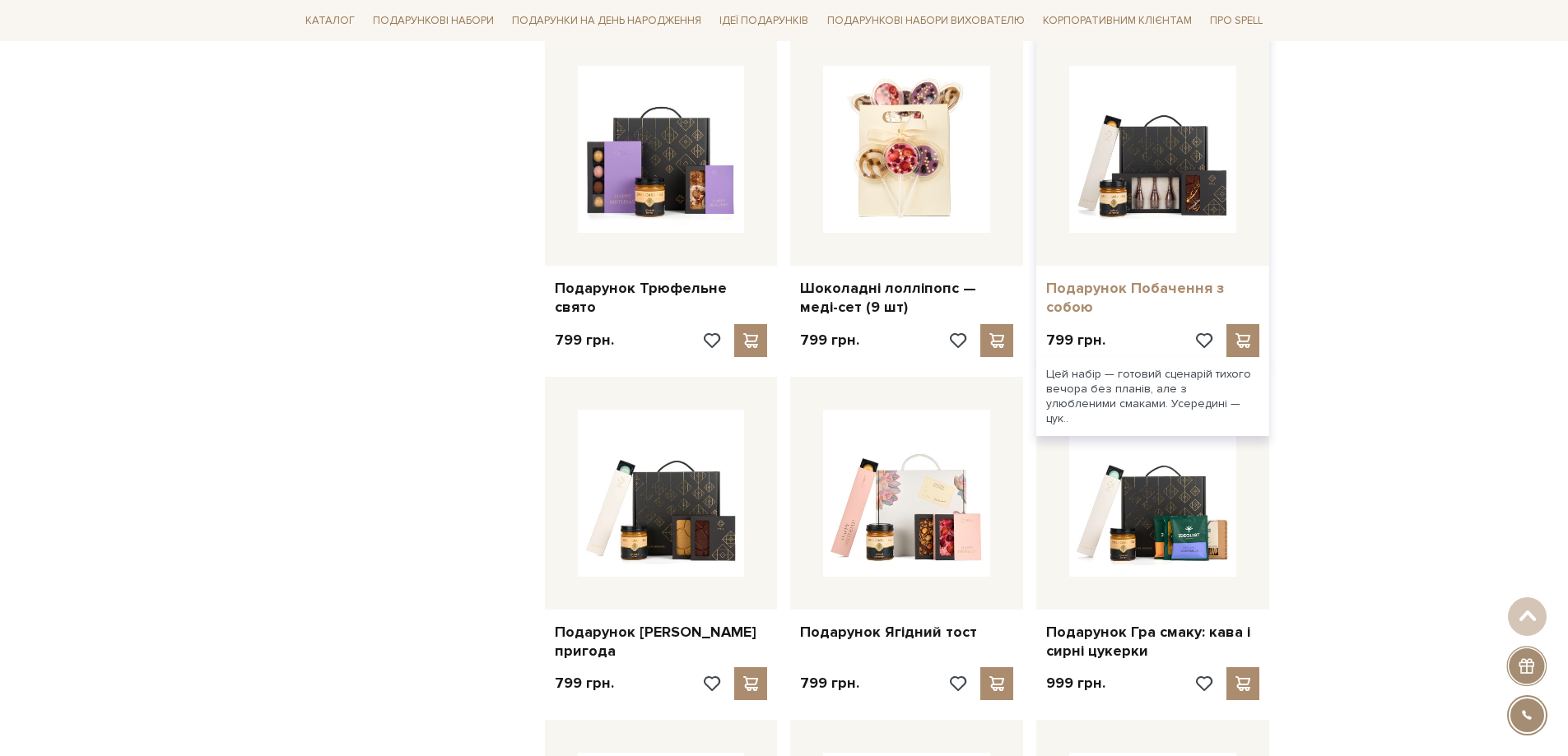
click at [1141, 279] on link "Подарунок Побачення з собою" at bounding box center [1152, 298] width 213 height 39
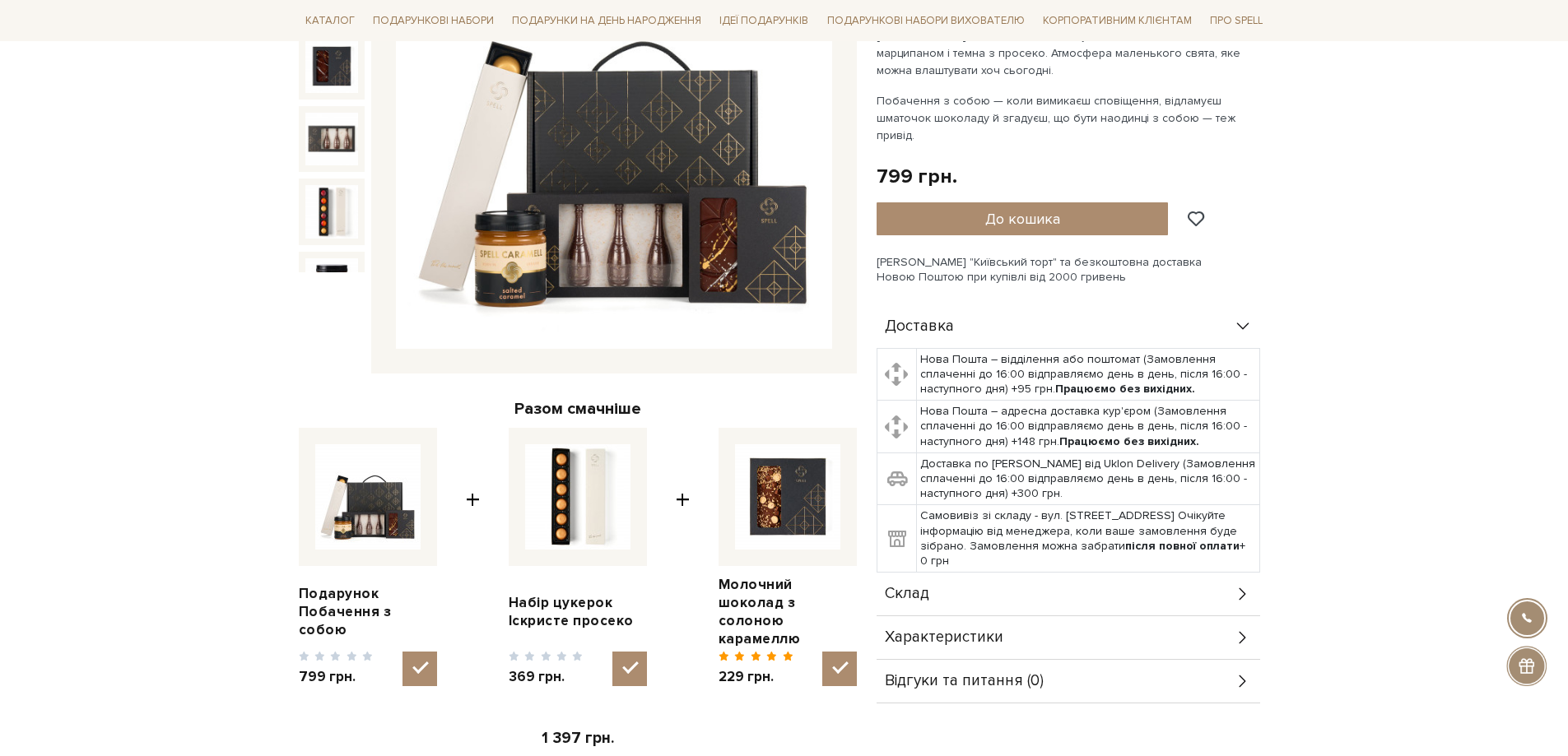
click at [1170, 573] on div "Склад" at bounding box center [1067, 594] width 383 height 42
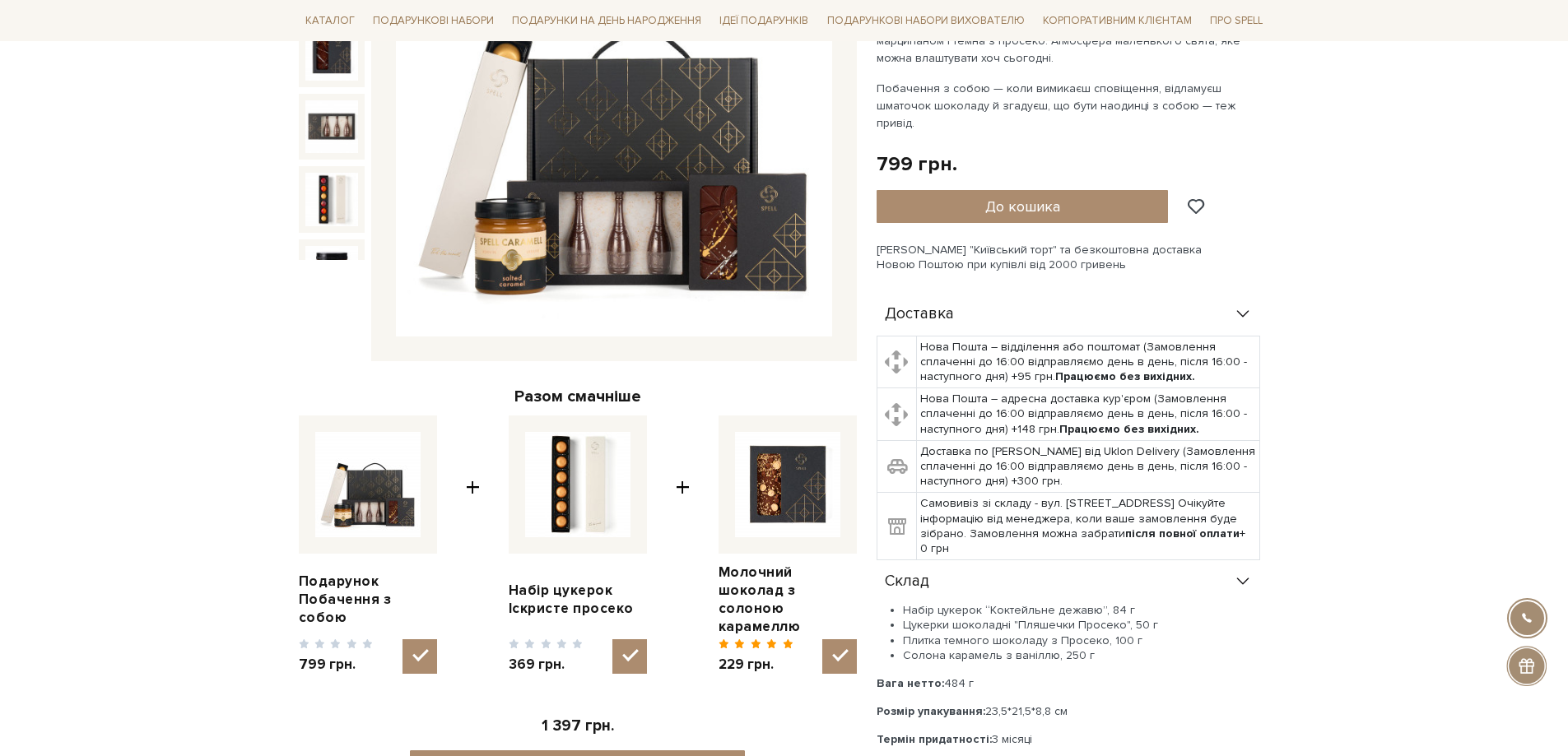
scroll to position [329, 0]
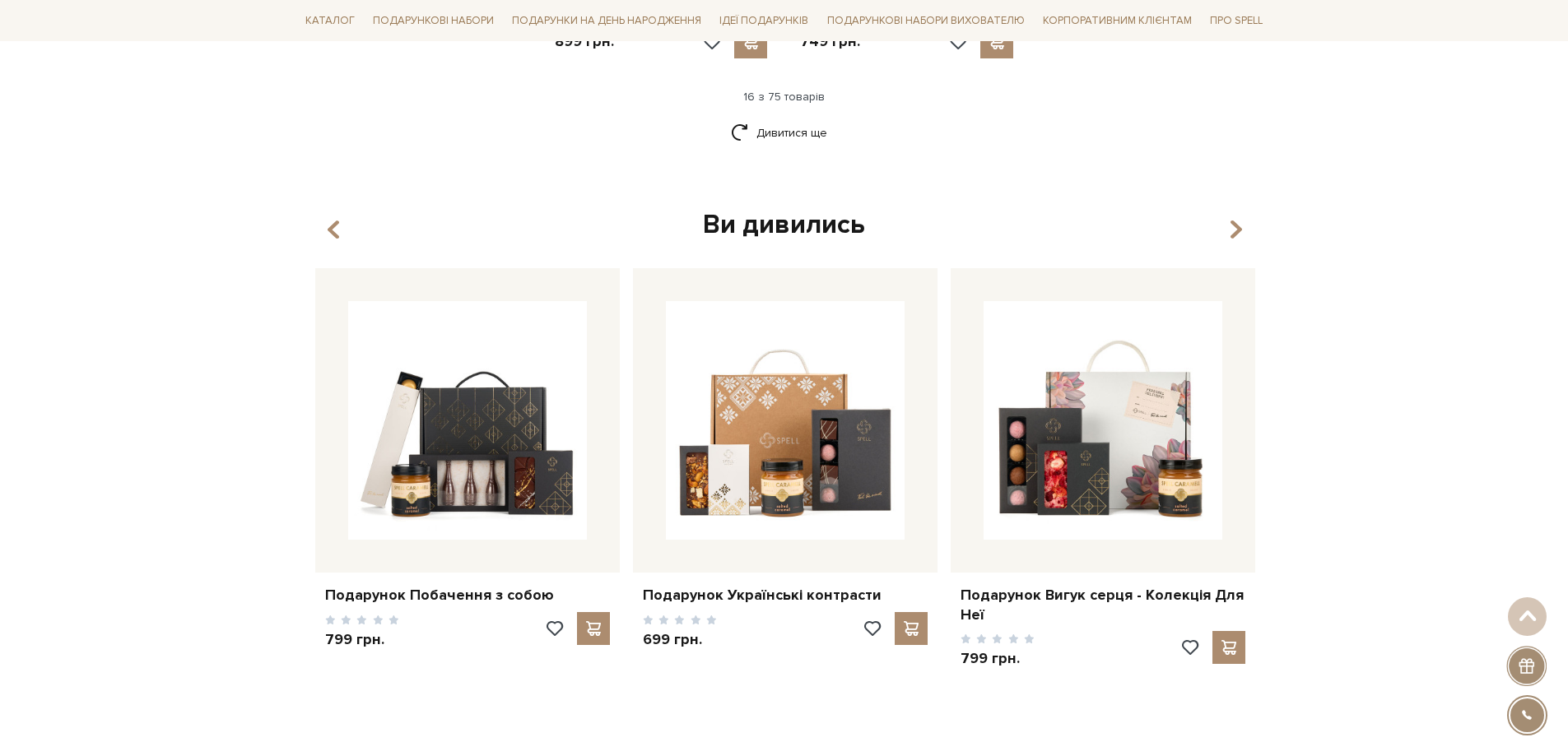
scroll to position [2222, 0]
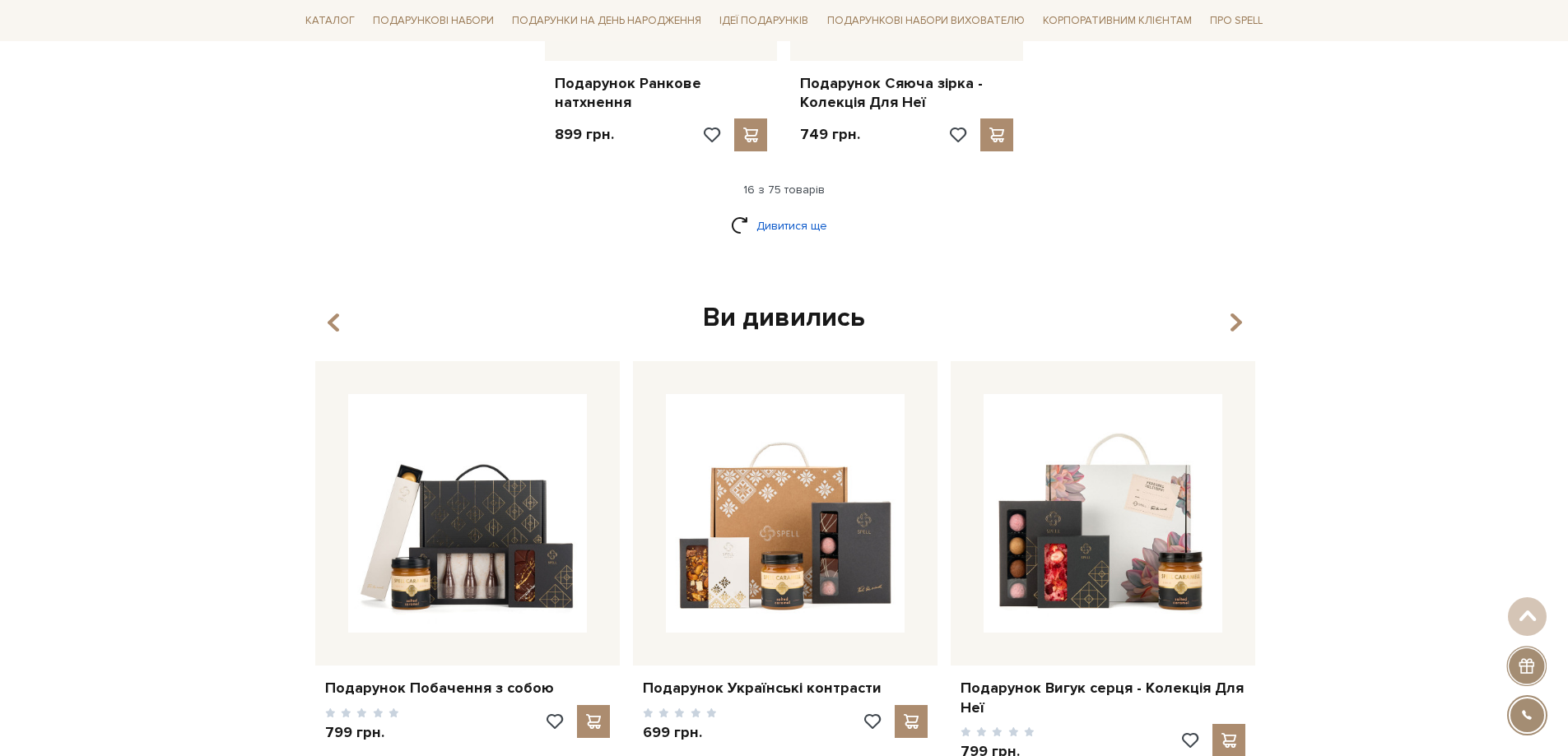
click at [790, 217] on link "Дивитися ще" at bounding box center [784, 226] width 107 height 29
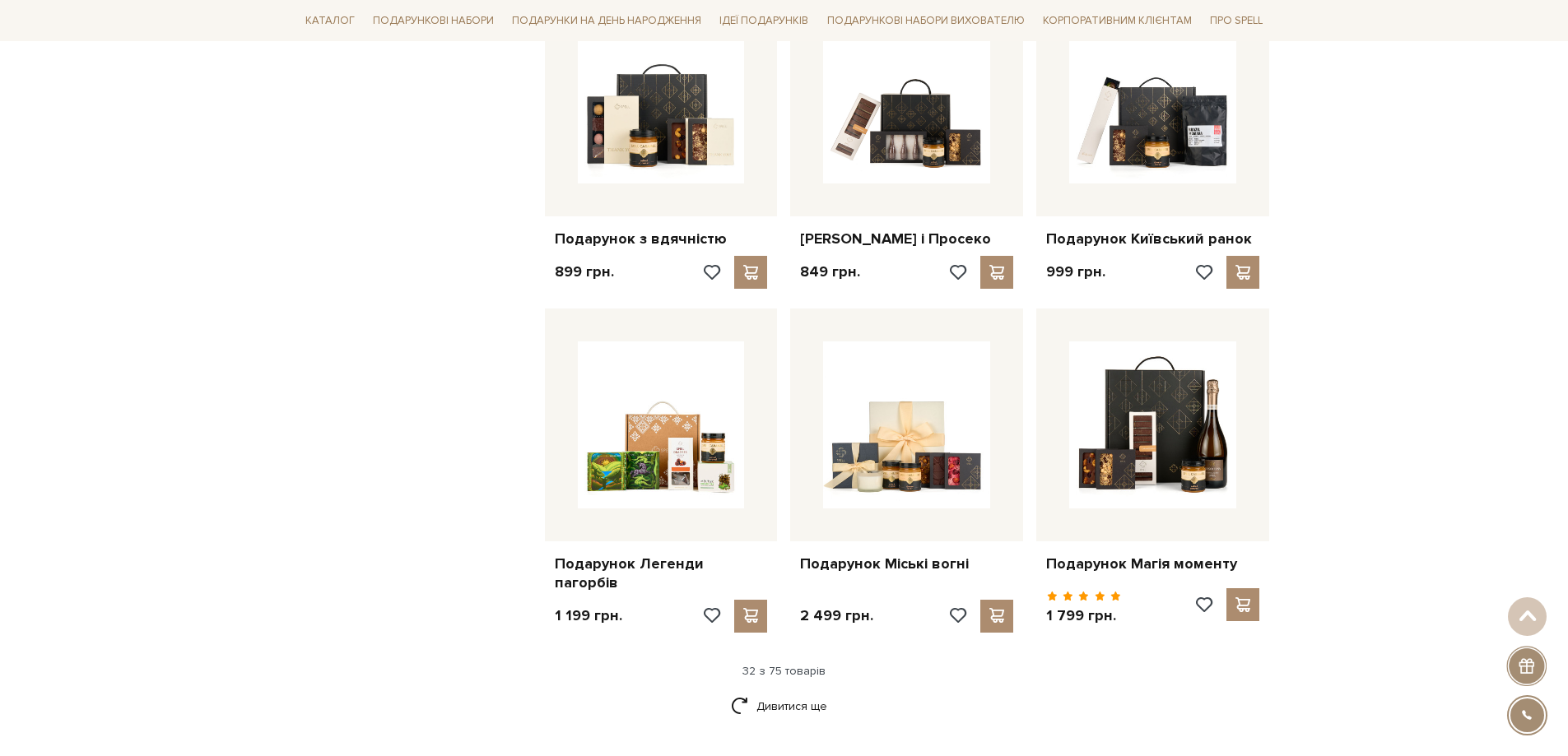
scroll to position [3456, 0]
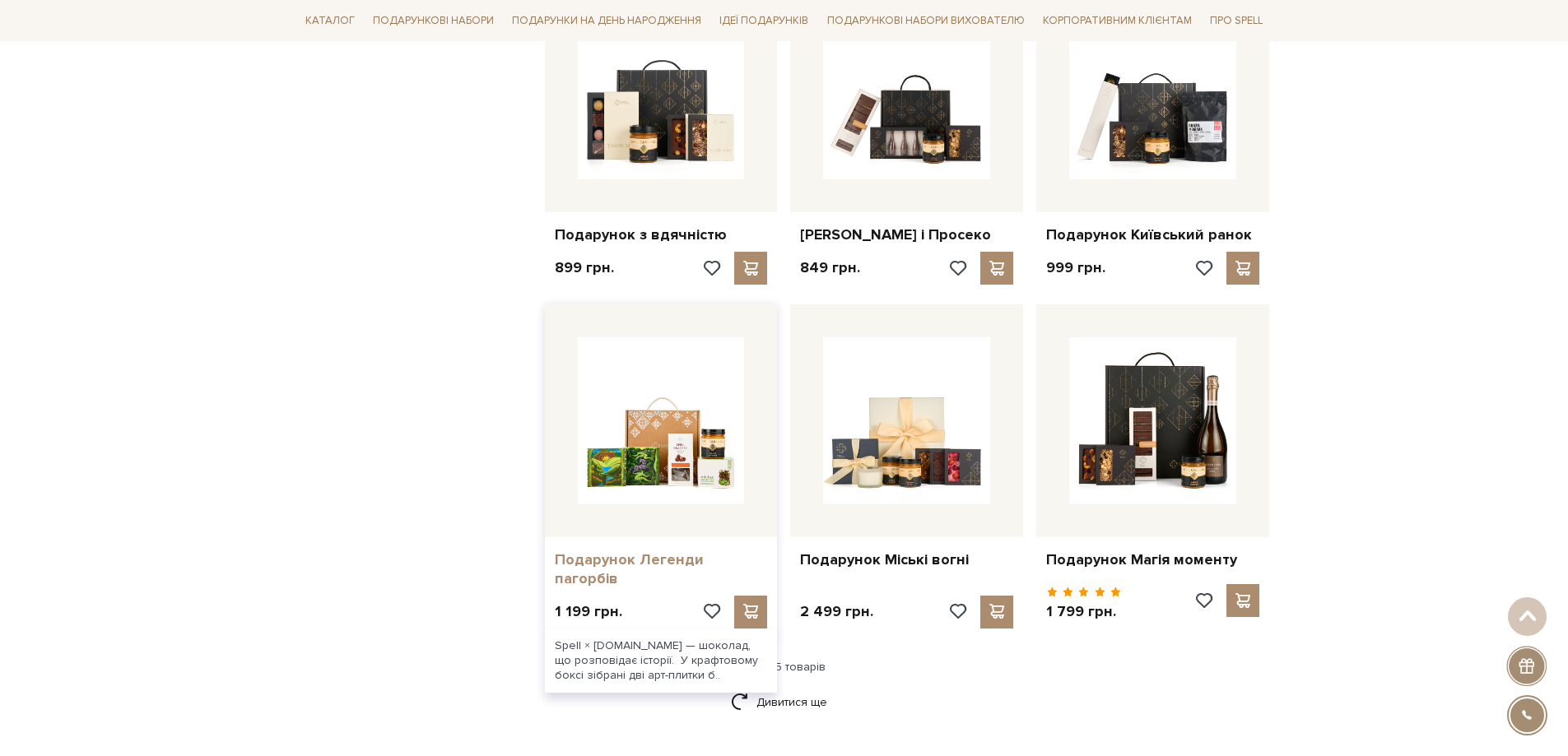
click at [652, 576] on link "Подарунок Легенди пагорбів" at bounding box center [661, 569] width 213 height 39
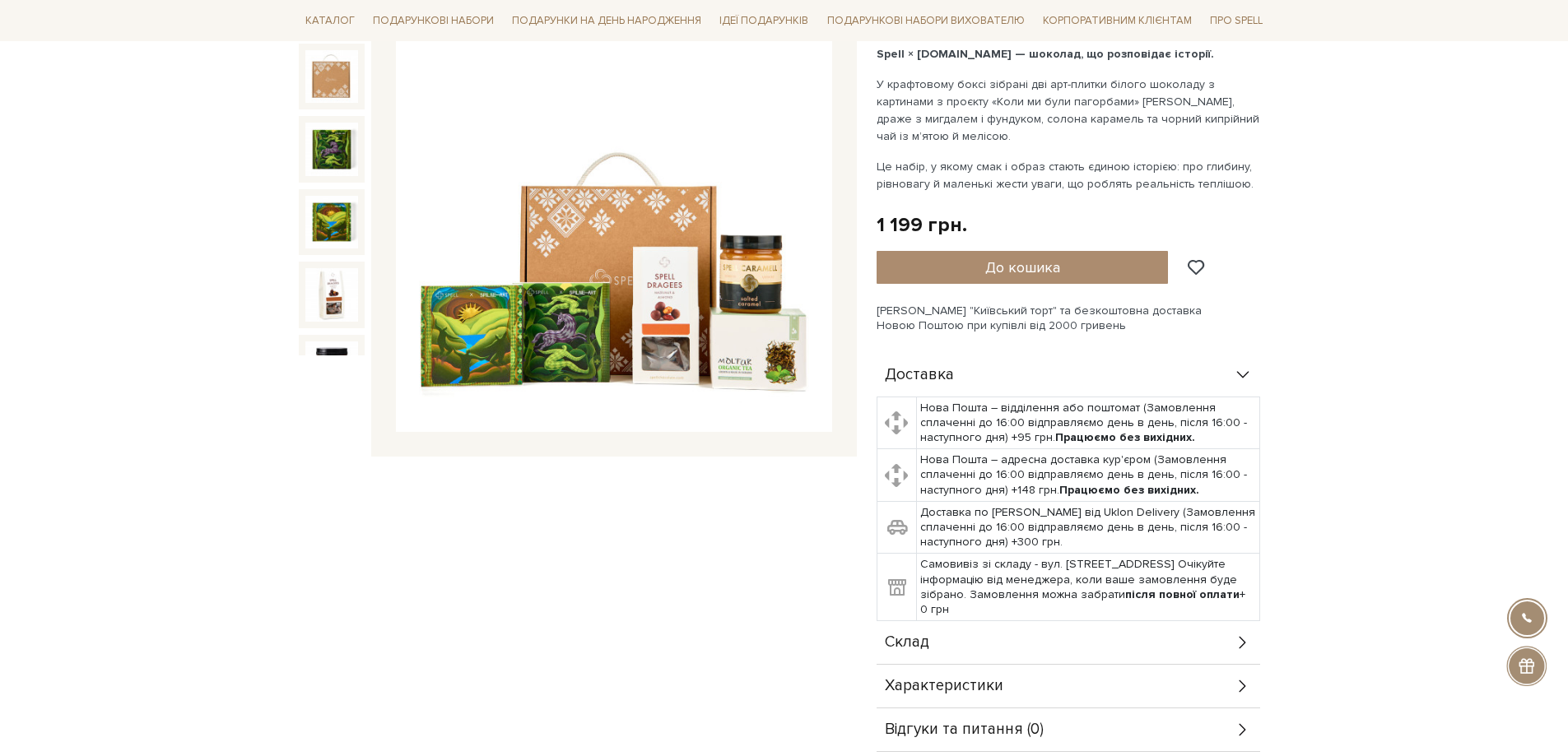
scroll to position [247, 0]
click at [1135, 642] on div "Склад" at bounding box center [1067, 641] width 383 height 42
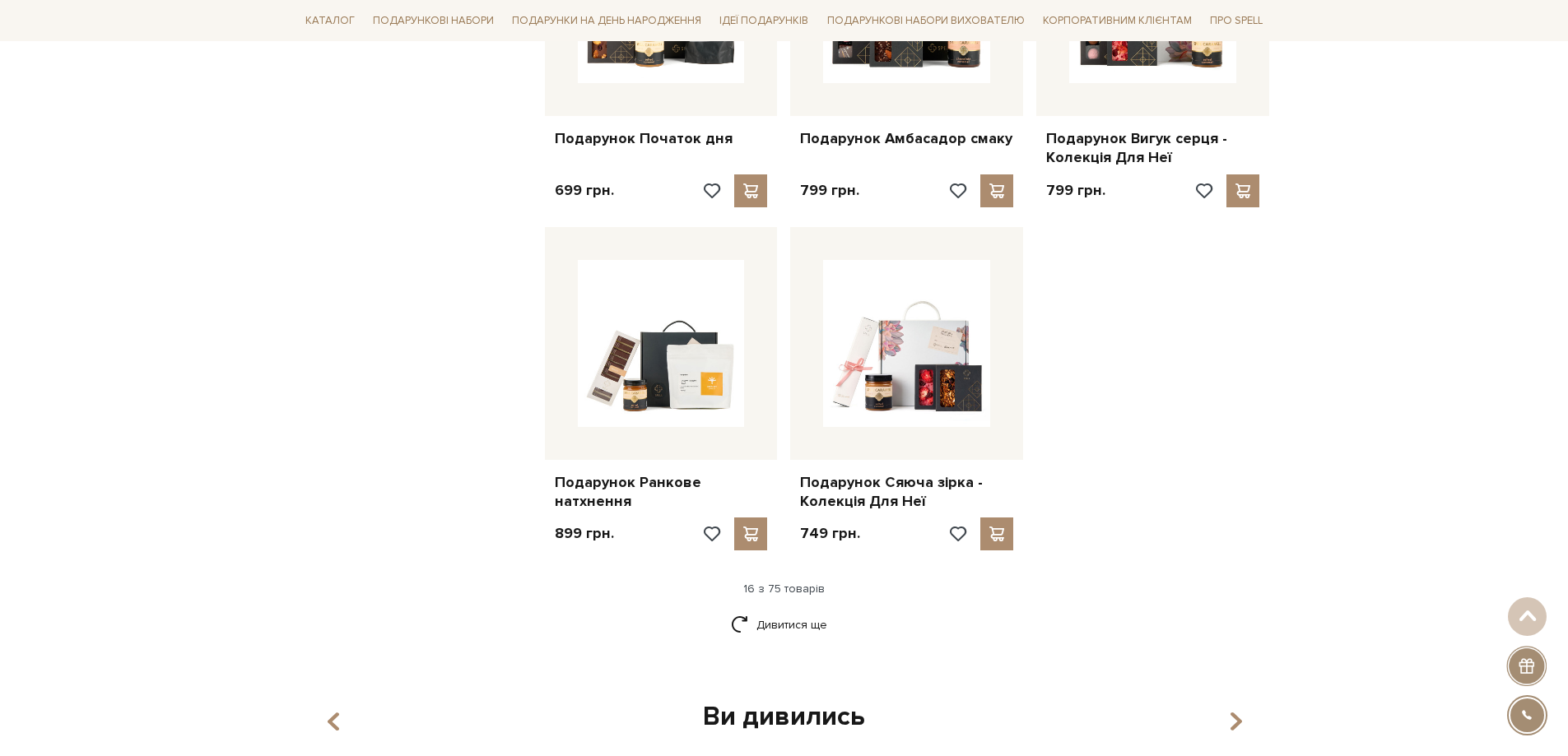
scroll to position [1893, 0]
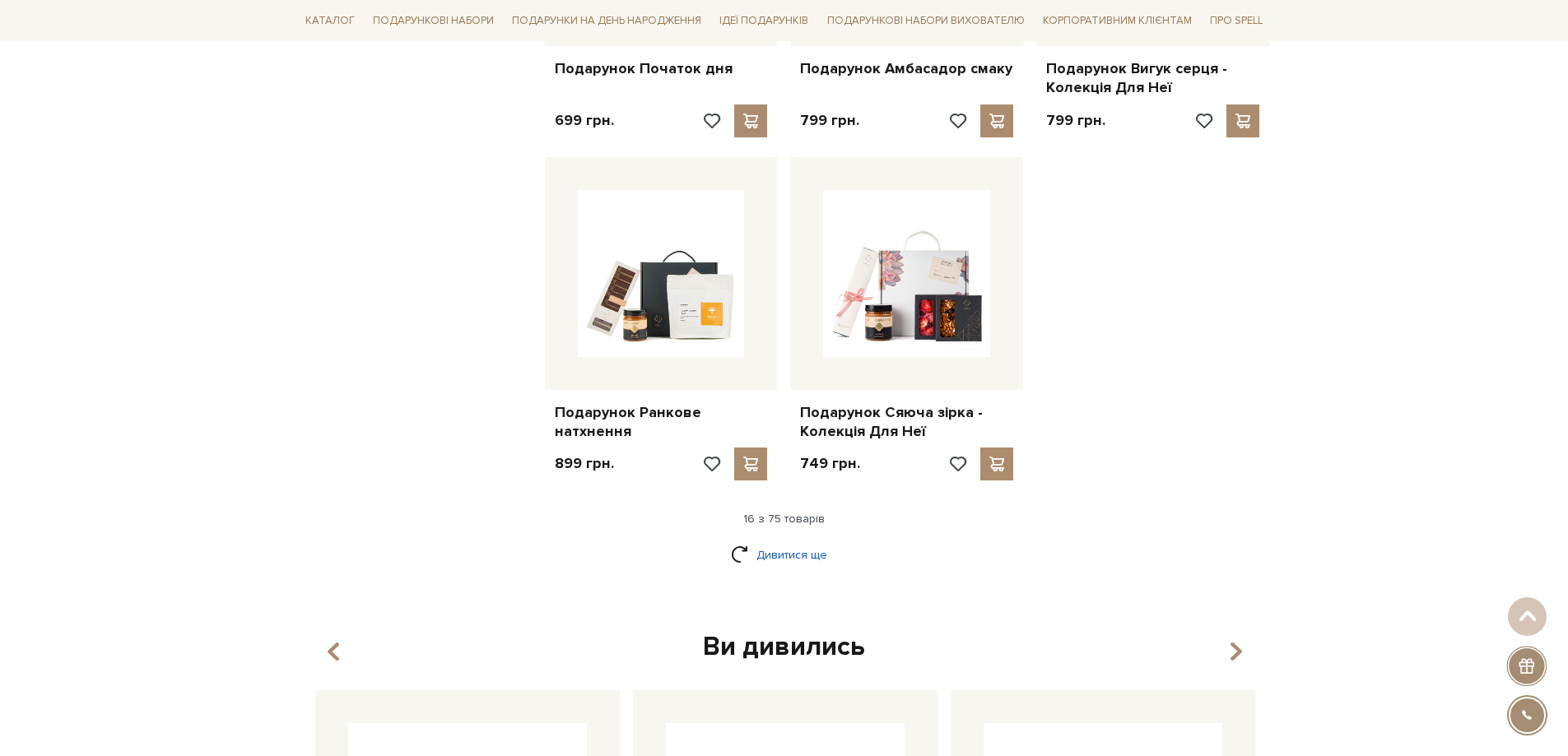
click at [811, 540] on link "Дивитися ще" at bounding box center [784, 555] width 107 height 29
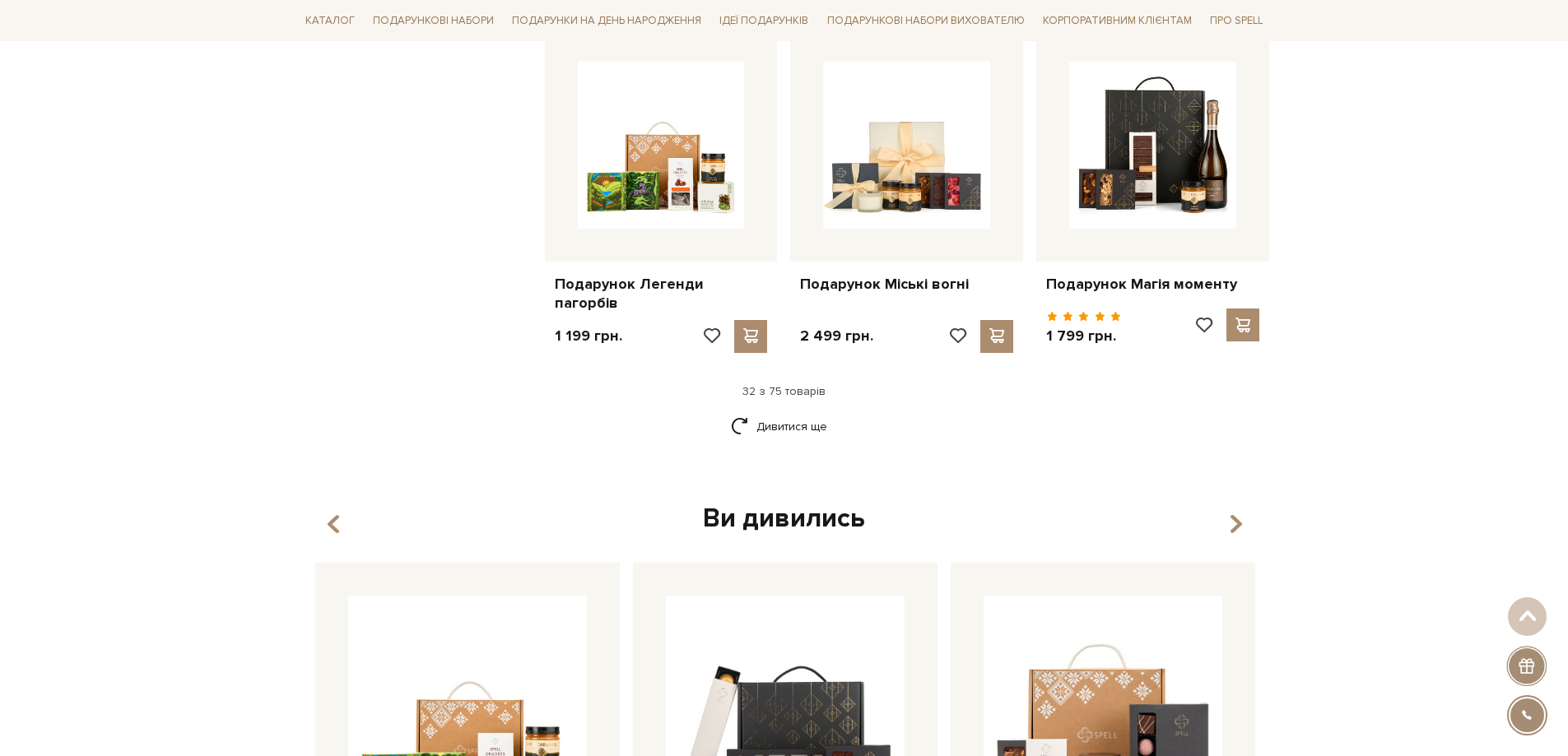
scroll to position [3702, 0]
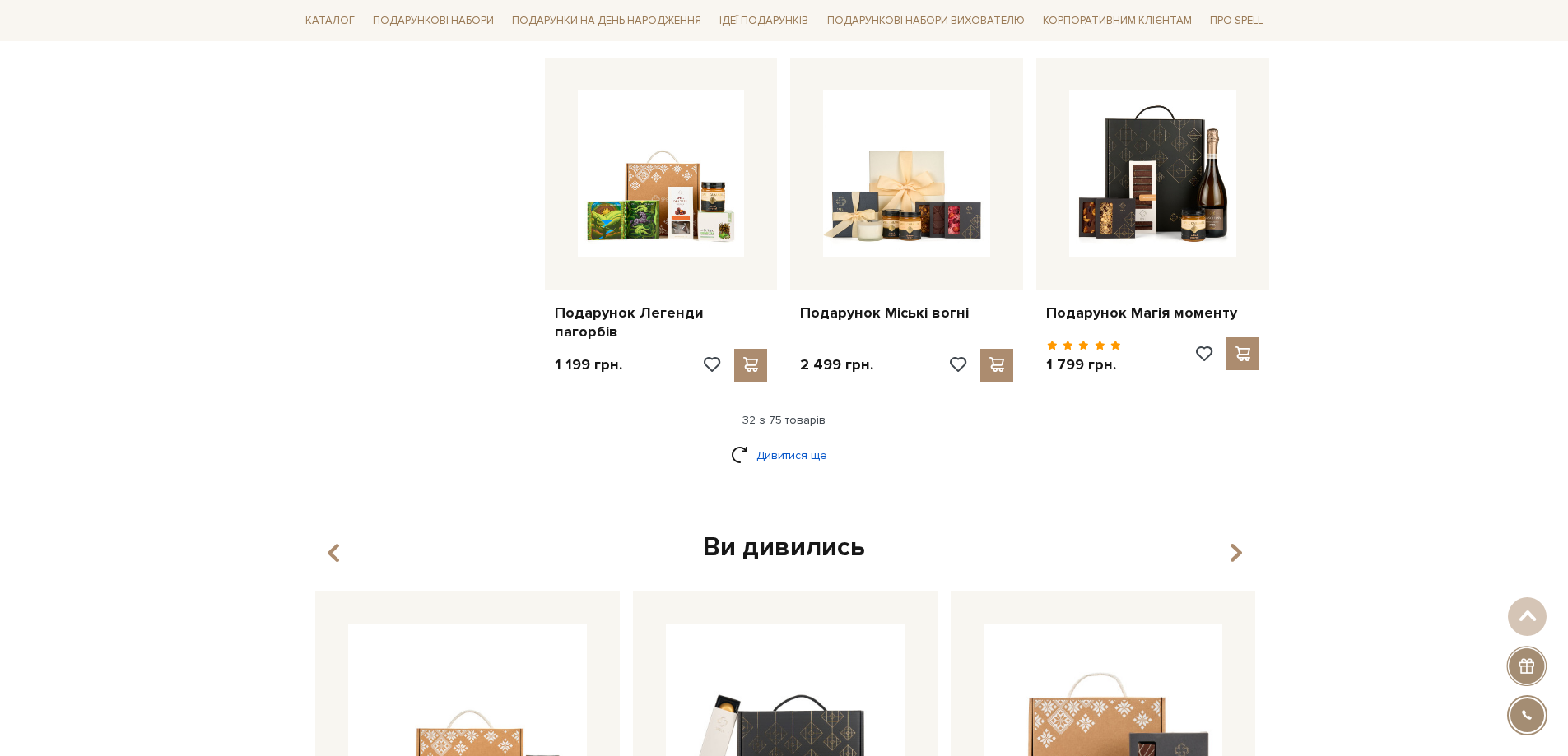
click at [798, 457] on link "Дивитися ще" at bounding box center [784, 456] width 107 height 29
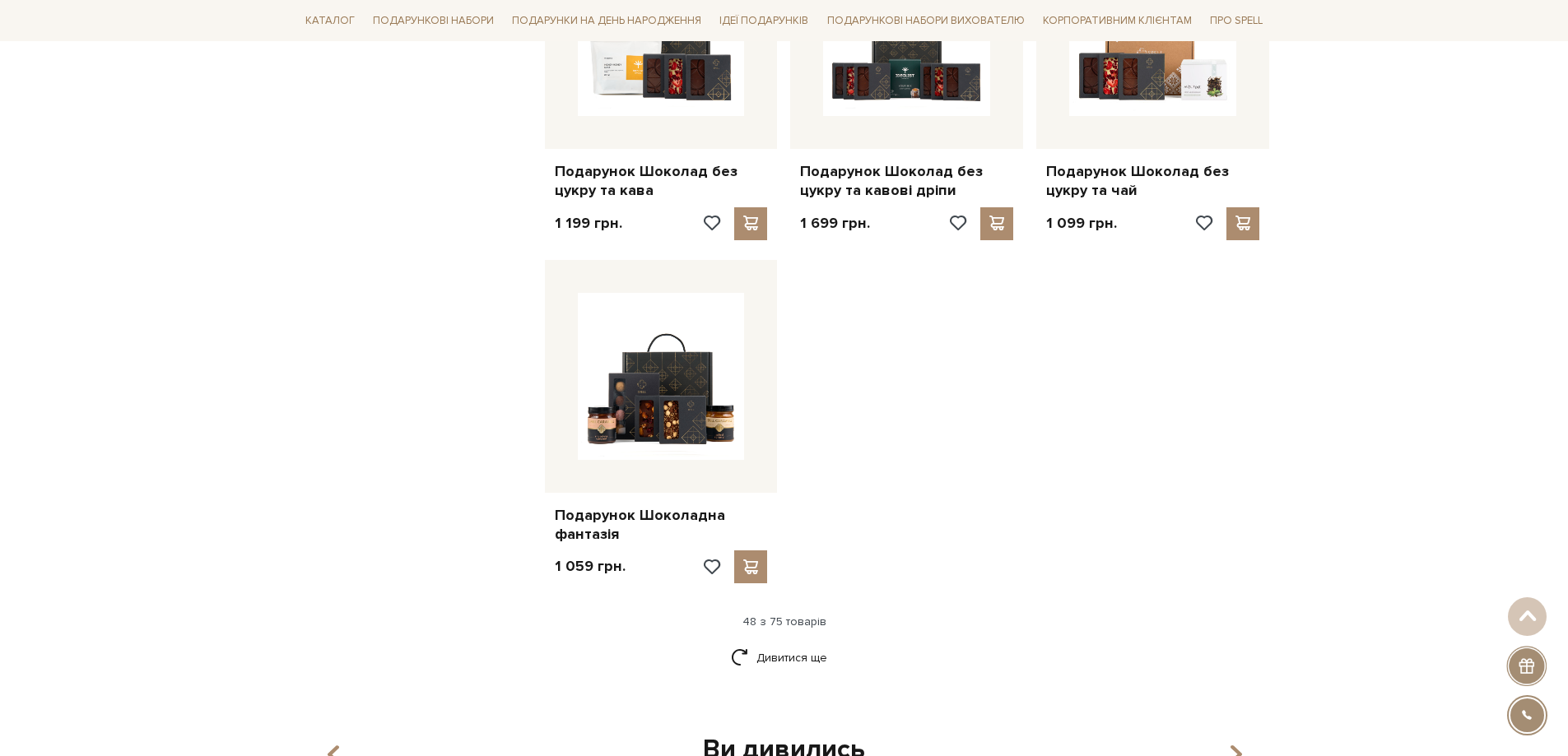
scroll to position [5595, 0]
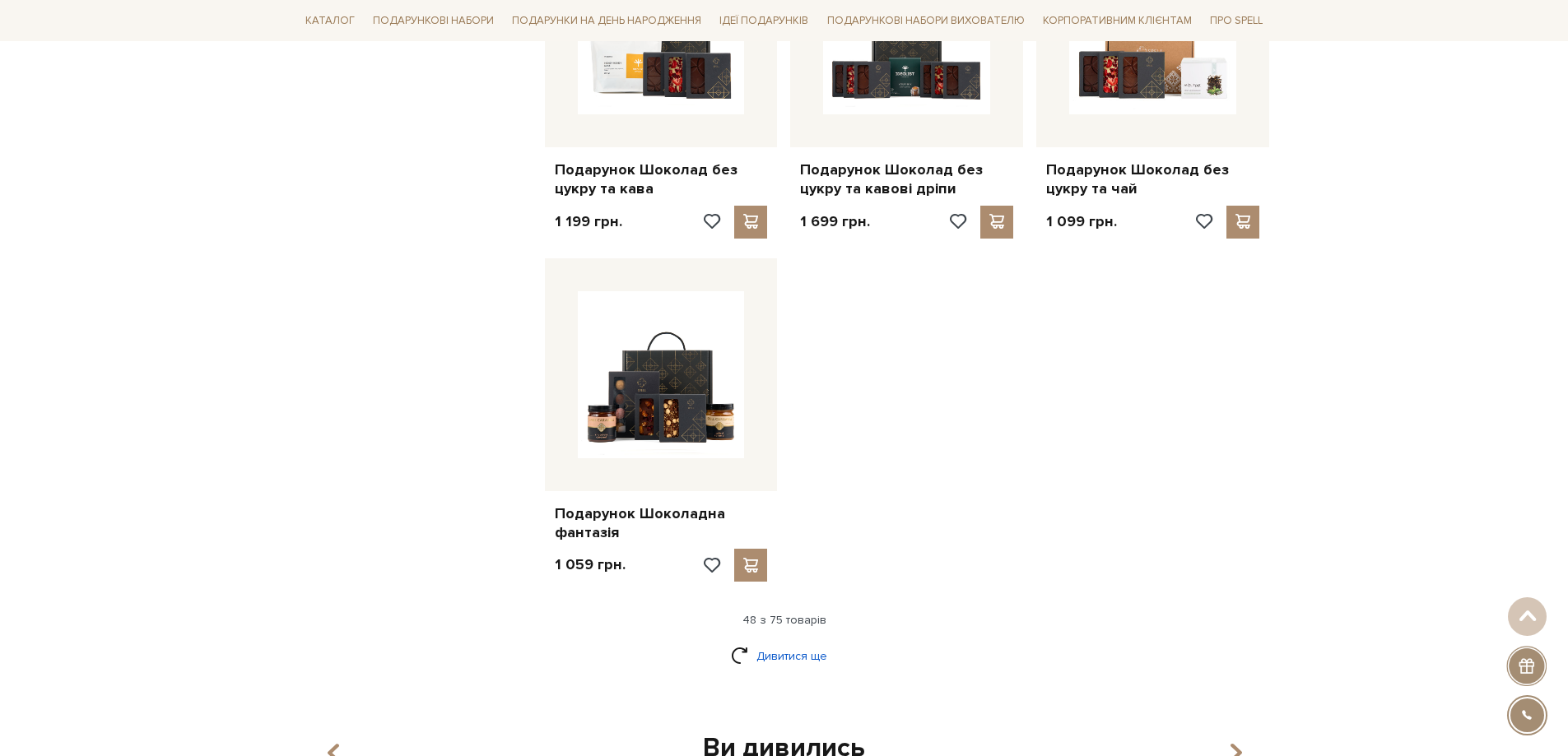
click at [778, 641] on link "Дивитися ще" at bounding box center [784, 656] width 107 height 29
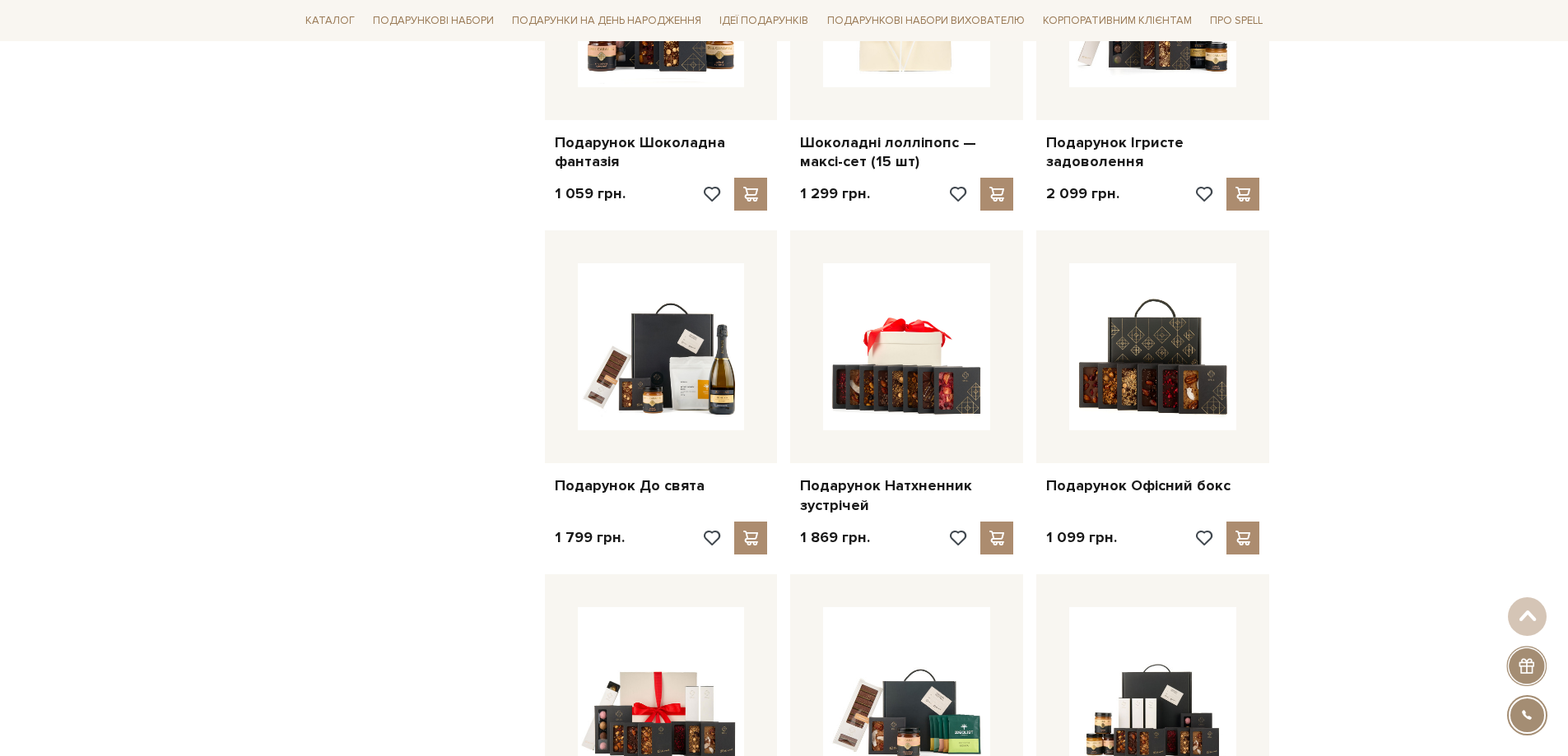
scroll to position [6007, 0]
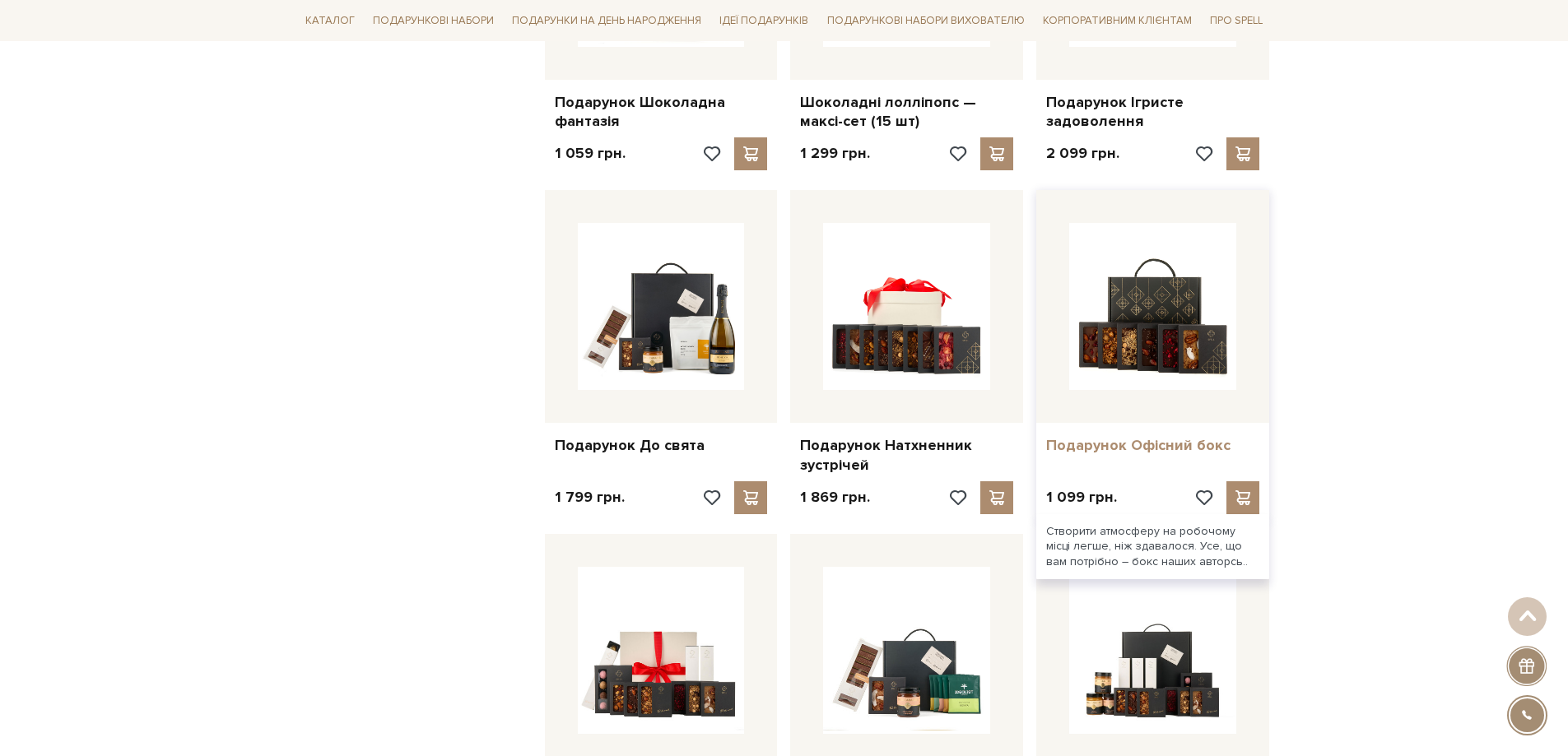
click at [1167, 436] on link "Подарунок Офісний бокс" at bounding box center [1152, 445] width 213 height 19
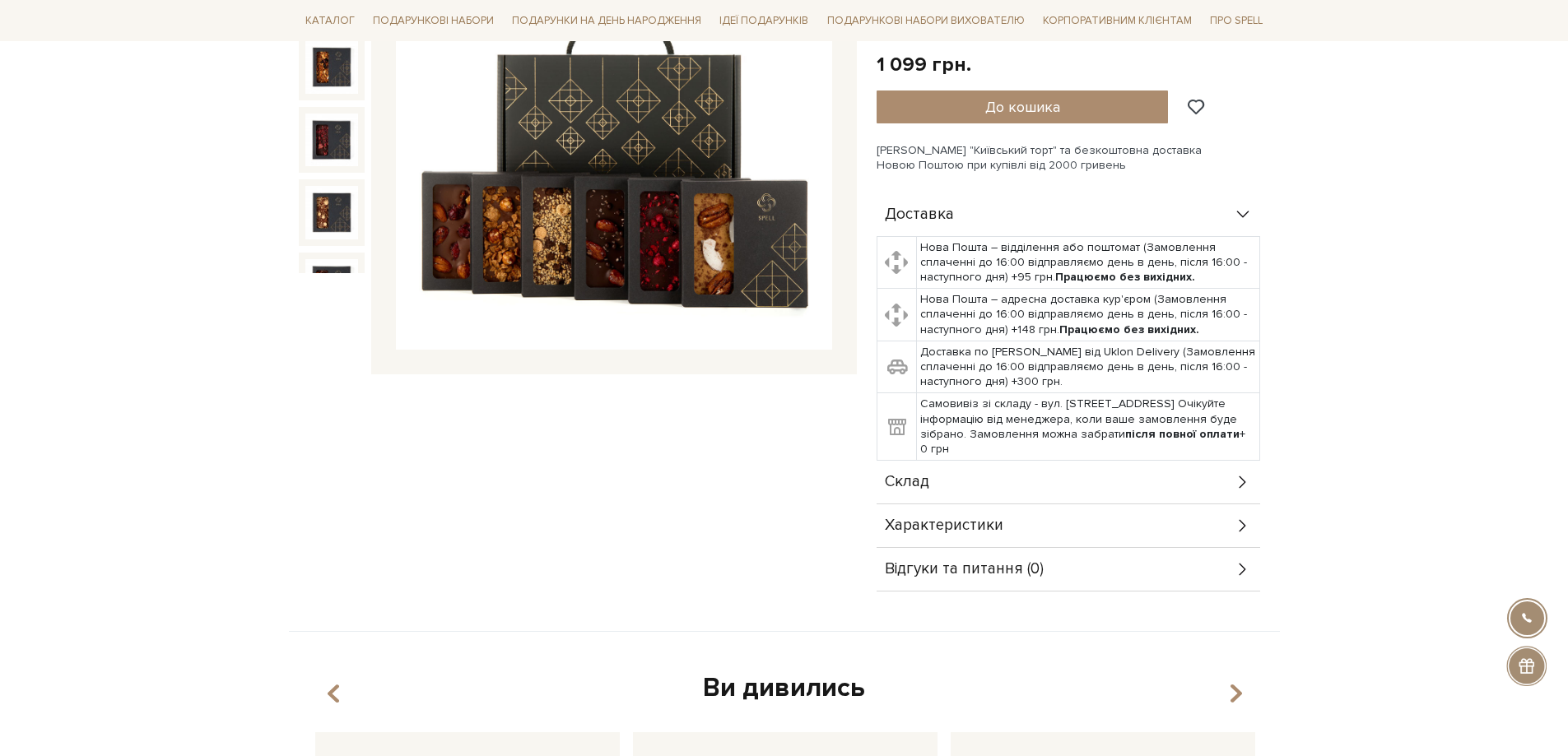
scroll to position [329, 0]
click at [1222, 482] on div "Склад" at bounding box center [1067, 481] width 383 height 42
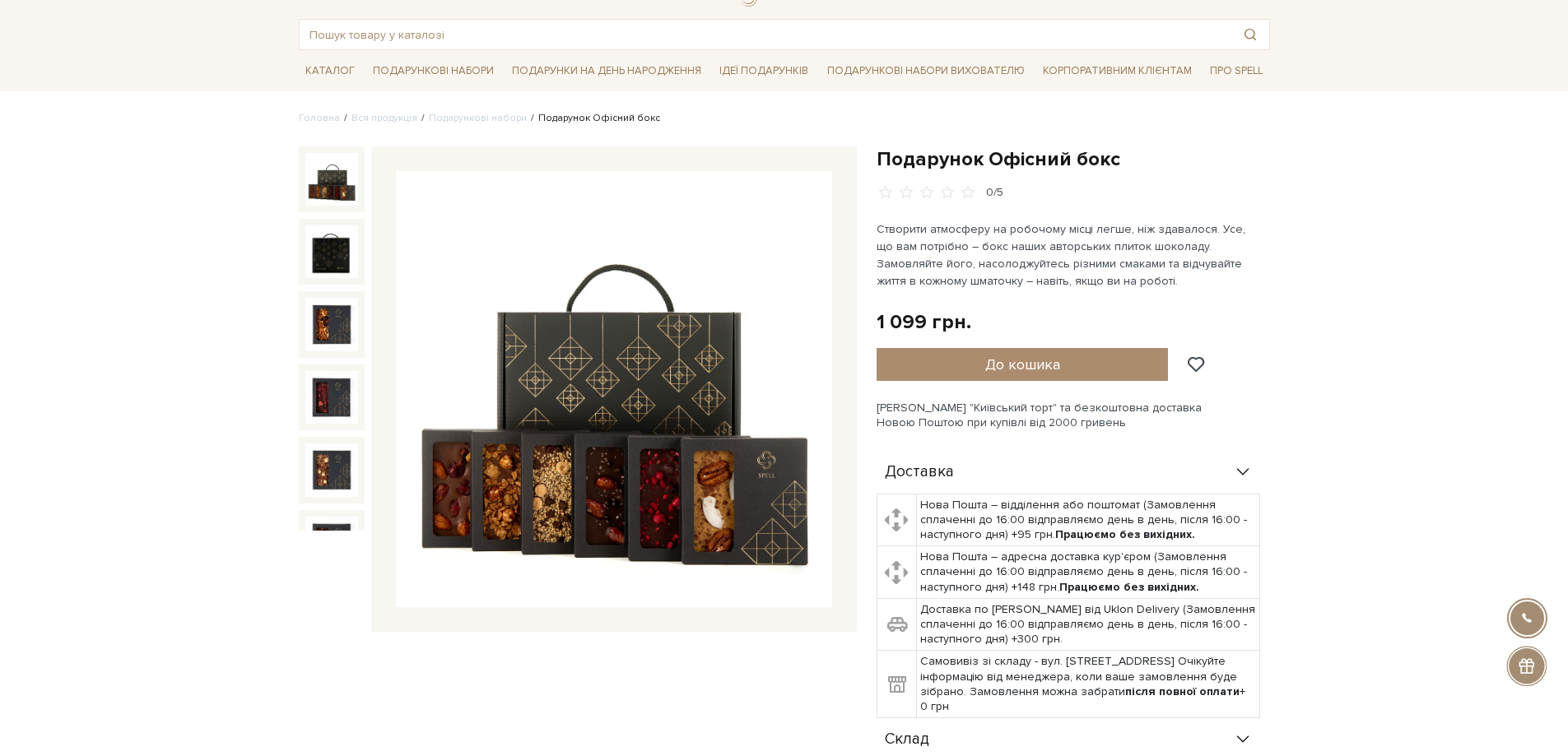
scroll to position [0, 0]
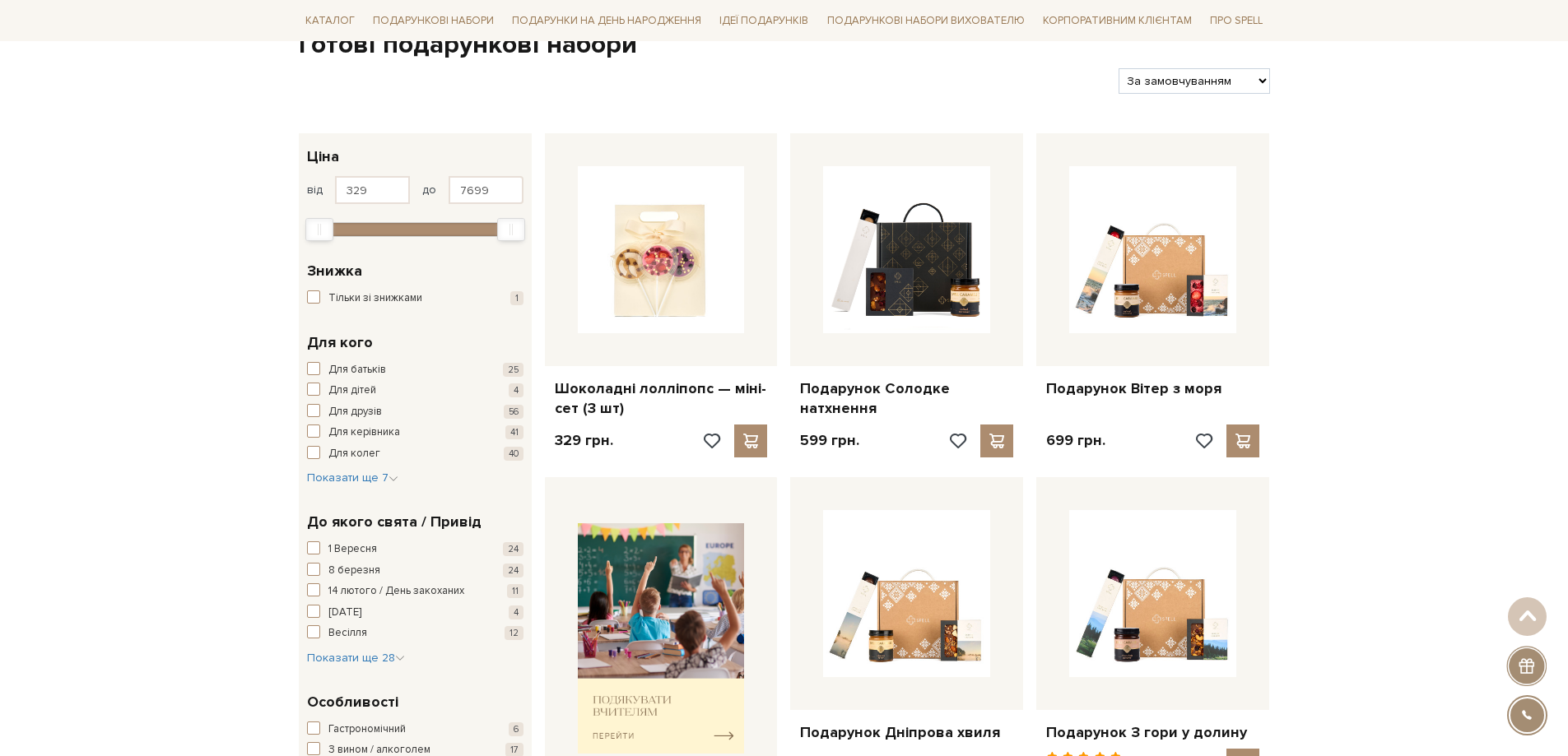
scroll to position [164, 0]
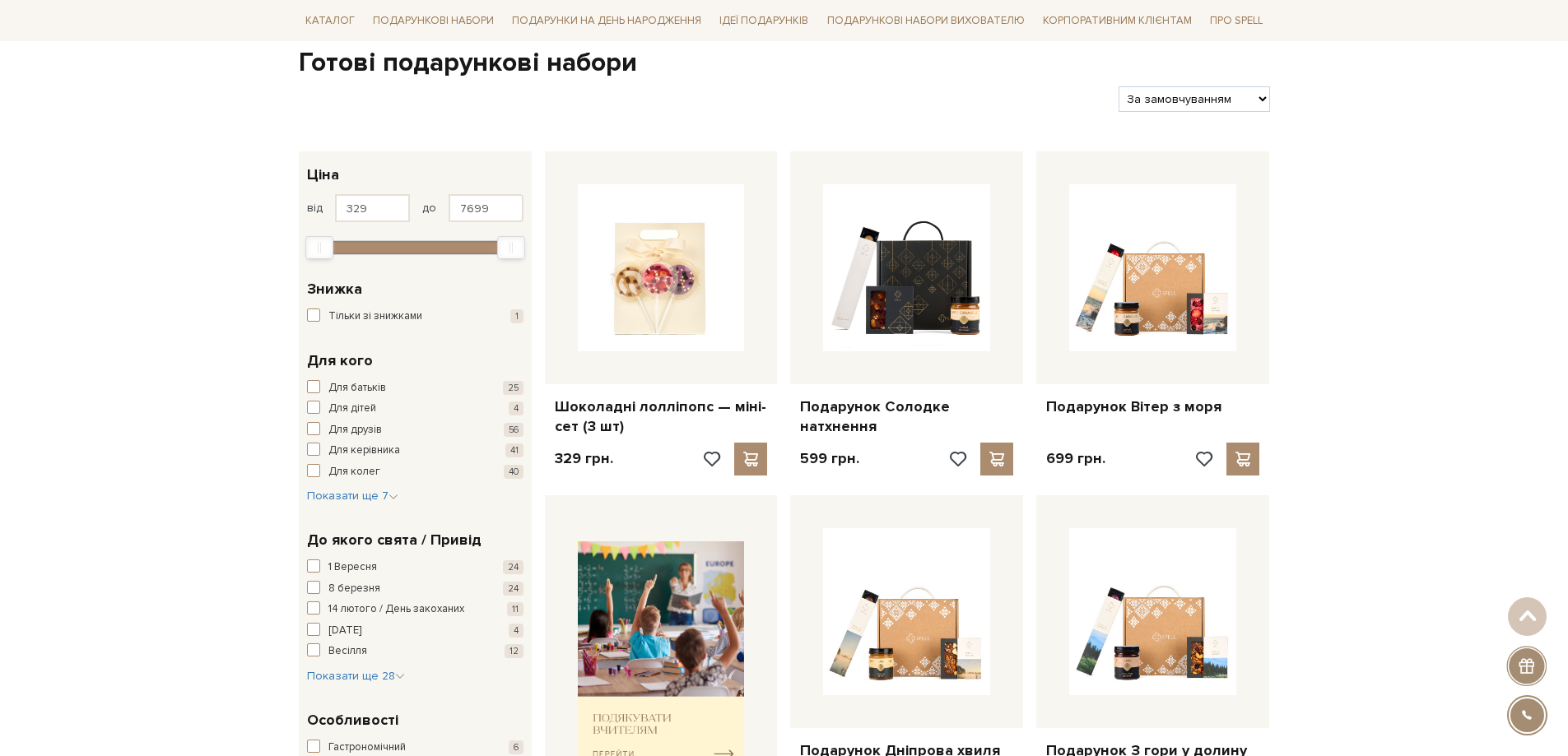
click at [1259, 99] on select "За замовчуванням За Ціною (зростання) За Ціною (зменшення) Новинки За популярні…" at bounding box center [1194, 99] width 151 height 25
select select "https://spellchocolate.com/our-productions/podarunkovi-box/?sort=p.price&order=…"
click at [1119, 87] on select "За замовчуванням За Ціною (зростання) За Ціною (зменшення) Новинки За популярні…" at bounding box center [1194, 99] width 151 height 25
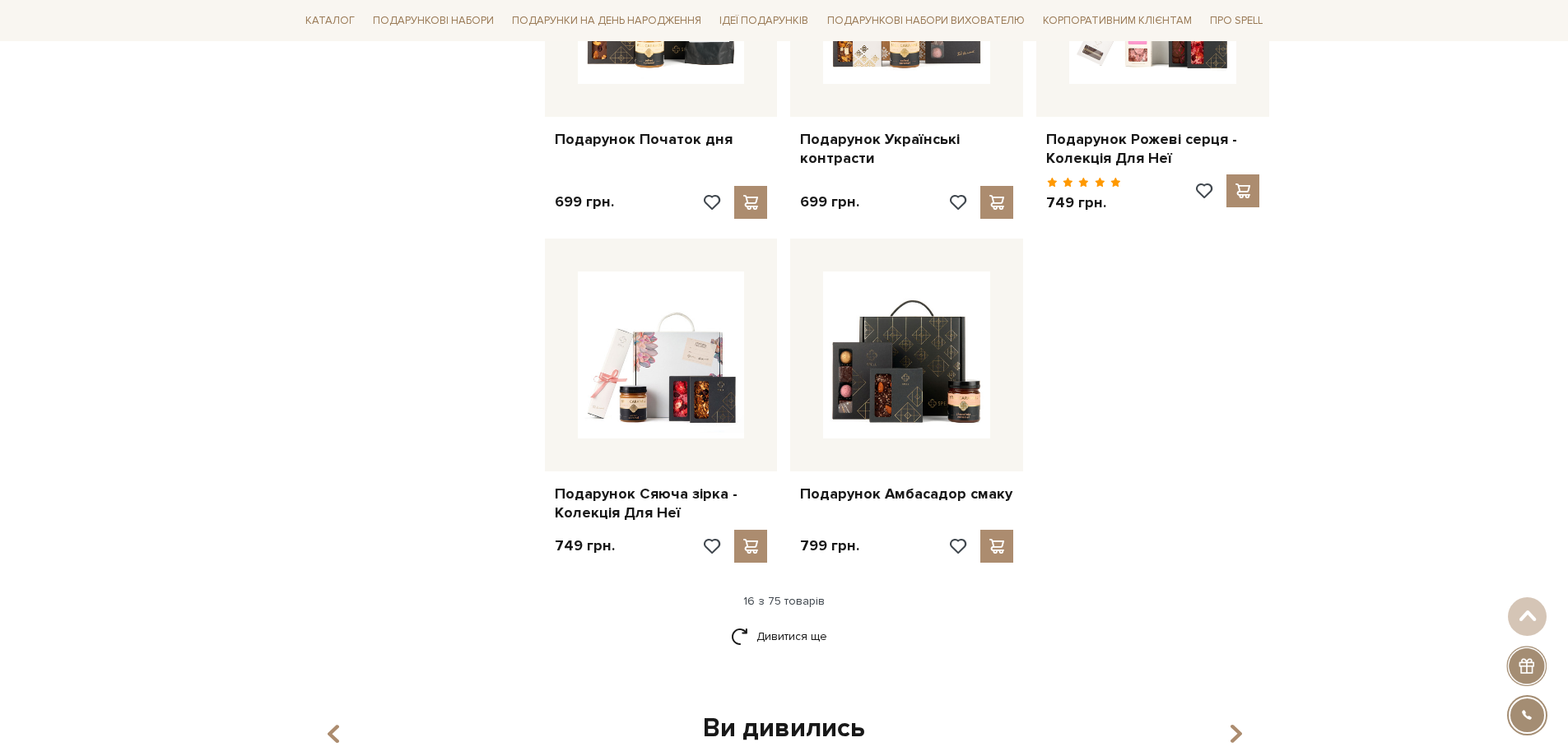
scroll to position [1901, 0]
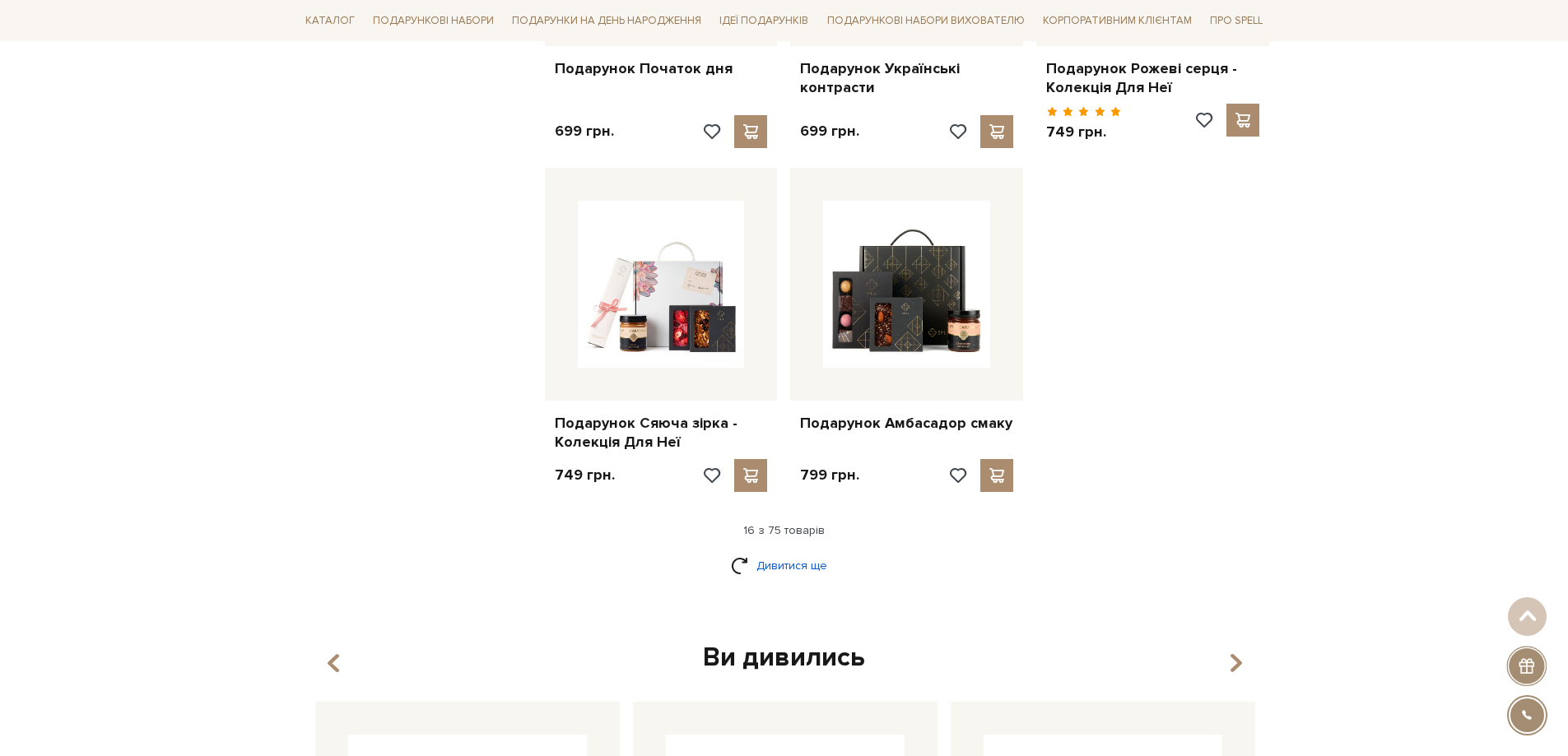
click at [802, 551] on link "Дивитися ще" at bounding box center [784, 566] width 107 height 29
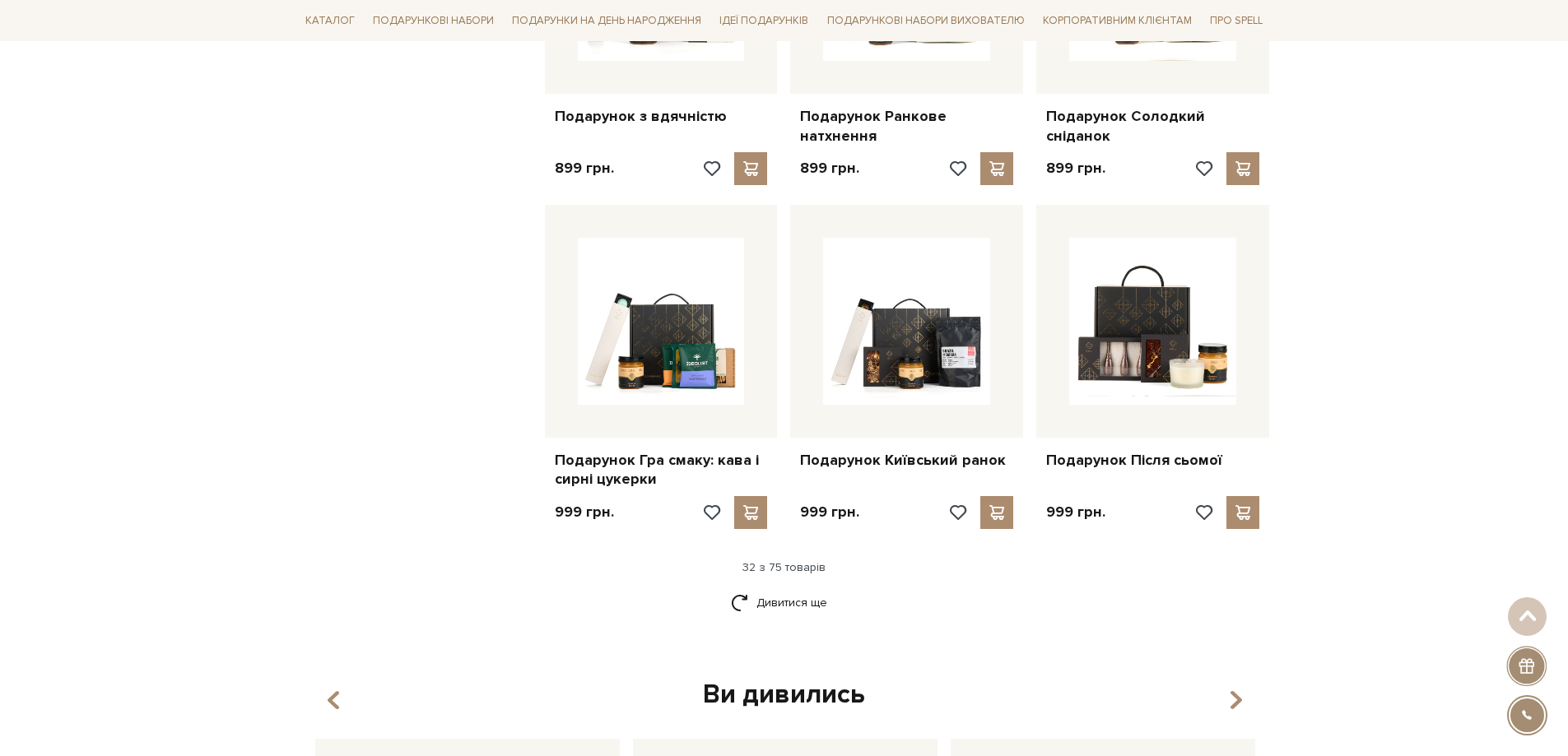
scroll to position [3628, 0]
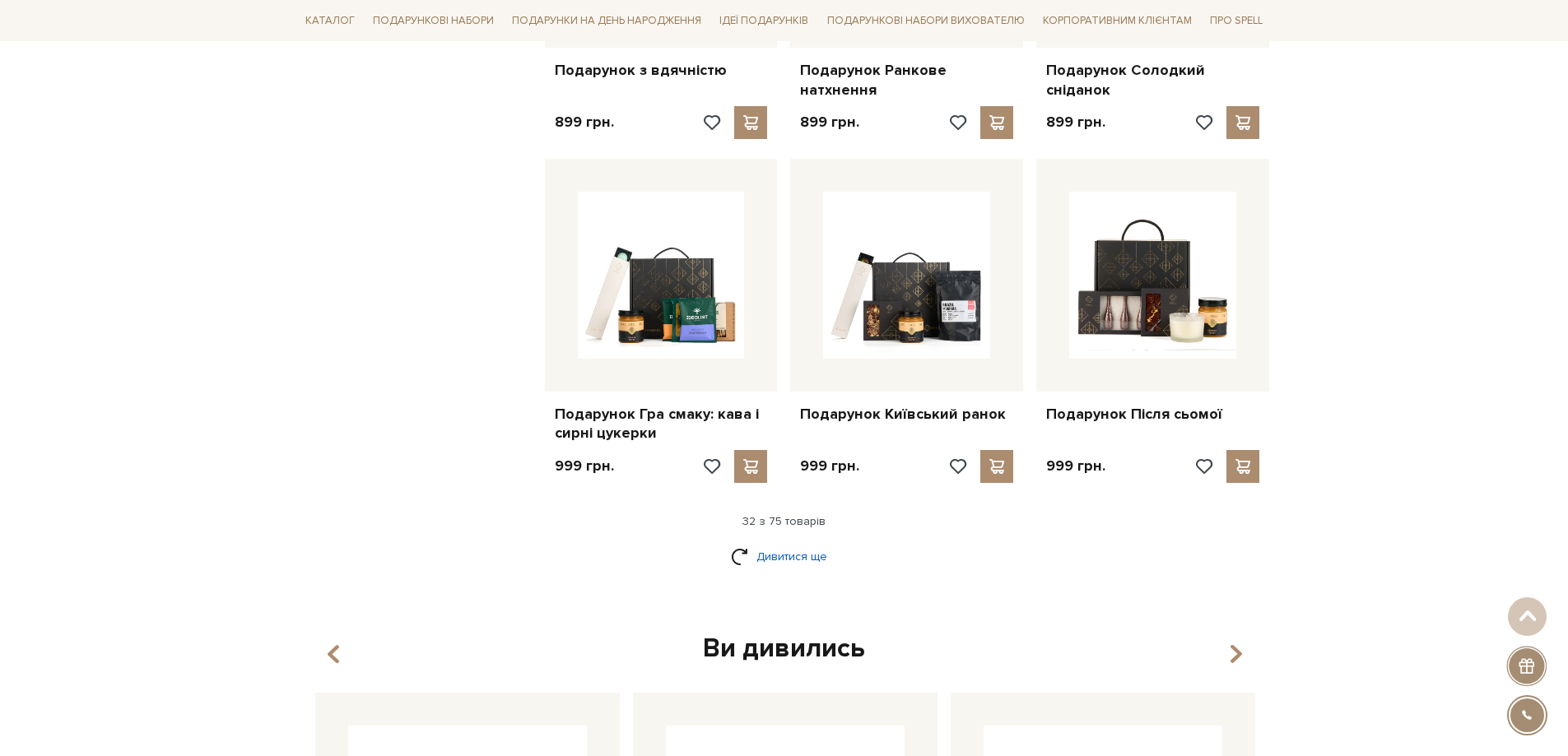
click at [772, 542] on link "Дивитися ще" at bounding box center [784, 557] width 107 height 29
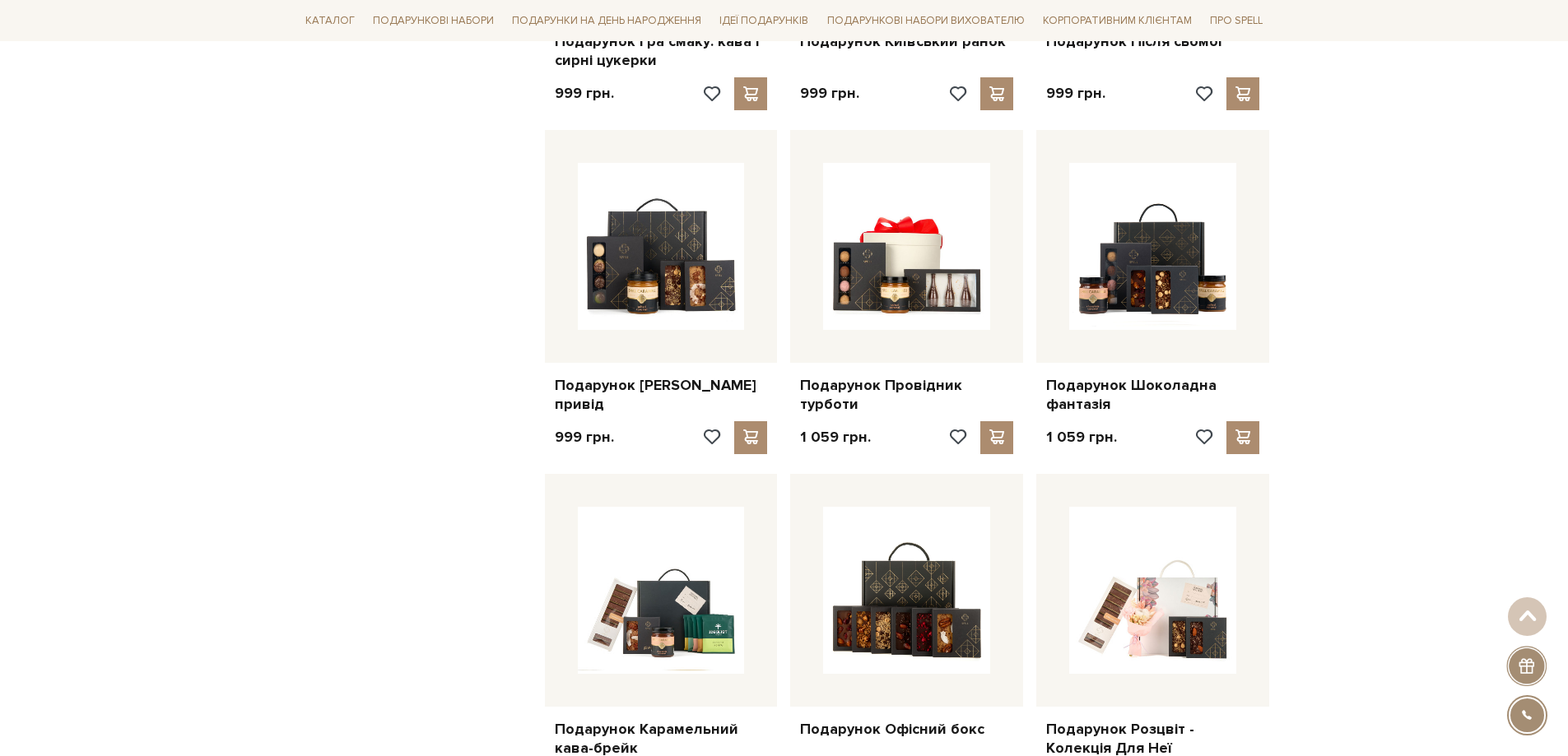
scroll to position [4040, 0]
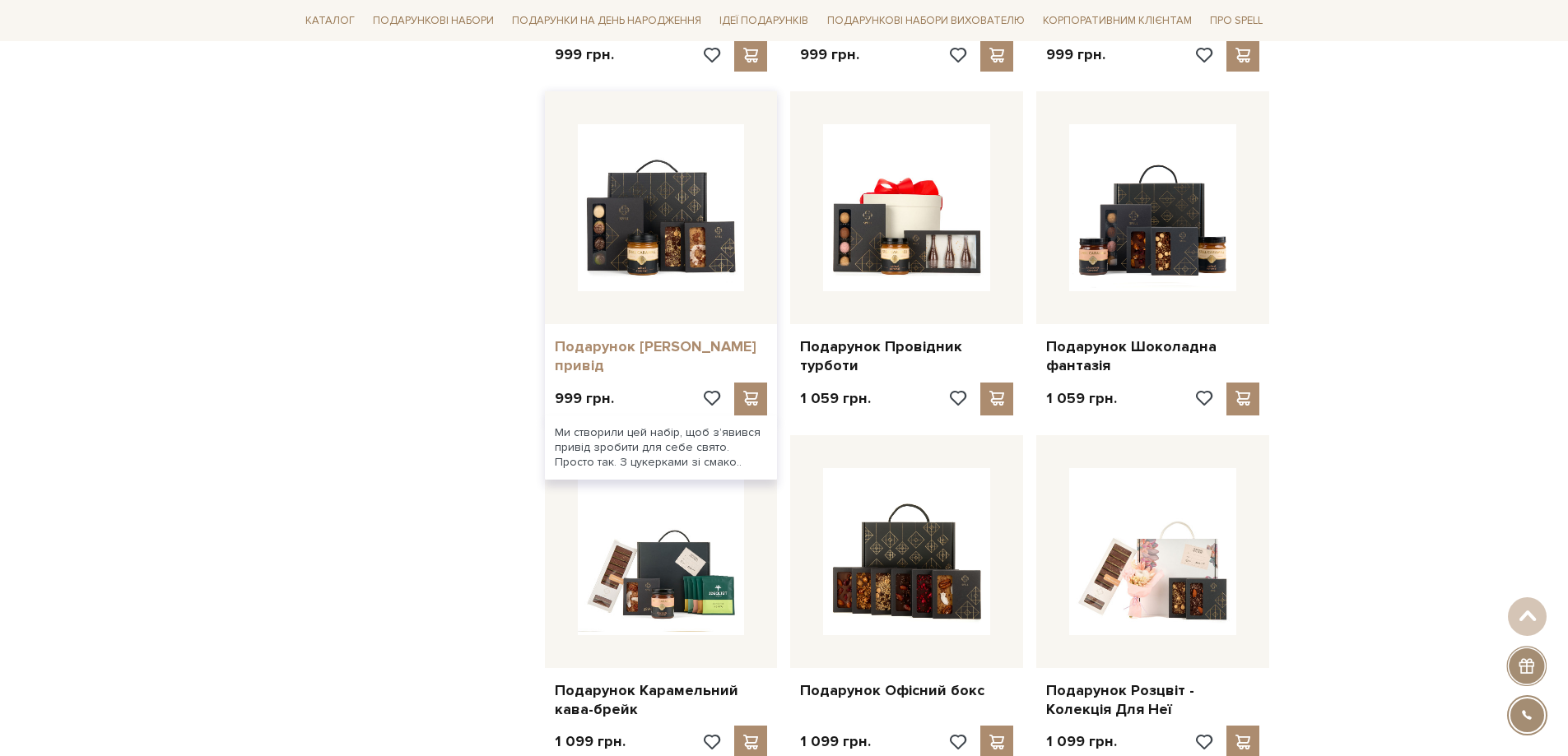
click at [678, 337] on link "Подарунок [PERSON_NAME] привід" at bounding box center [661, 356] width 213 height 39
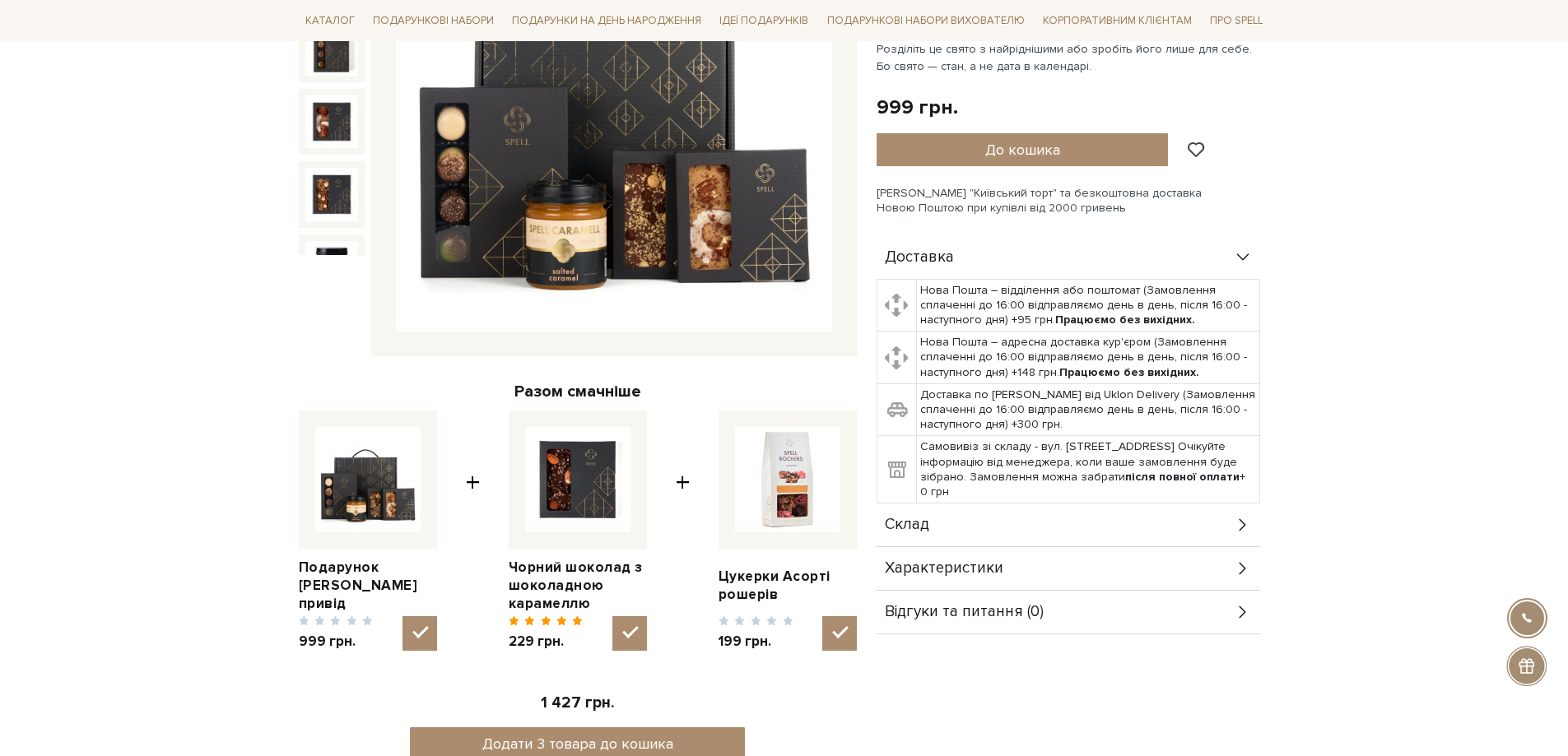
scroll to position [411, 0]
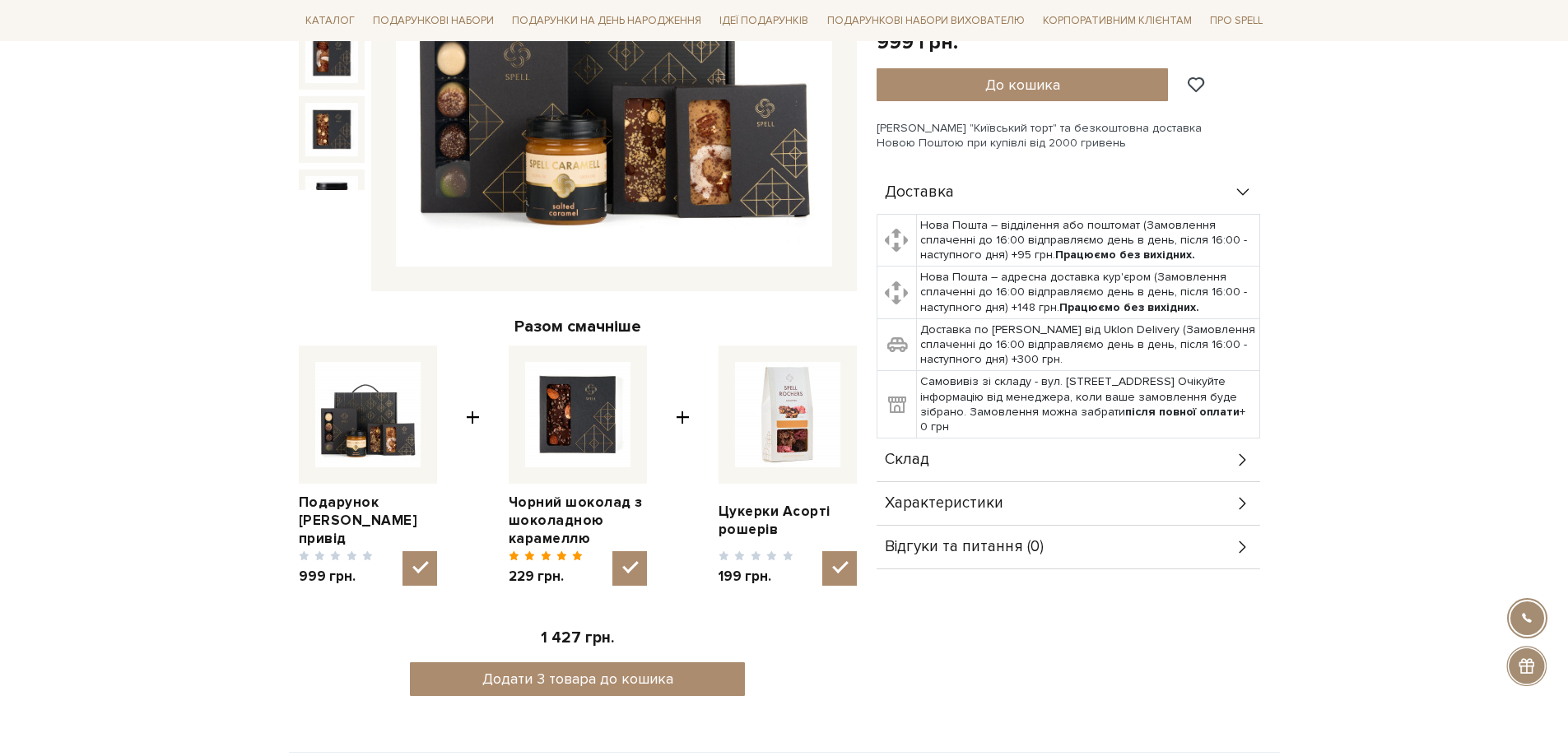
click at [1227, 456] on div "Склад" at bounding box center [1067, 459] width 383 height 42
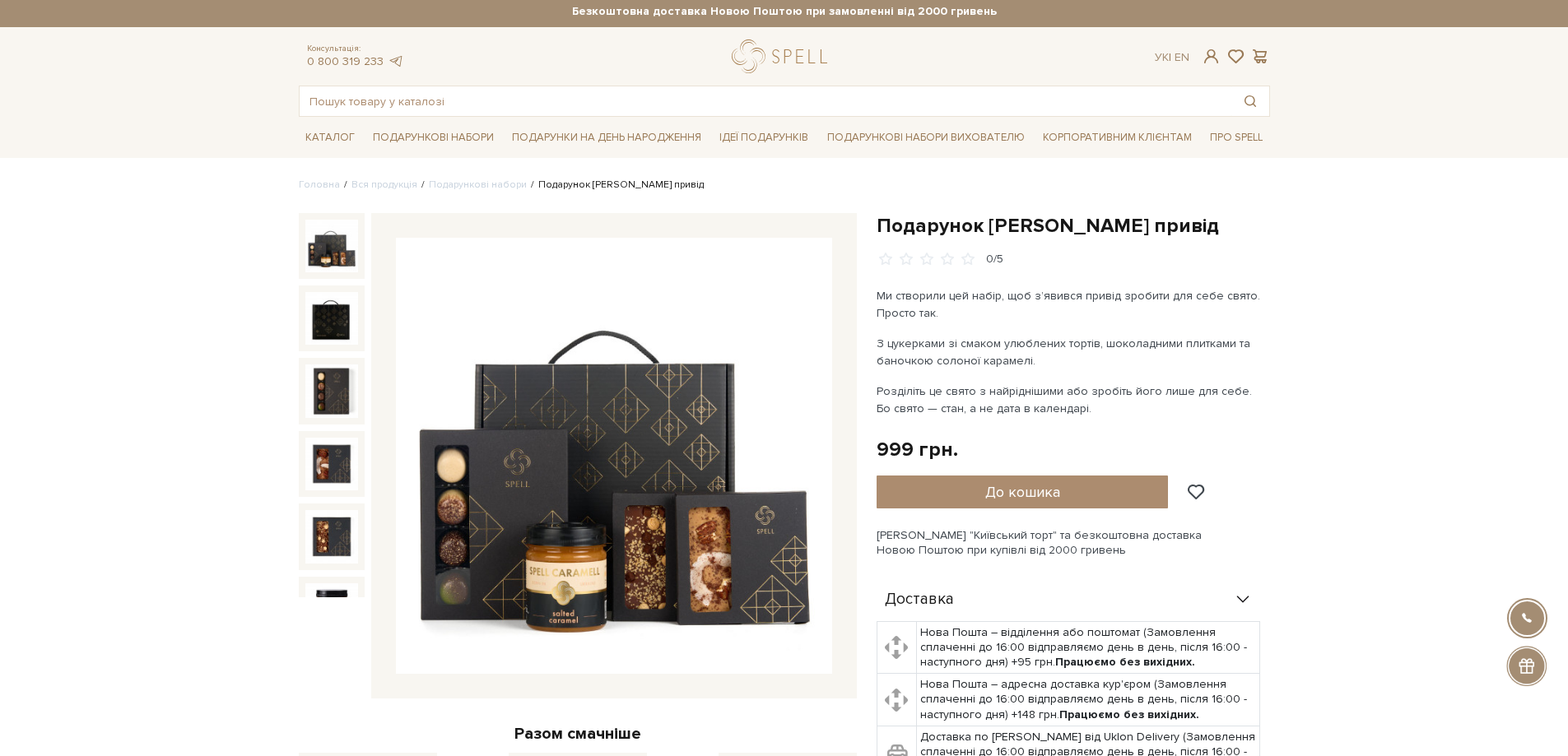
scroll to position [0, 0]
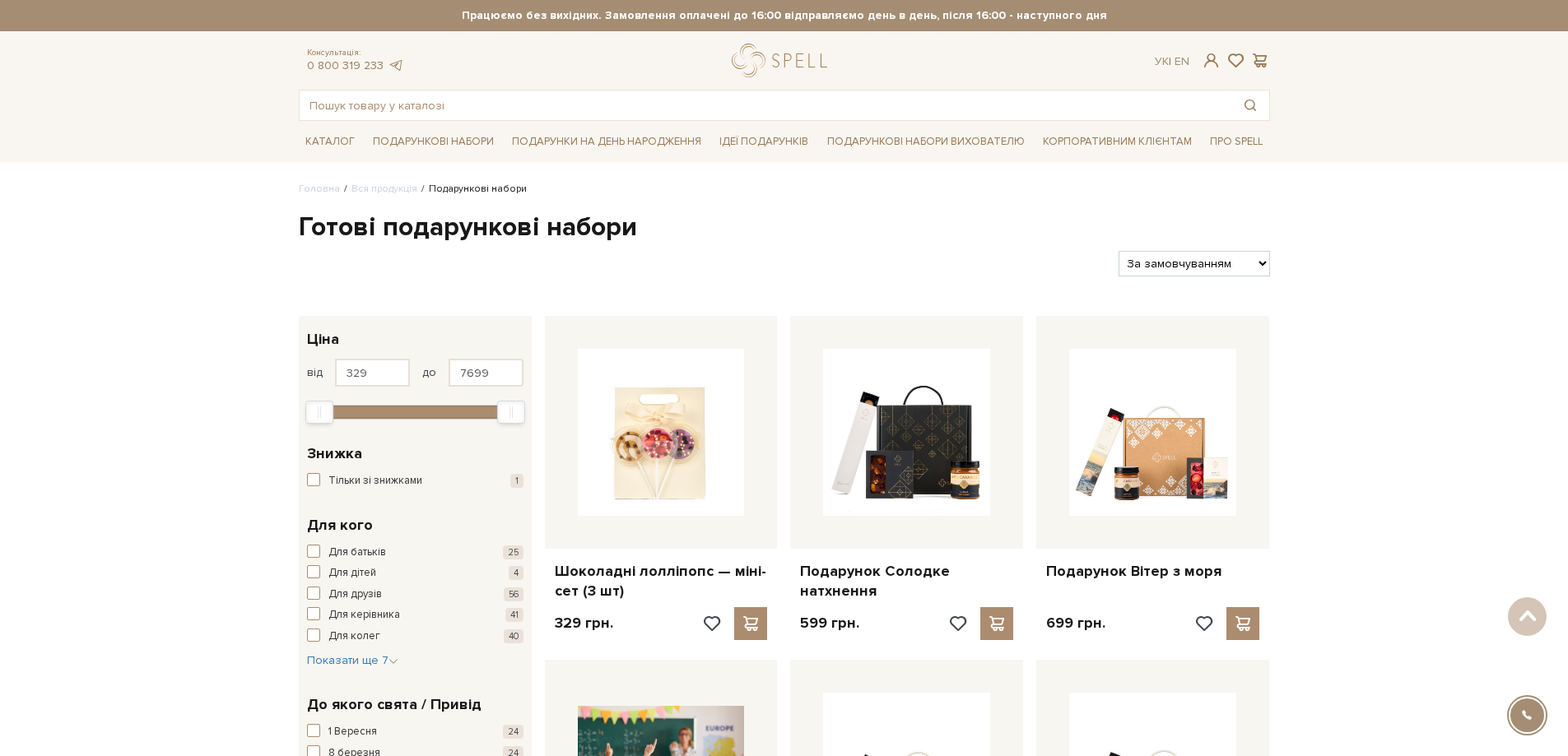
select select "[URL][DOMAIN_NAME]"
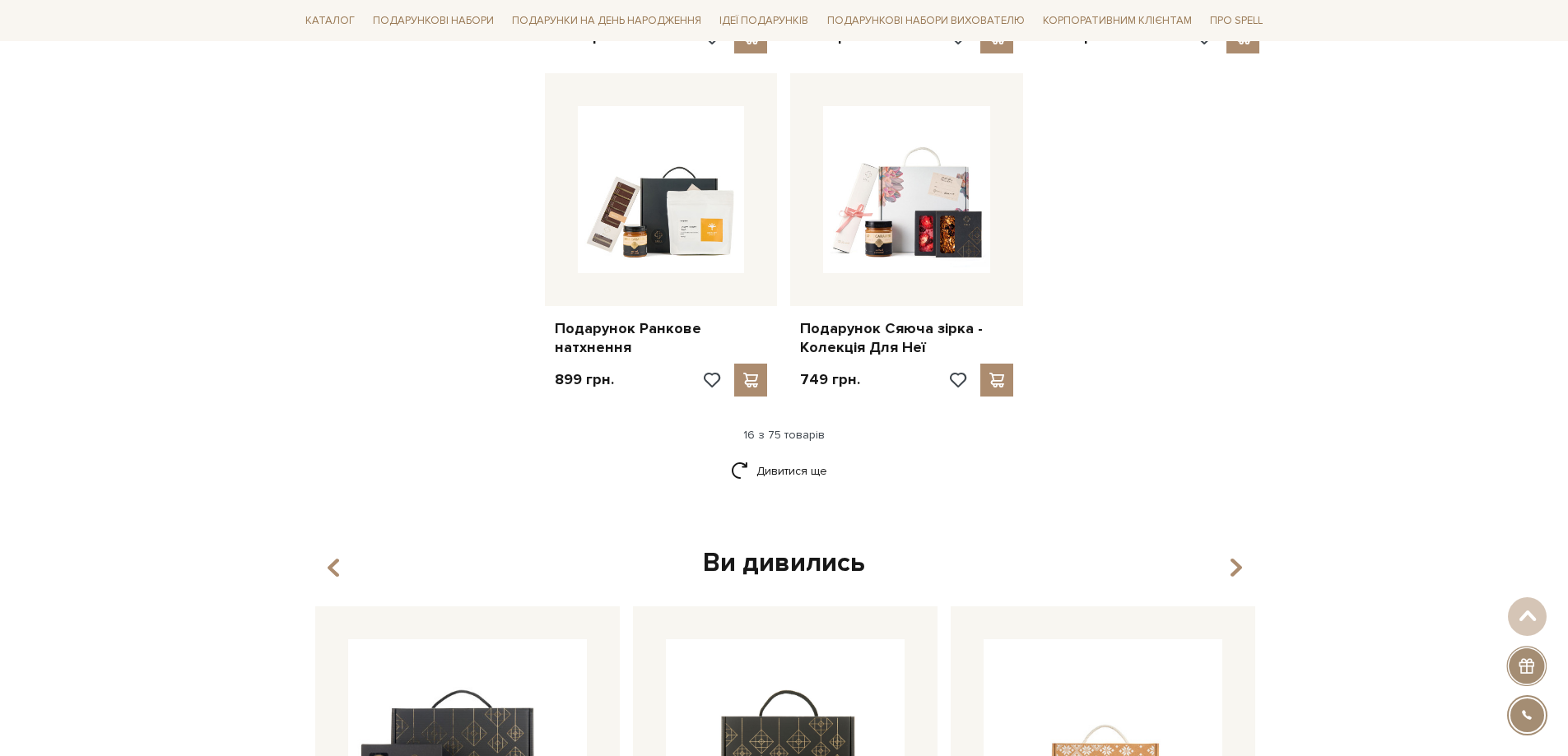
scroll to position [1975, 0]
click at [797, 458] on link "Дивитися ще" at bounding box center [784, 473] width 107 height 29
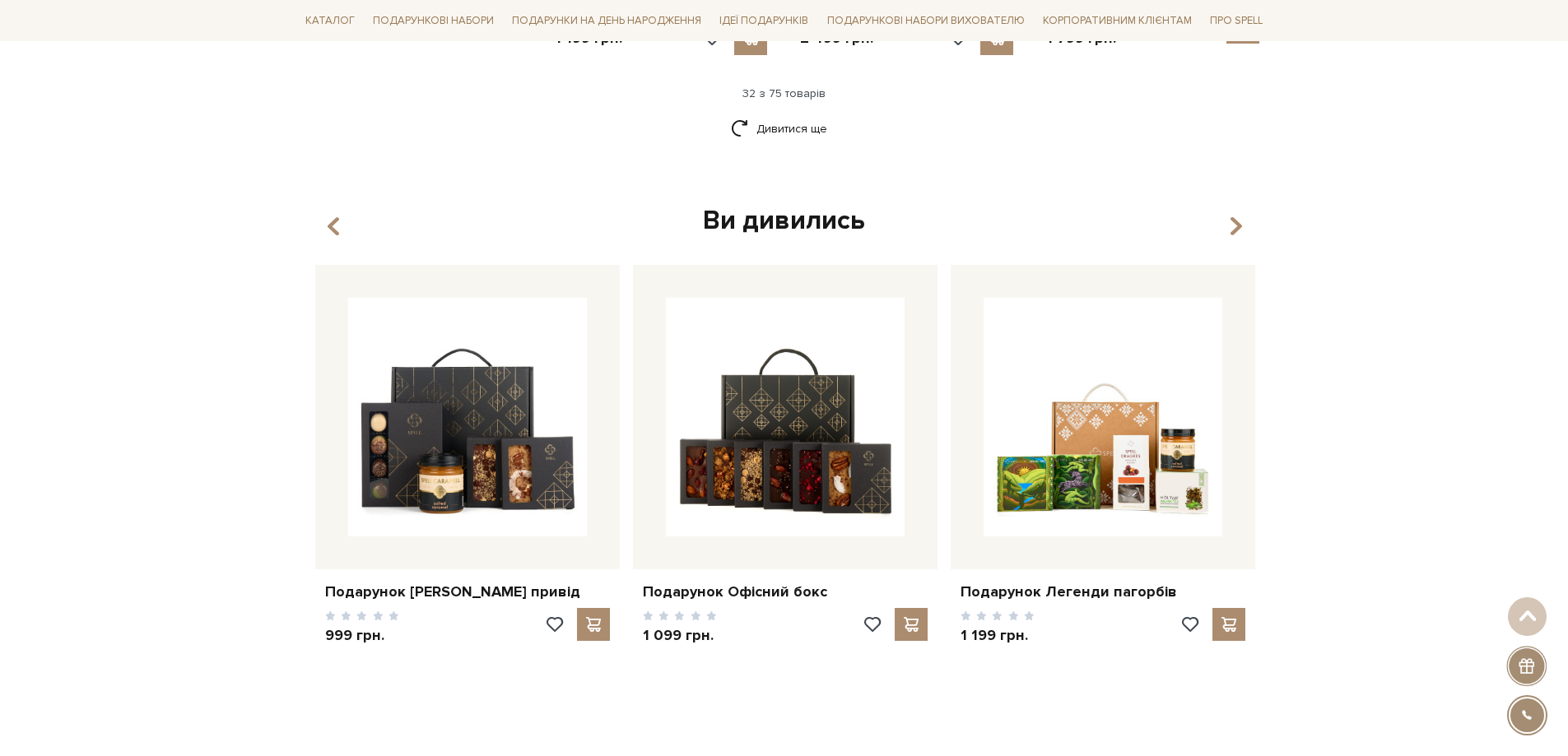
scroll to position [4032, 0]
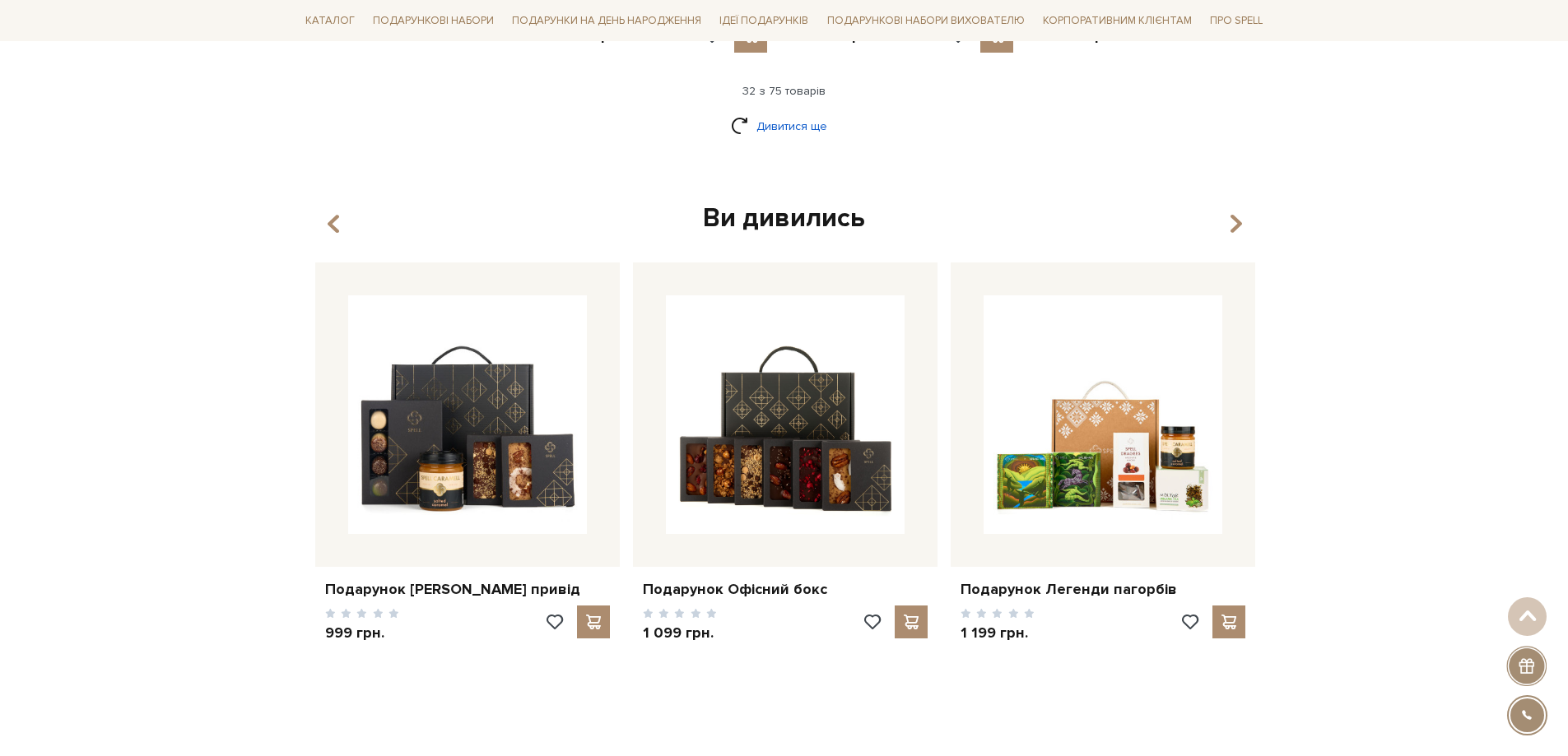
click at [801, 133] on link "Дивитися ще" at bounding box center [784, 126] width 107 height 29
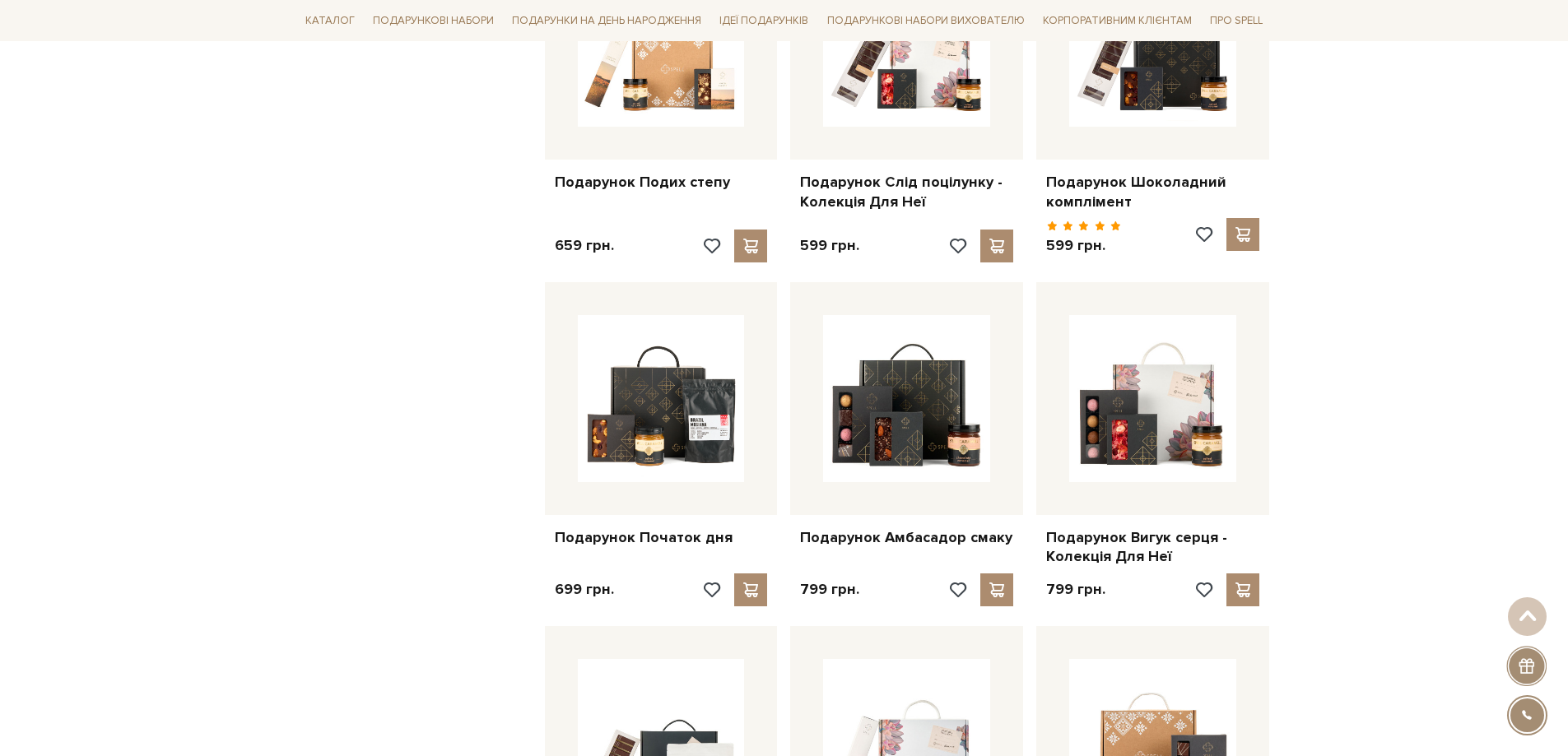
scroll to position [1399, 0]
